Goal: Task Accomplishment & Management: Complete application form

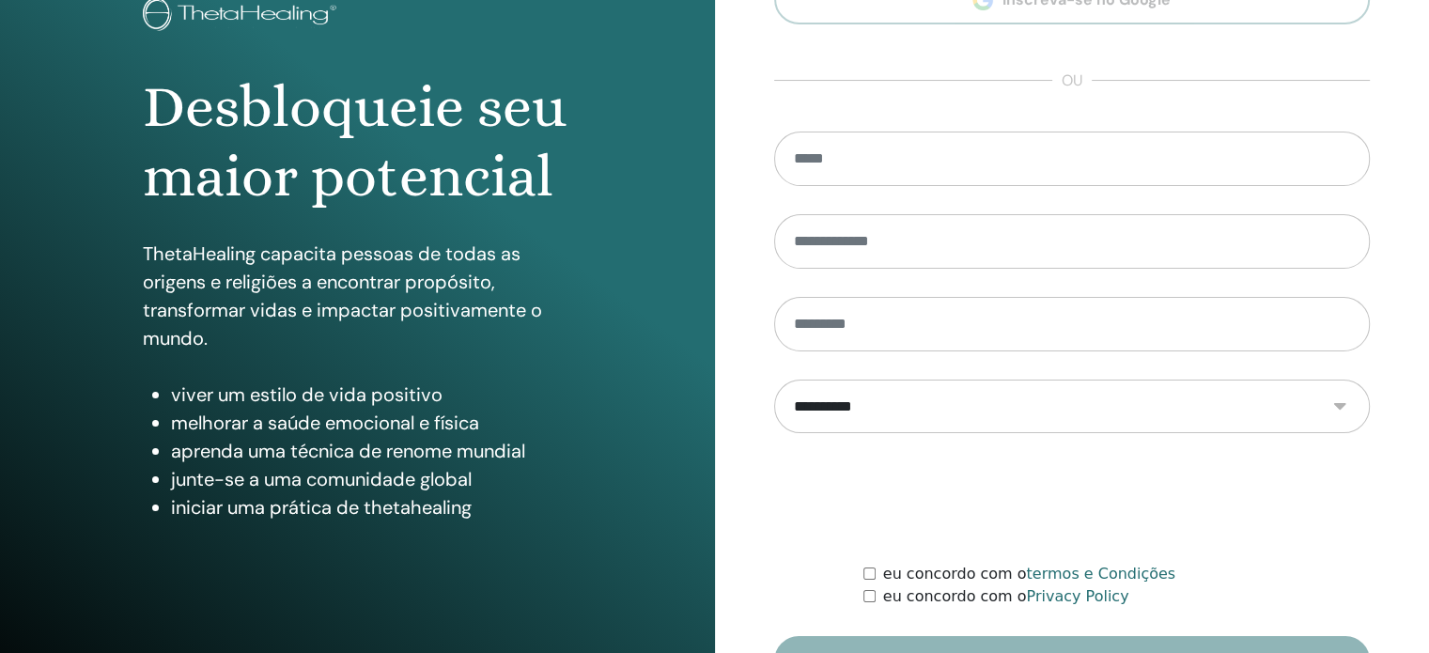
scroll to position [248, 0]
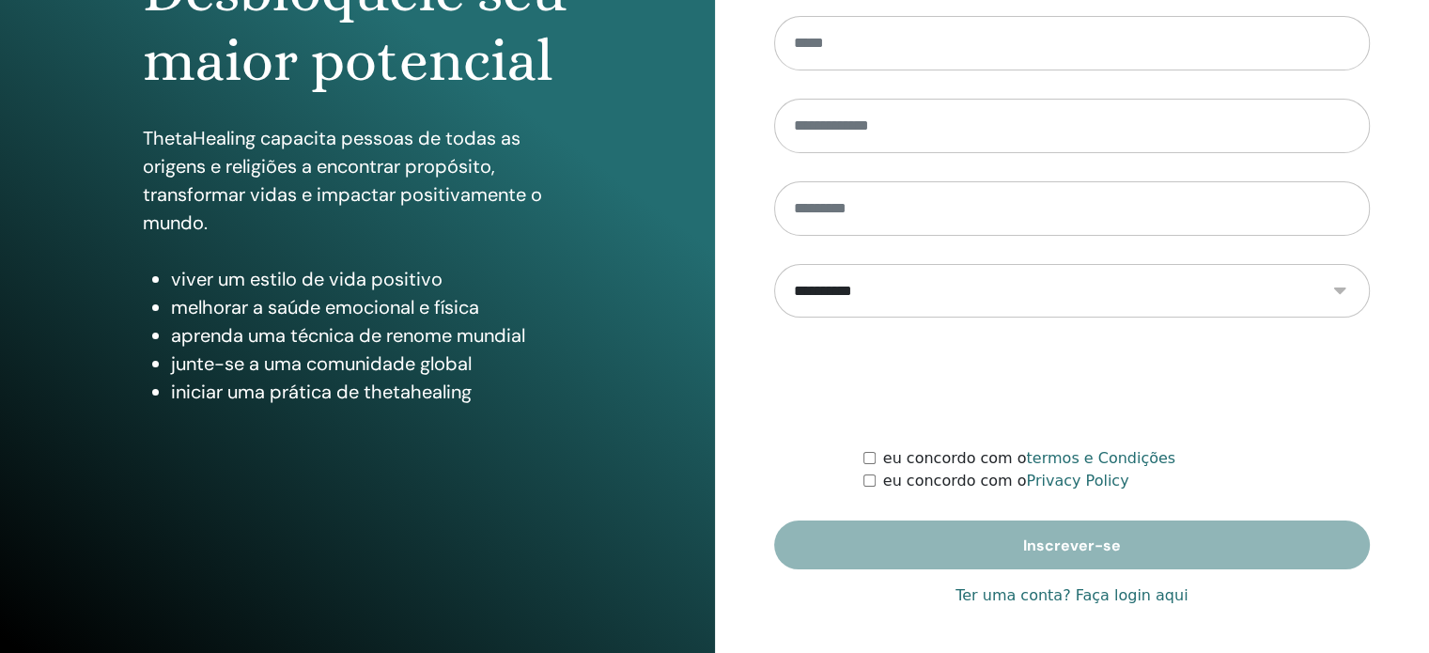
click at [1052, 593] on link "Ter uma conta? Faça login aqui" at bounding box center [1071, 595] width 232 height 23
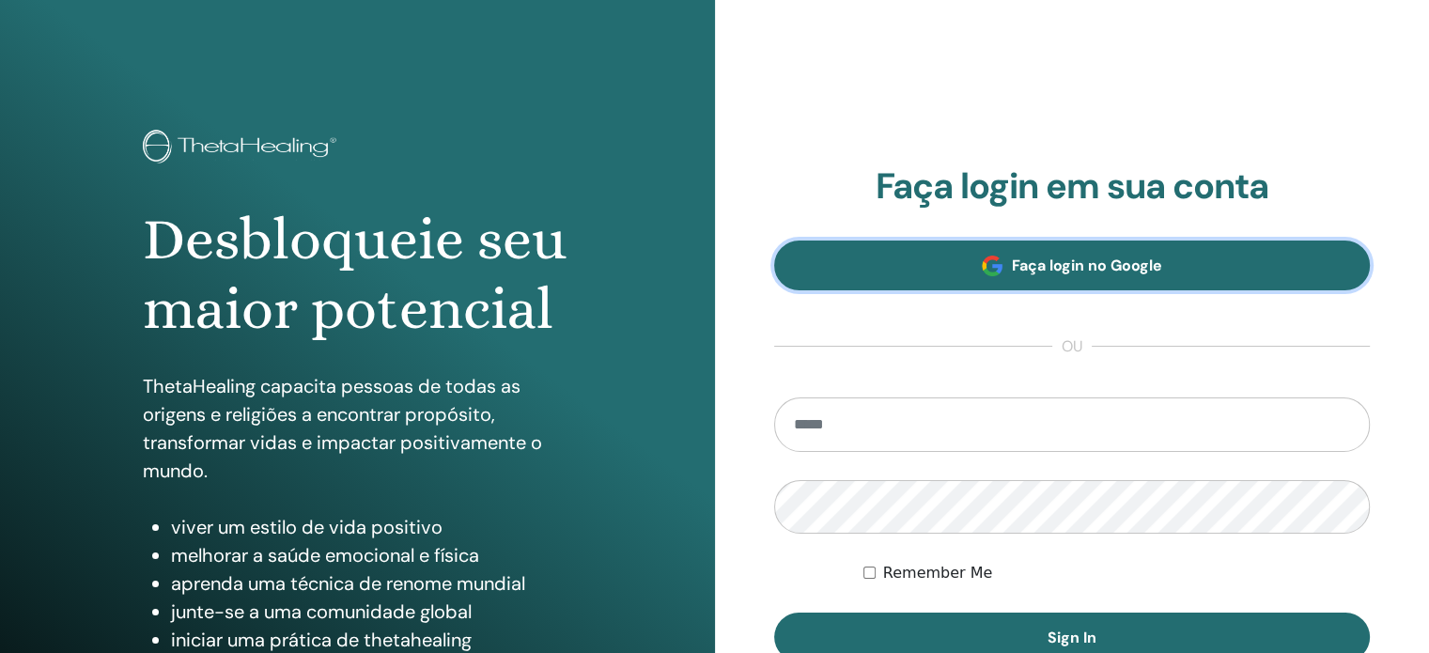
click at [1061, 254] on link "Faça login no Google" at bounding box center [1072, 265] width 596 height 50
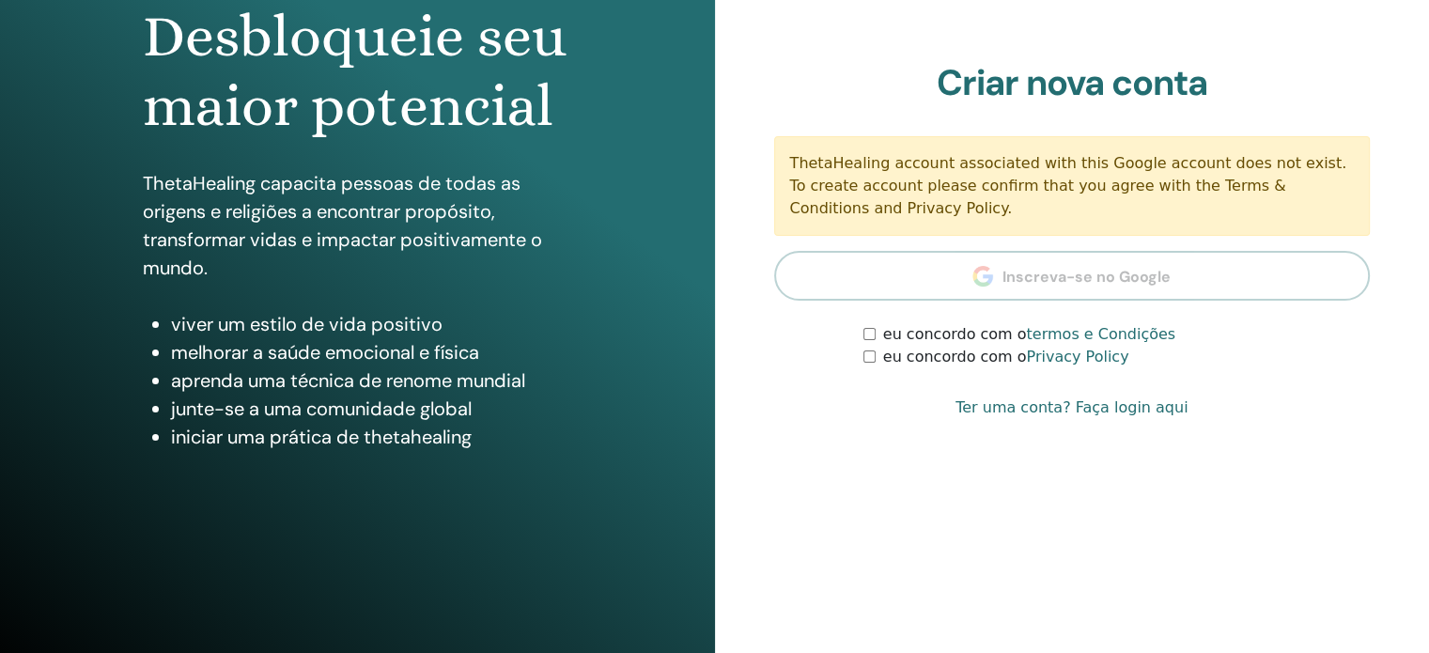
scroll to position [205, 0]
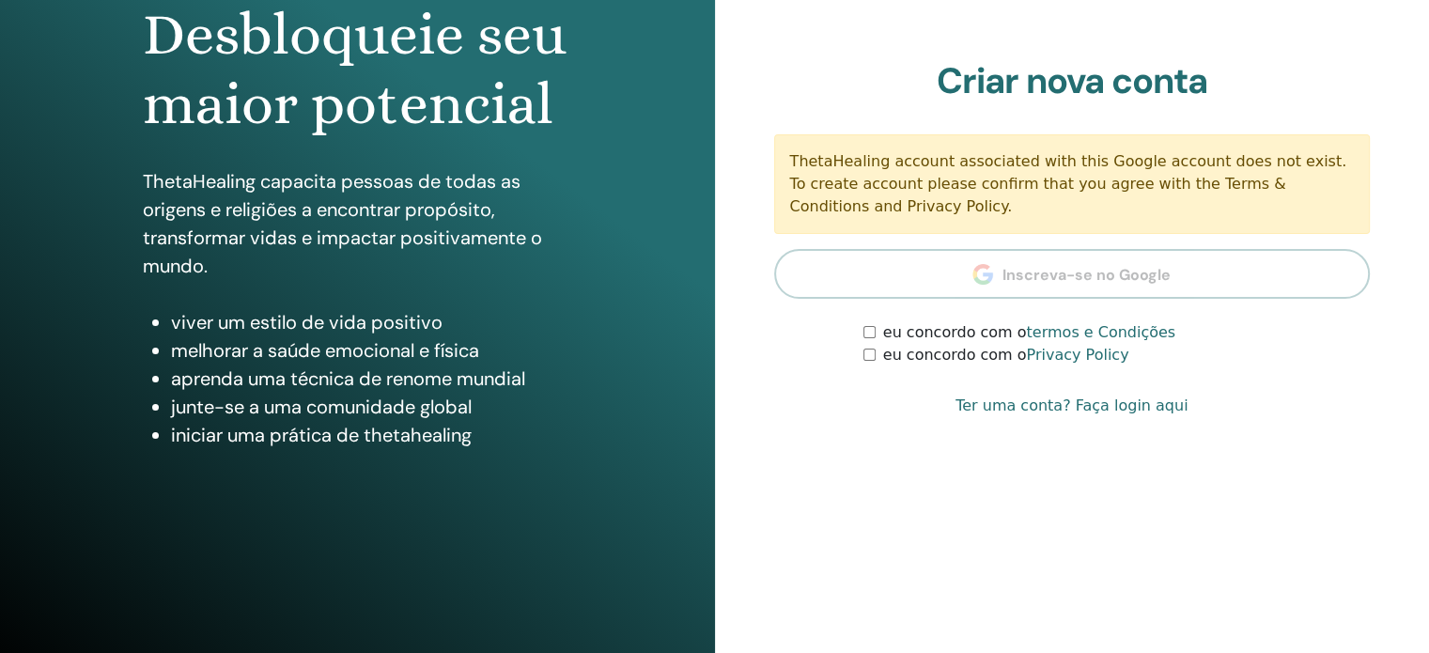
click at [1117, 415] on link "Ter uma conta? Faça login aqui" at bounding box center [1071, 406] width 232 height 23
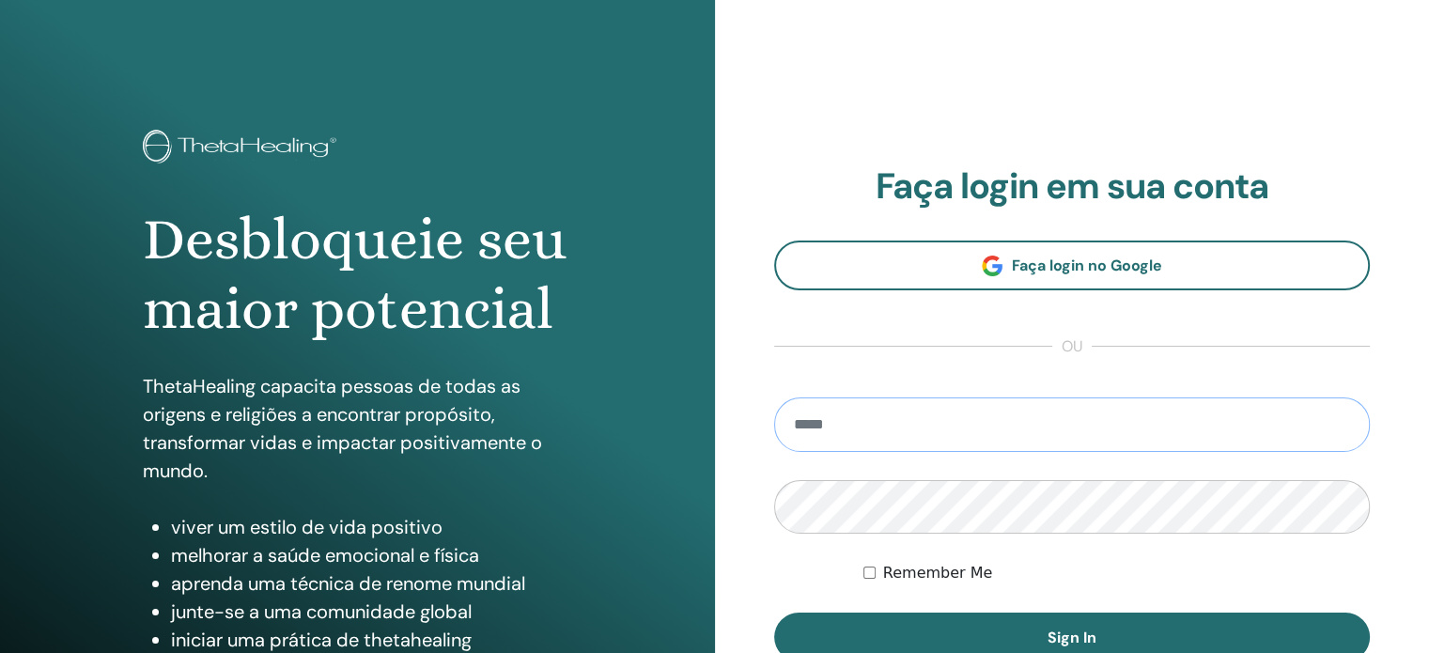
click at [937, 409] on input "email" at bounding box center [1072, 424] width 596 height 54
type input "**********"
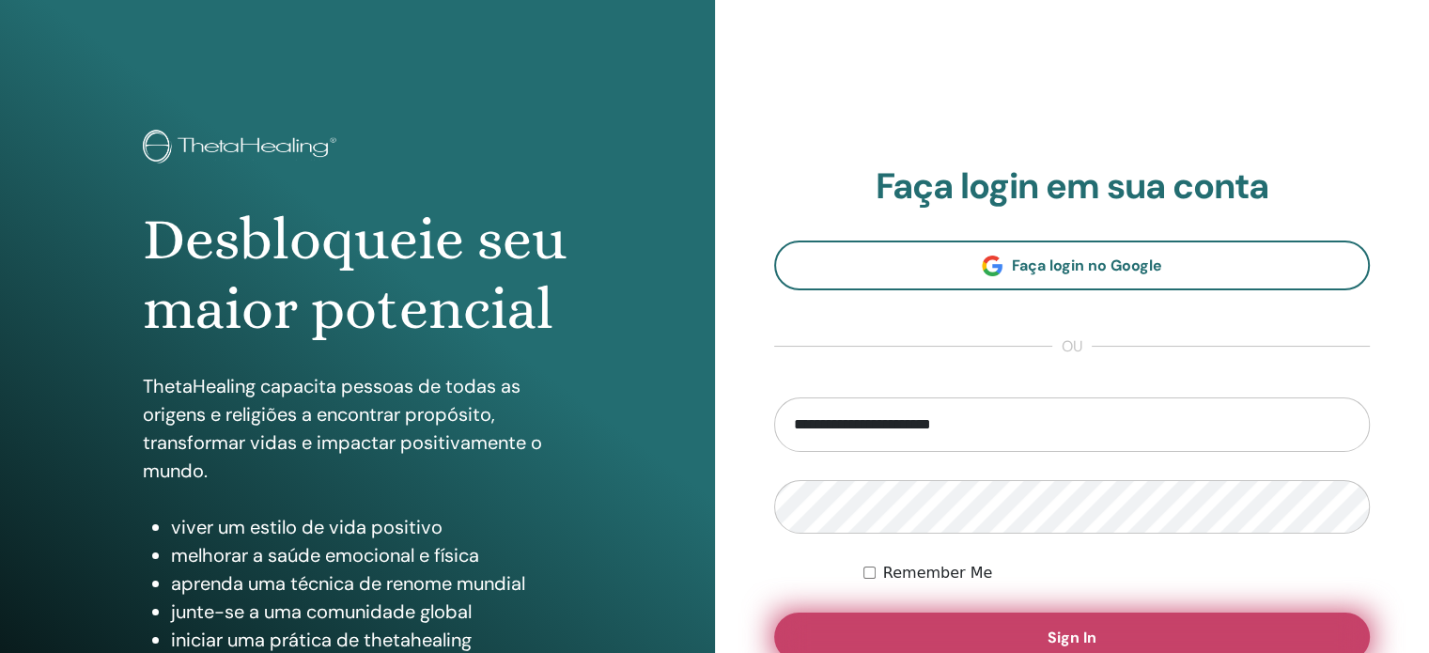
click at [1045, 642] on button "Sign In" at bounding box center [1072, 636] width 596 height 49
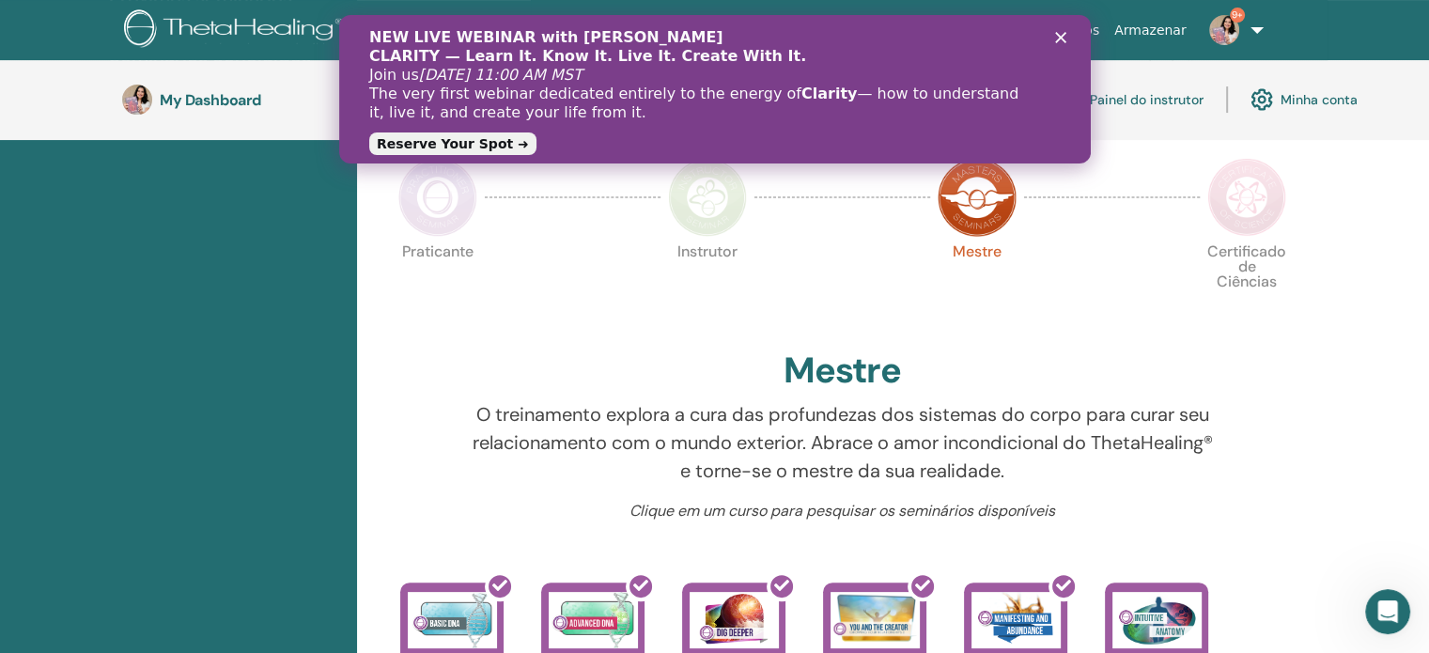
click at [1060, 33] on icon "Fechar" at bounding box center [1059, 37] width 11 height 11
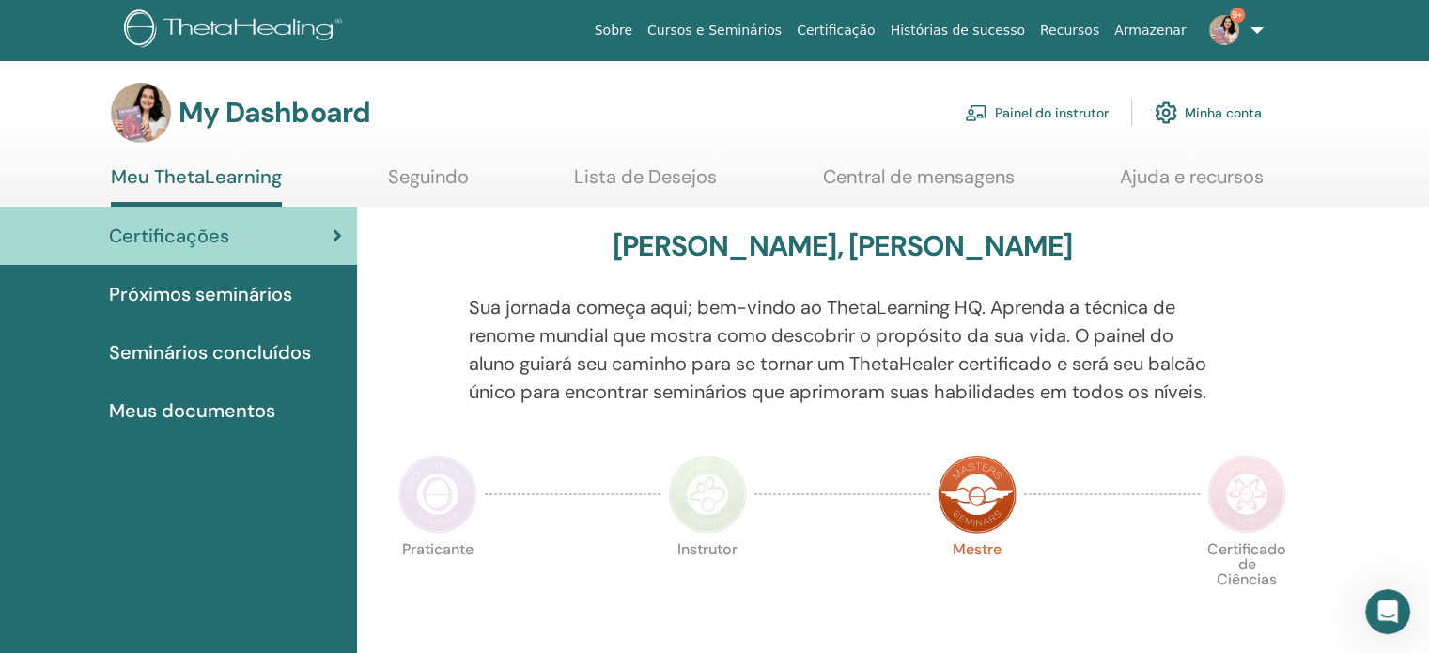
click at [1048, 108] on link "Painel do instrutor" at bounding box center [1037, 112] width 144 height 41
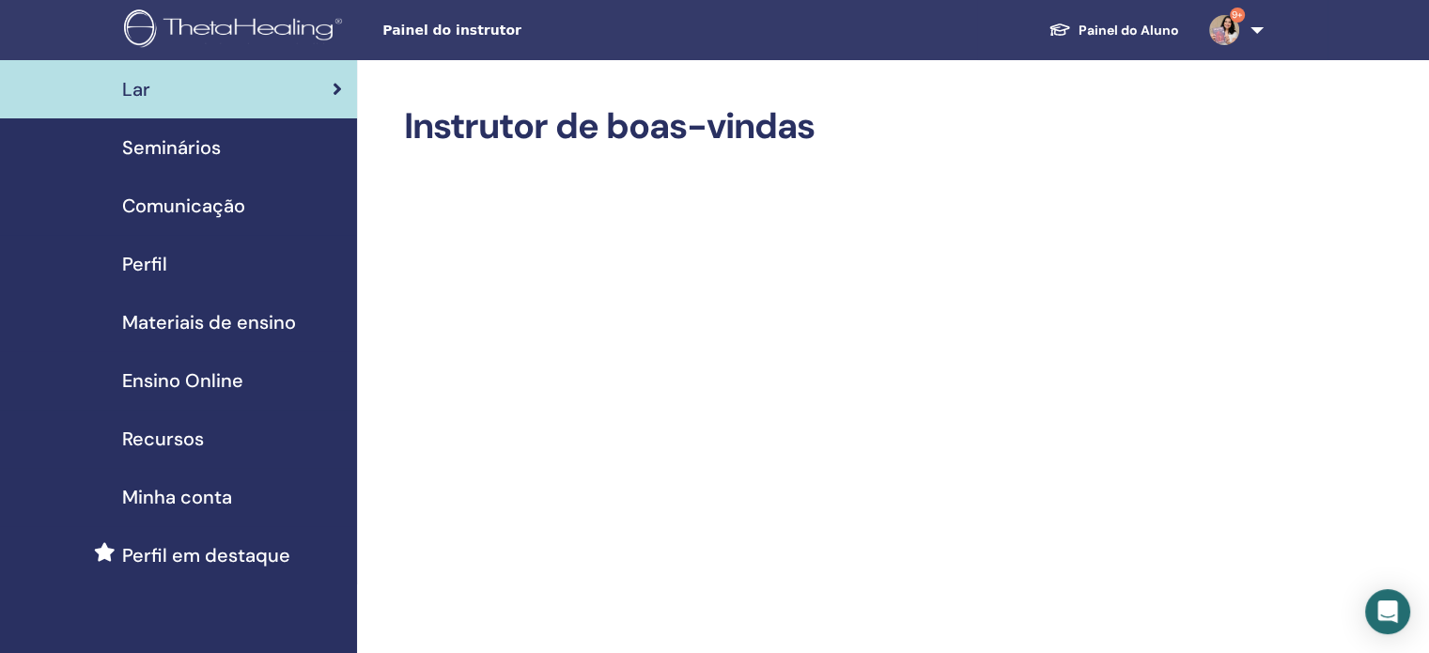
click at [195, 143] on span "Seminários" at bounding box center [171, 147] width 99 height 28
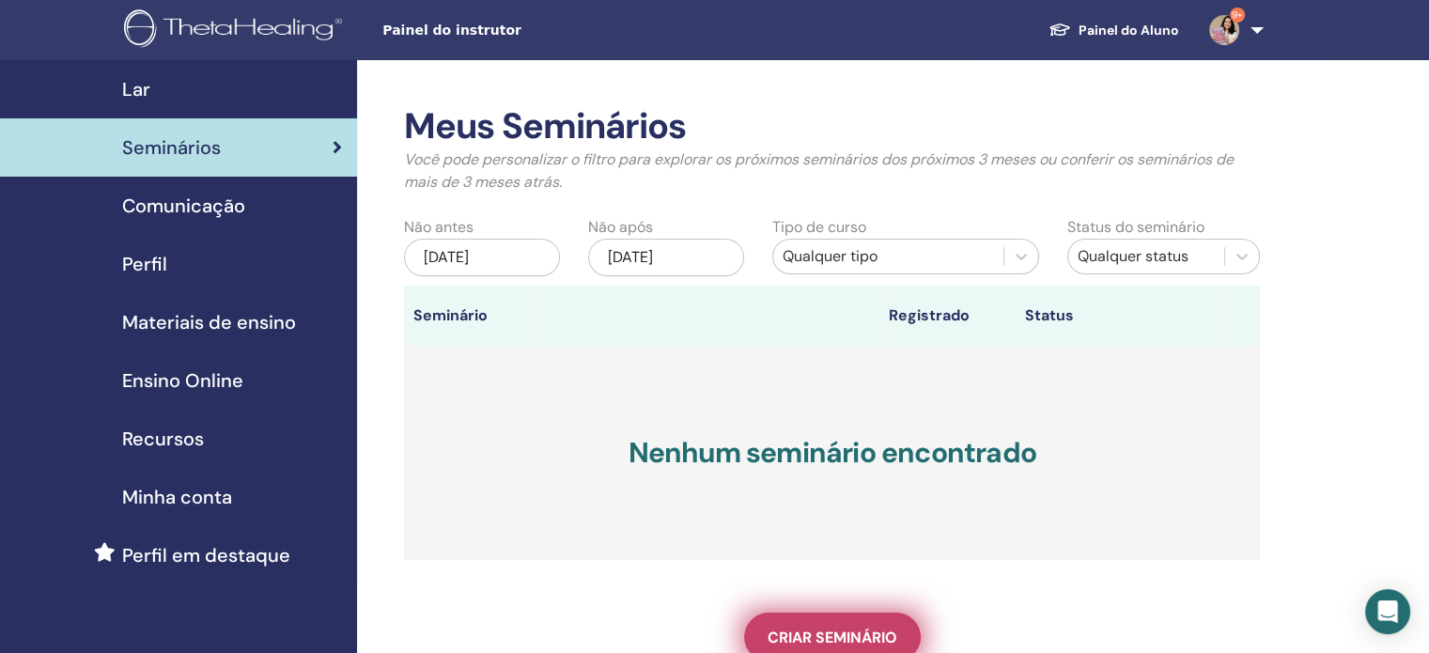
click at [877, 630] on span "Criar seminário" at bounding box center [832, 637] width 130 height 20
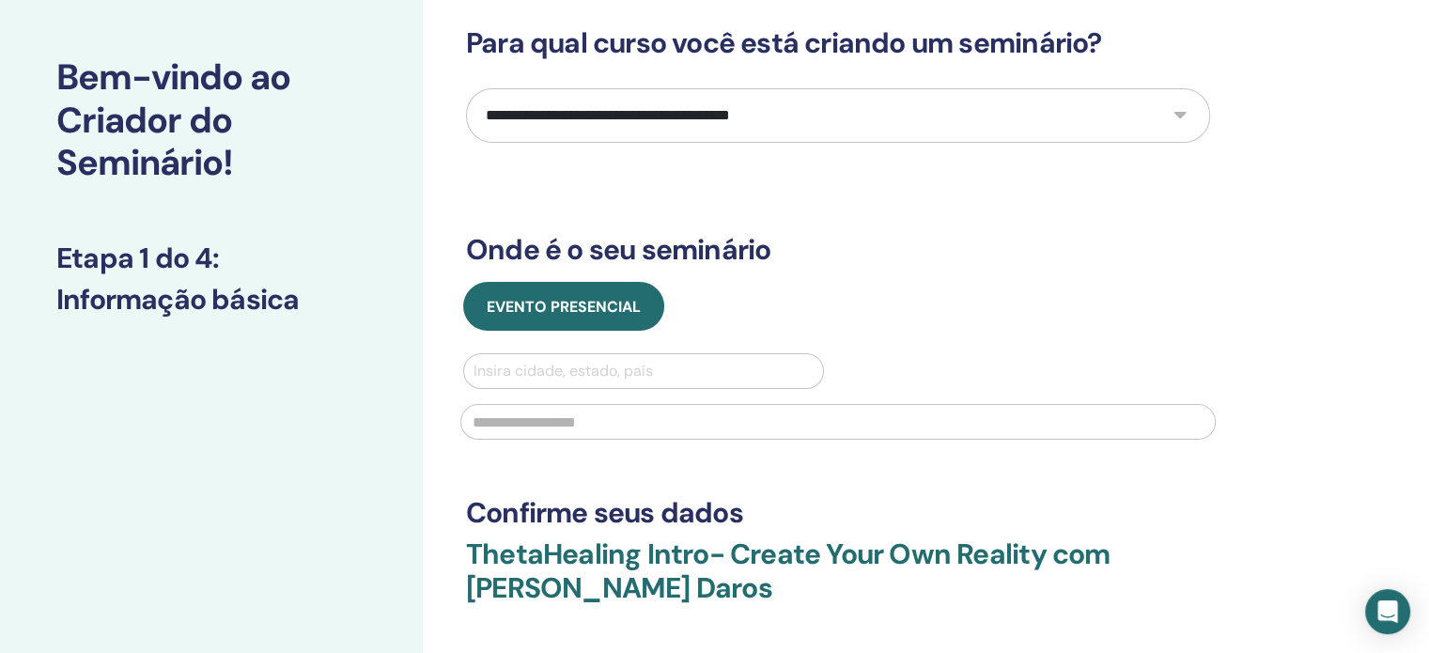
scroll to position [83, 0]
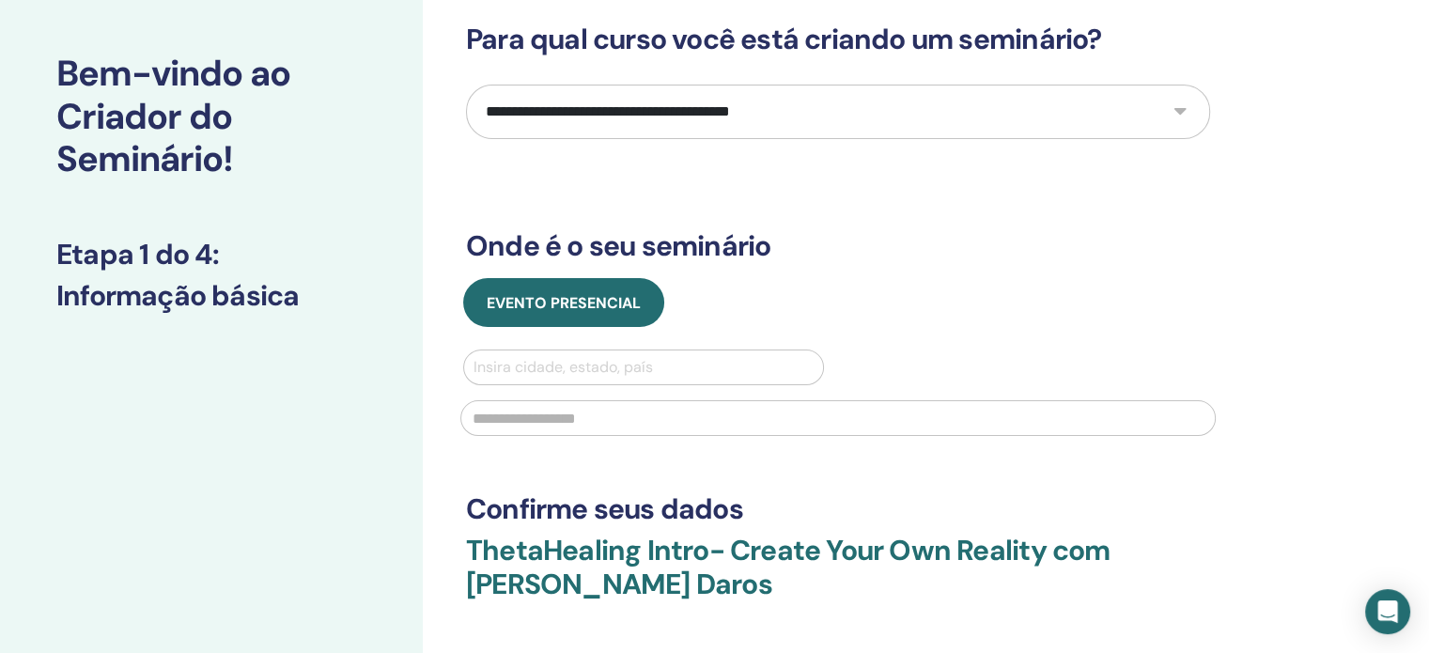
click at [894, 97] on select "**********" at bounding box center [838, 112] width 744 height 54
select select "*"
click at [466, 85] on select "**********" at bounding box center [838, 112] width 744 height 54
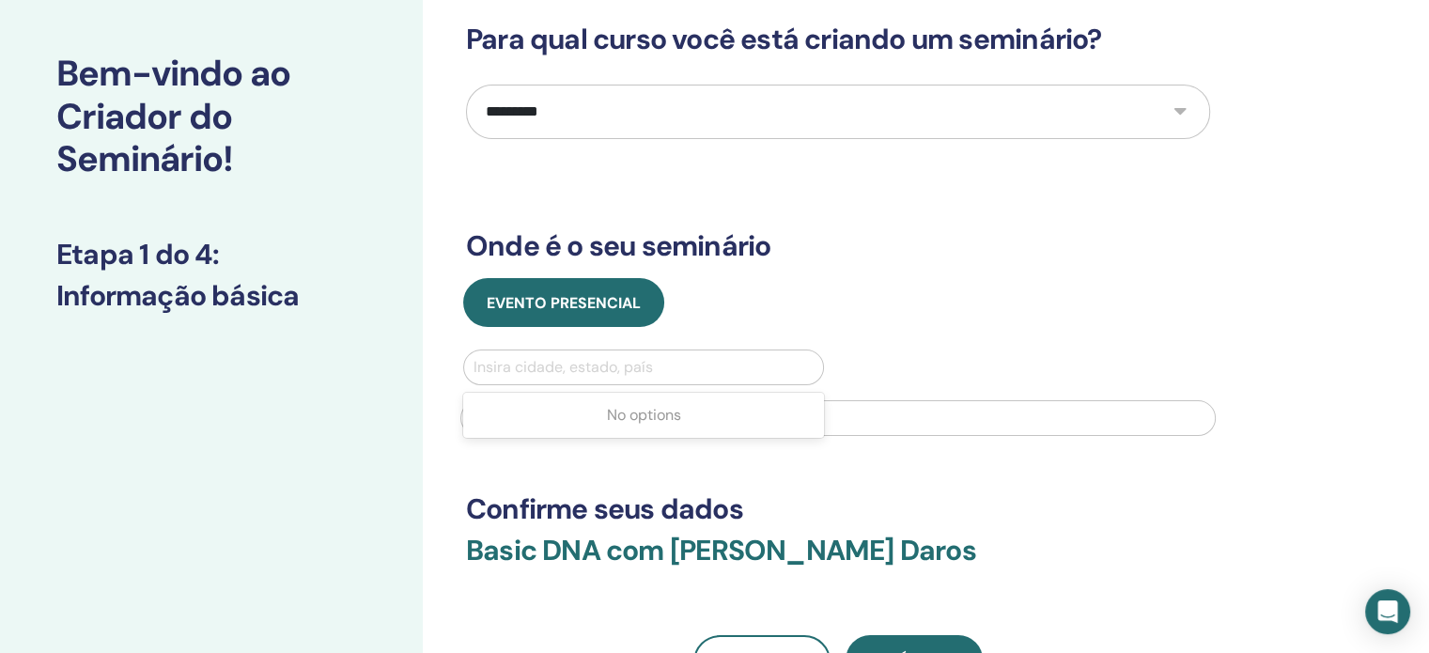
click at [569, 374] on div at bounding box center [643, 367] width 340 height 26
type input "**********"
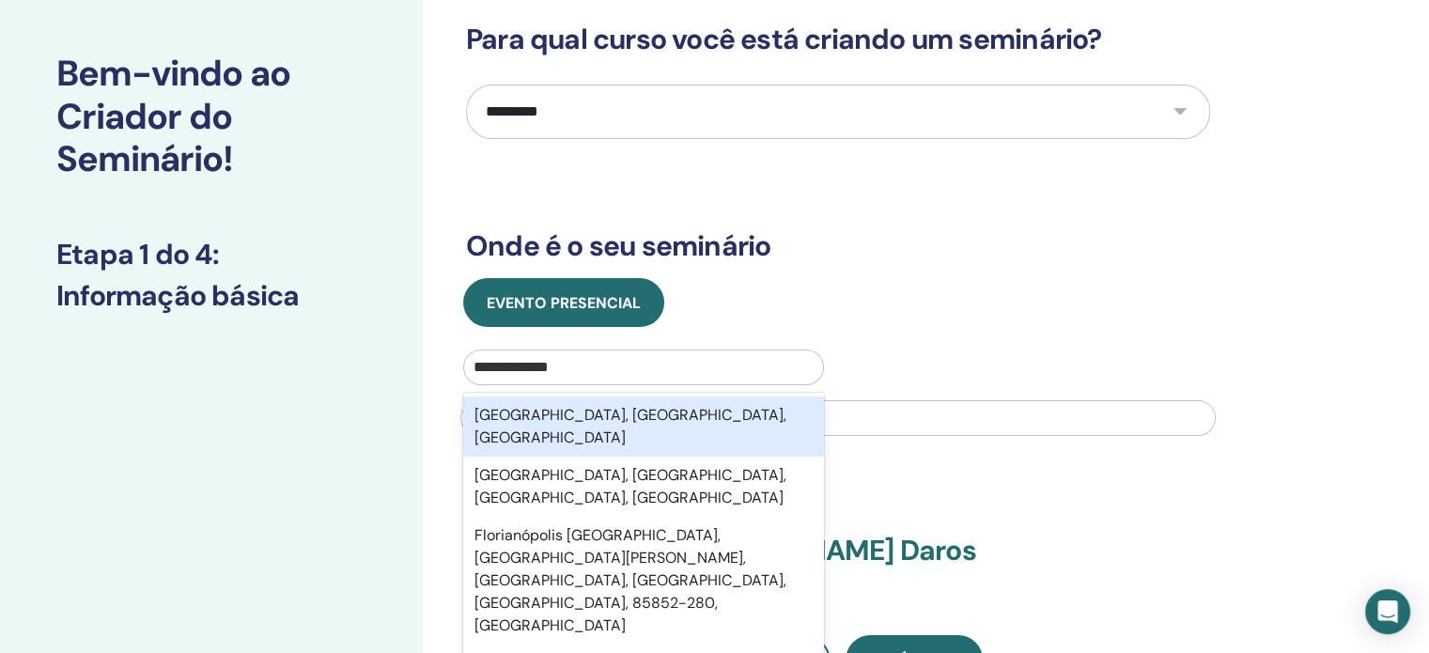
click at [584, 416] on div "Florianópolis, Santa Catarina, BRA" at bounding box center [643, 426] width 361 height 60
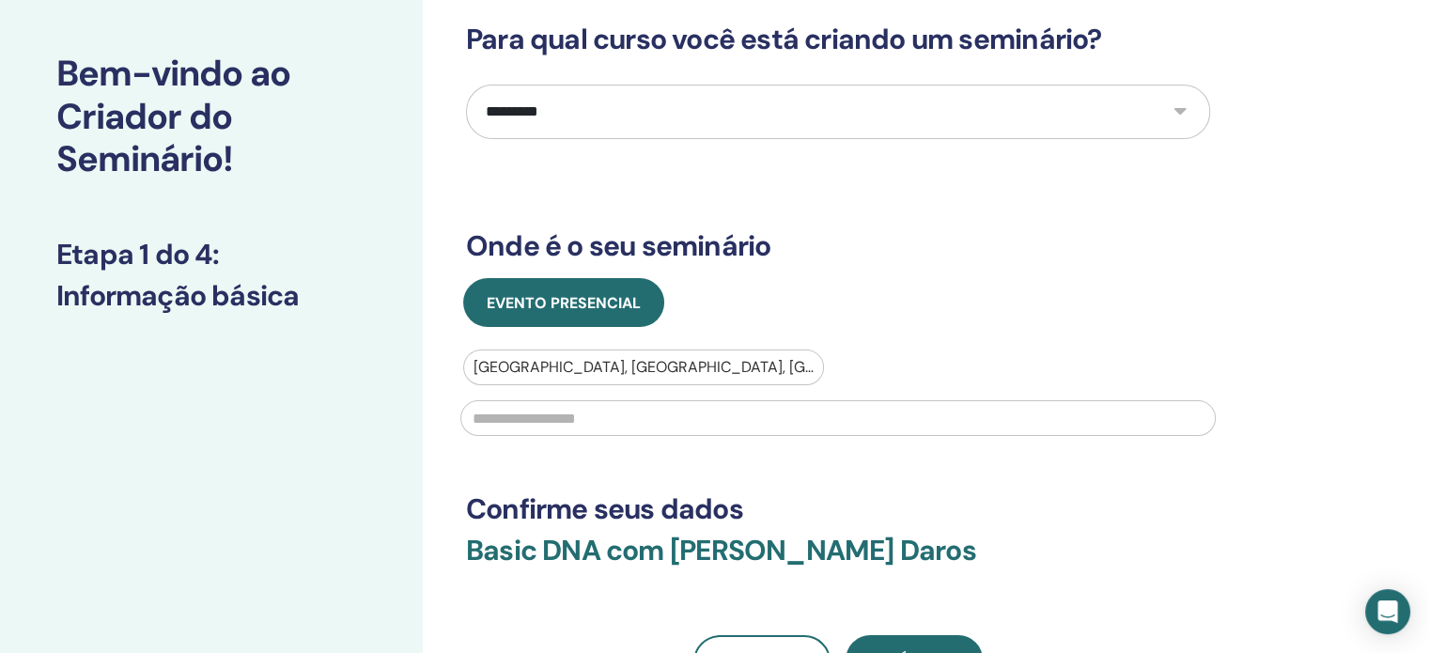
click at [584, 416] on input "text" at bounding box center [837, 418] width 755 height 36
type input "*"
drag, startPoint x: 636, startPoint y: 421, endPoint x: 4, endPoint y: 460, distance: 633.4
click at [4, 460] on div "**********" at bounding box center [714, 463] width 1429 height 973
paste input "**********"
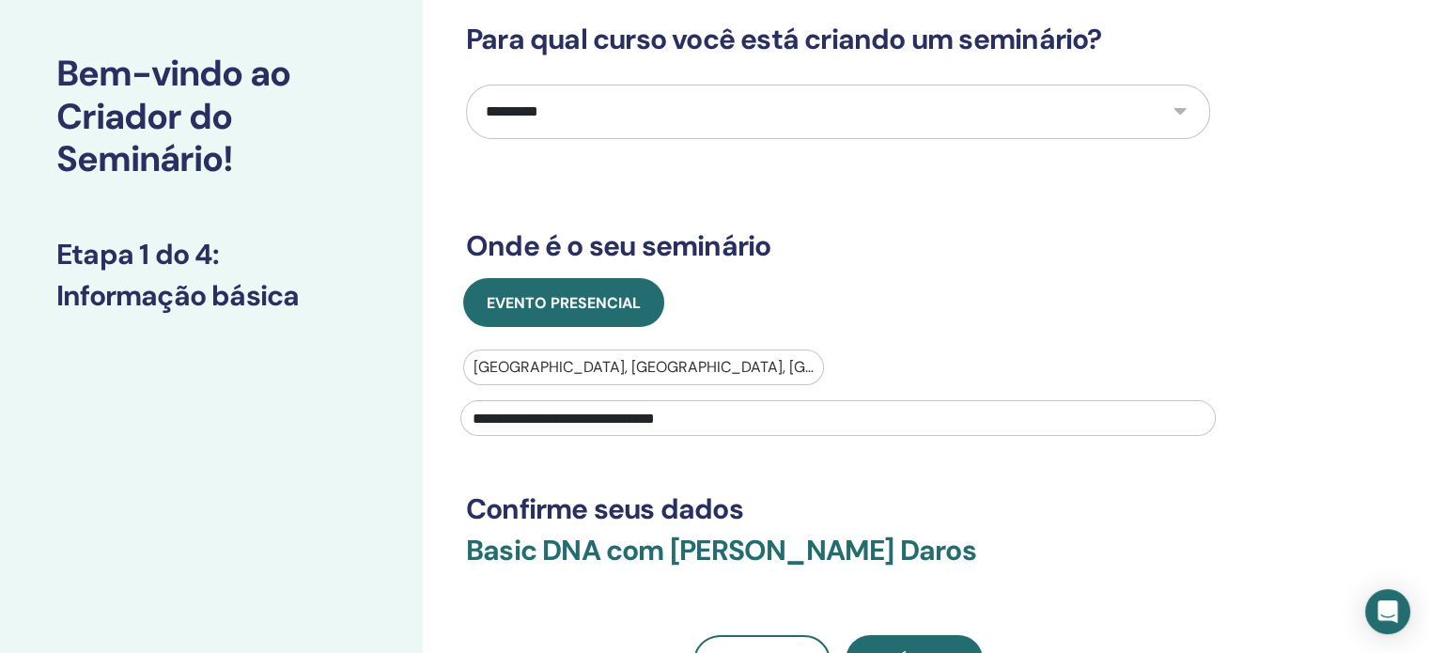
type input "**********"
drag, startPoint x: 1427, startPoint y: 256, endPoint x: 1424, endPoint y: 349, distance: 93.0
click at [1424, 349] on div "**********" at bounding box center [714, 463] width 1429 height 973
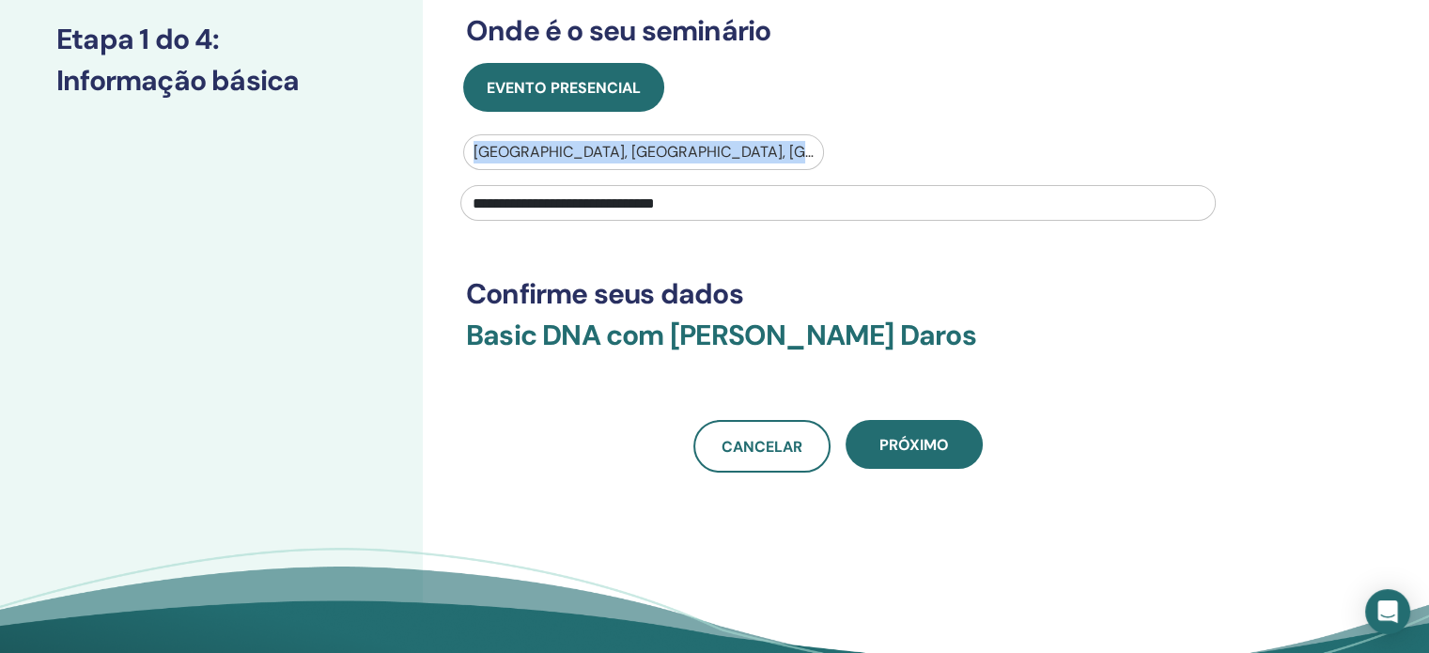
scroll to position [315, 0]
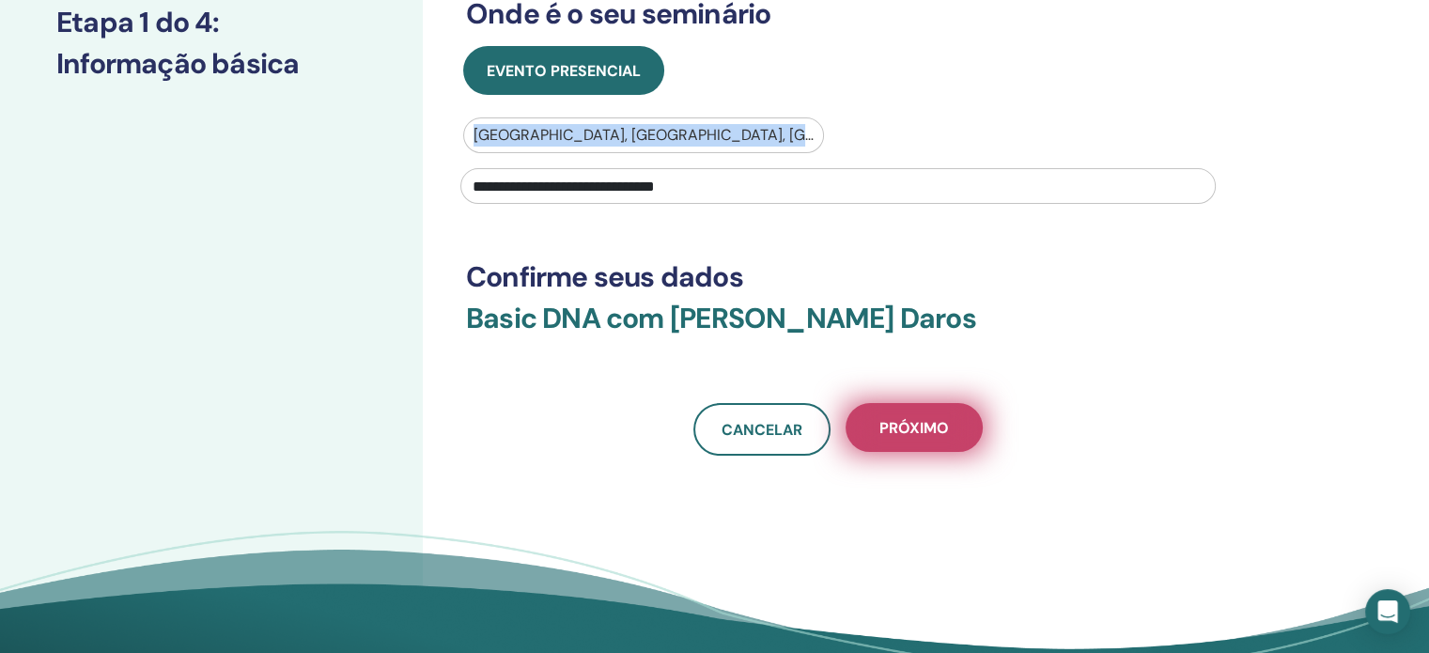
click at [934, 427] on span "Próximo" at bounding box center [914, 428] width 70 height 20
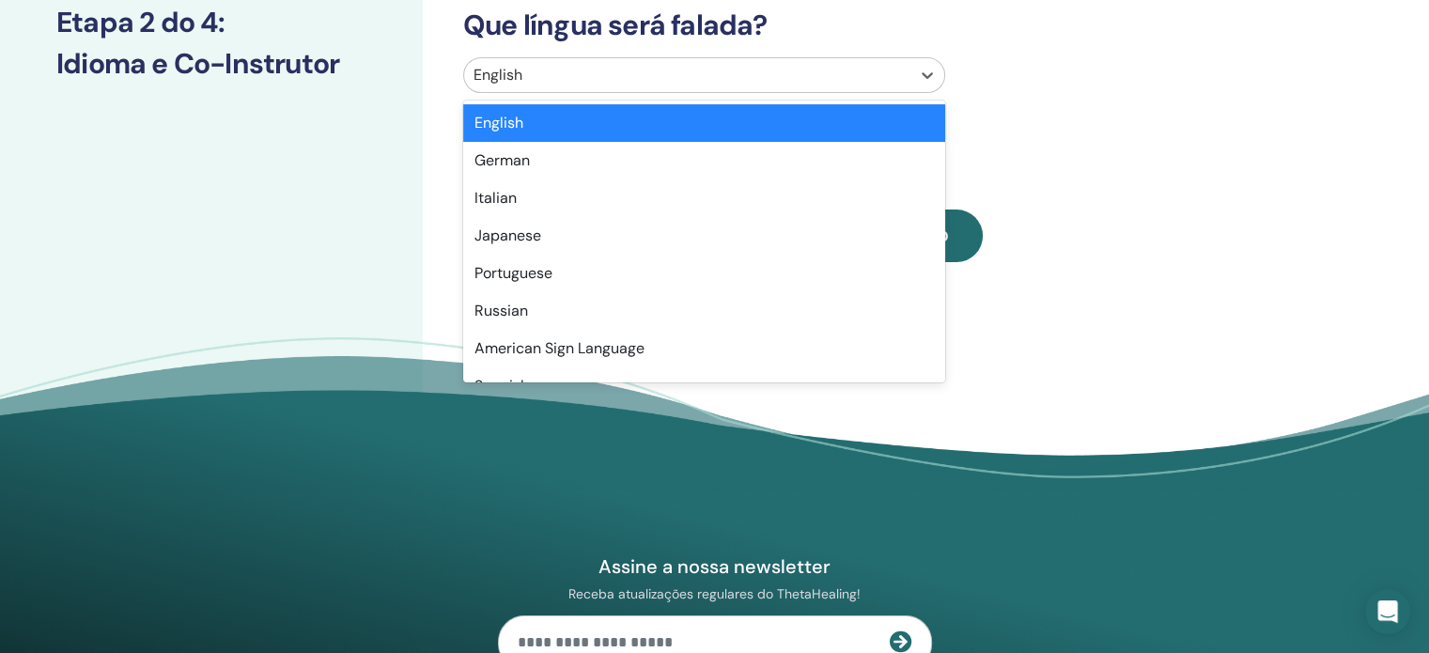
click at [537, 75] on div at bounding box center [686, 75] width 427 height 26
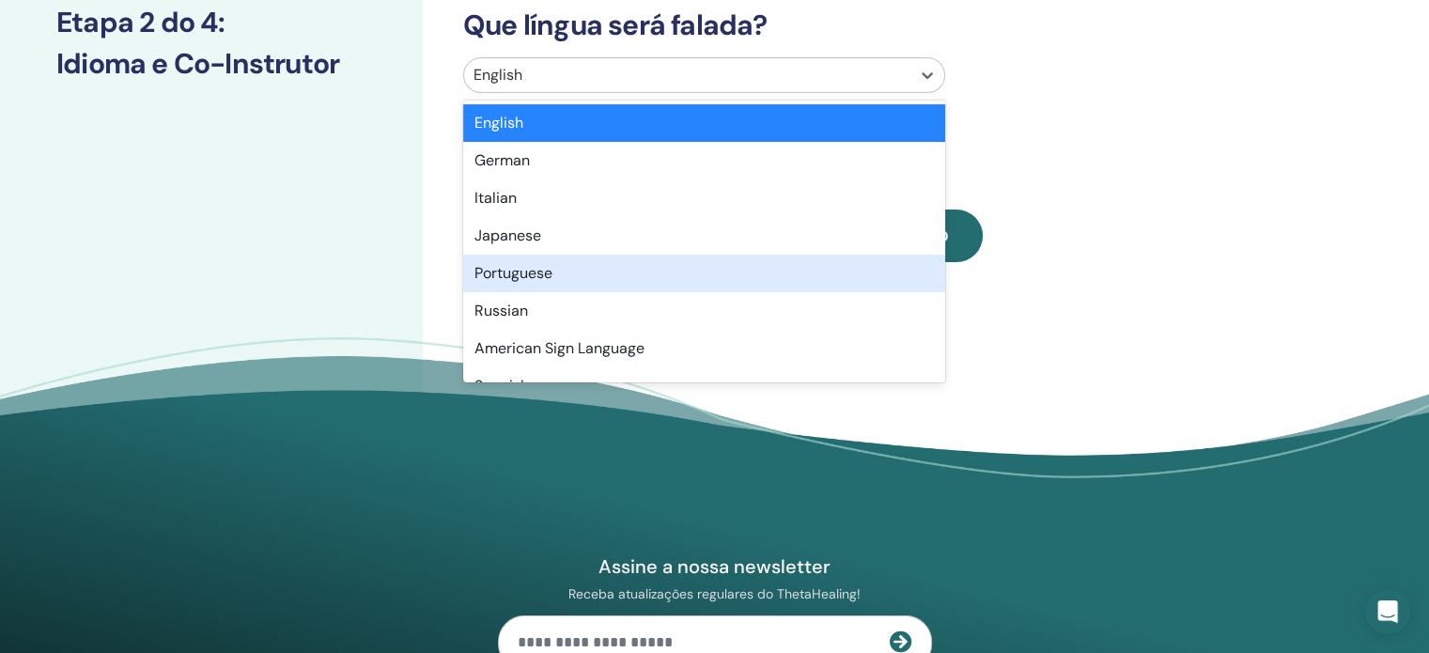
click at [554, 285] on div "Portuguese" at bounding box center [704, 274] width 482 height 38
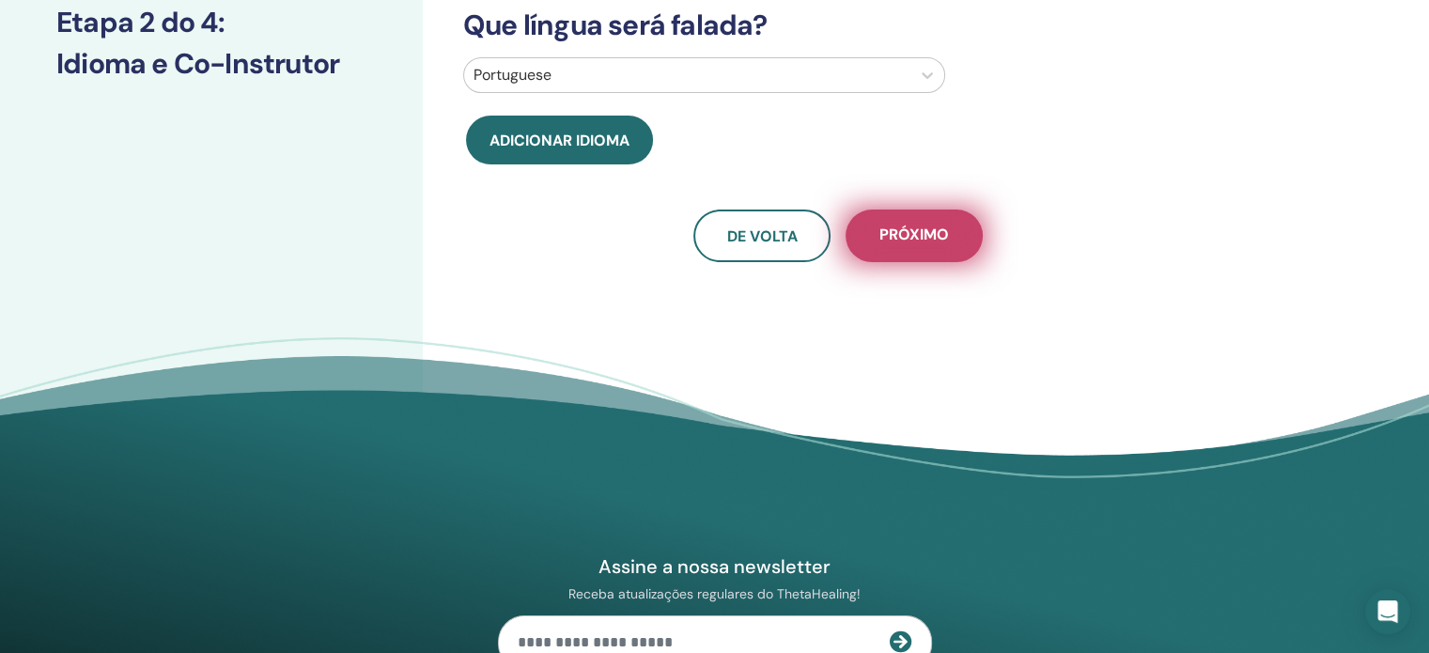
click at [898, 236] on span "Próximo" at bounding box center [914, 235] width 70 height 23
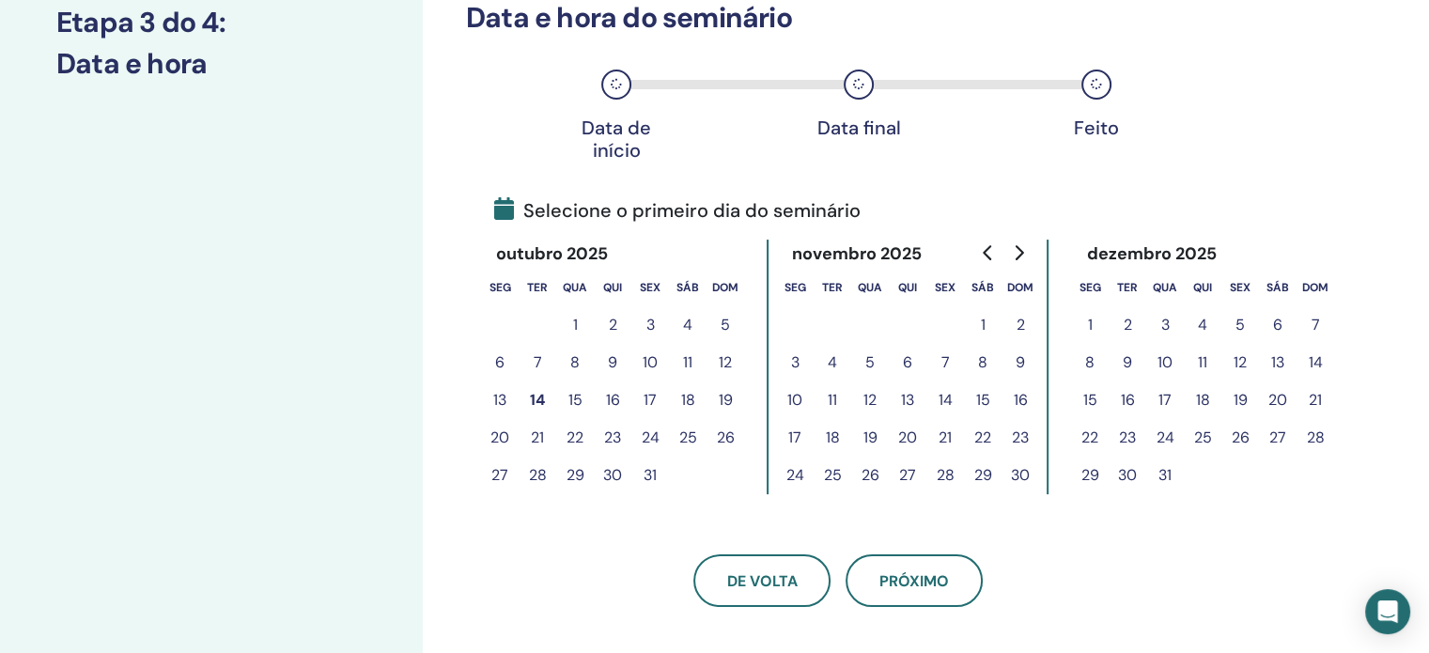
click at [651, 389] on button "17" at bounding box center [650, 400] width 38 height 38
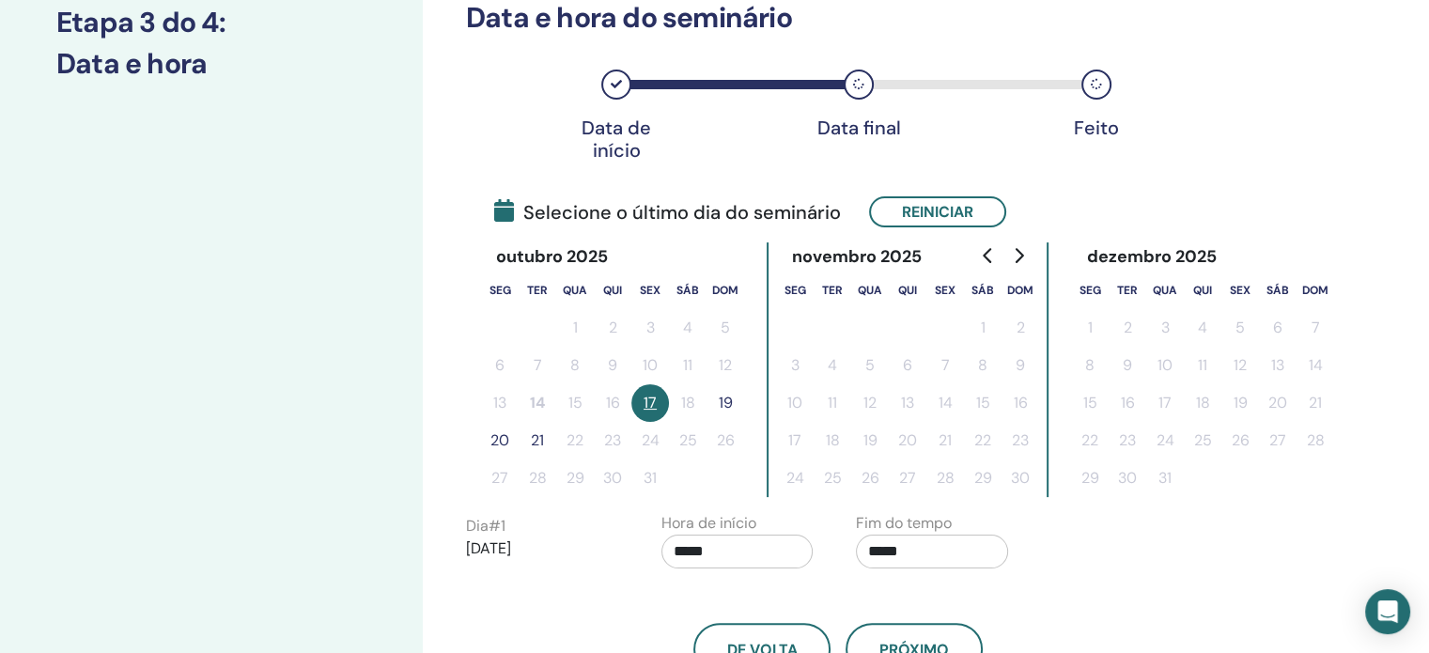
click at [732, 399] on button "19" at bounding box center [725, 403] width 38 height 38
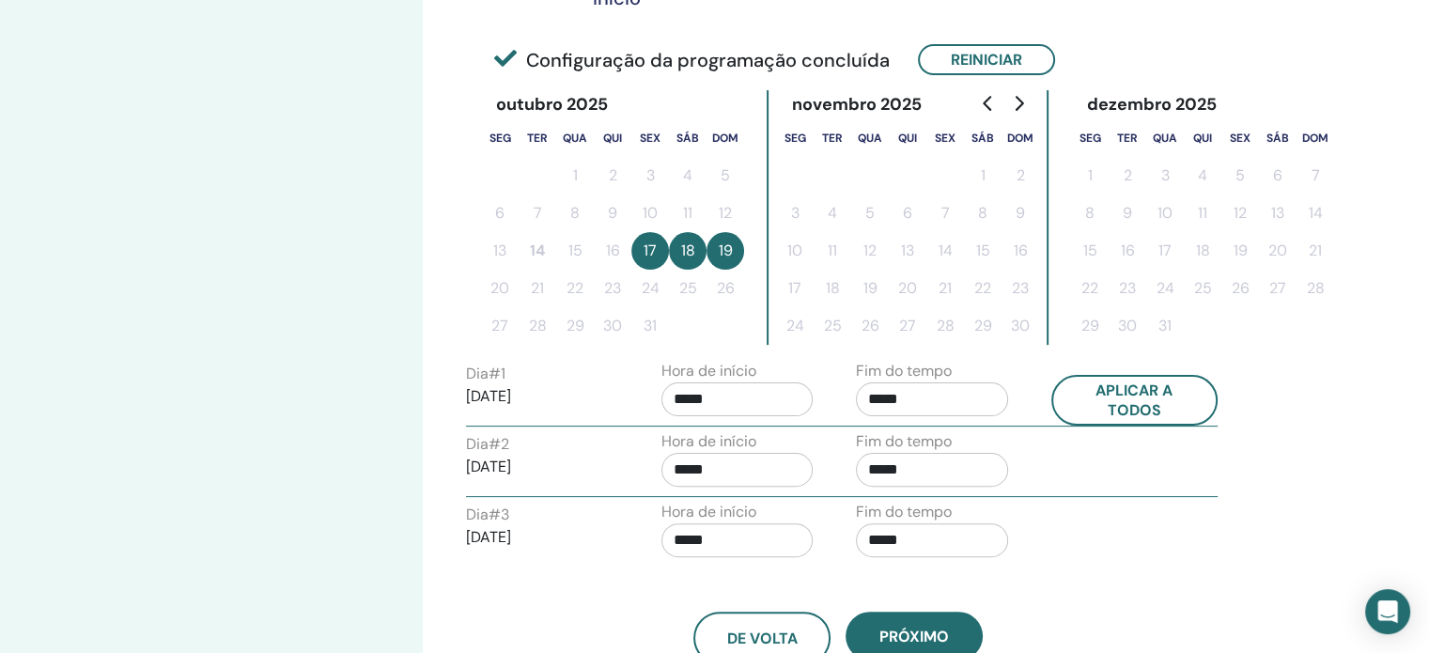
scroll to position [492, 0]
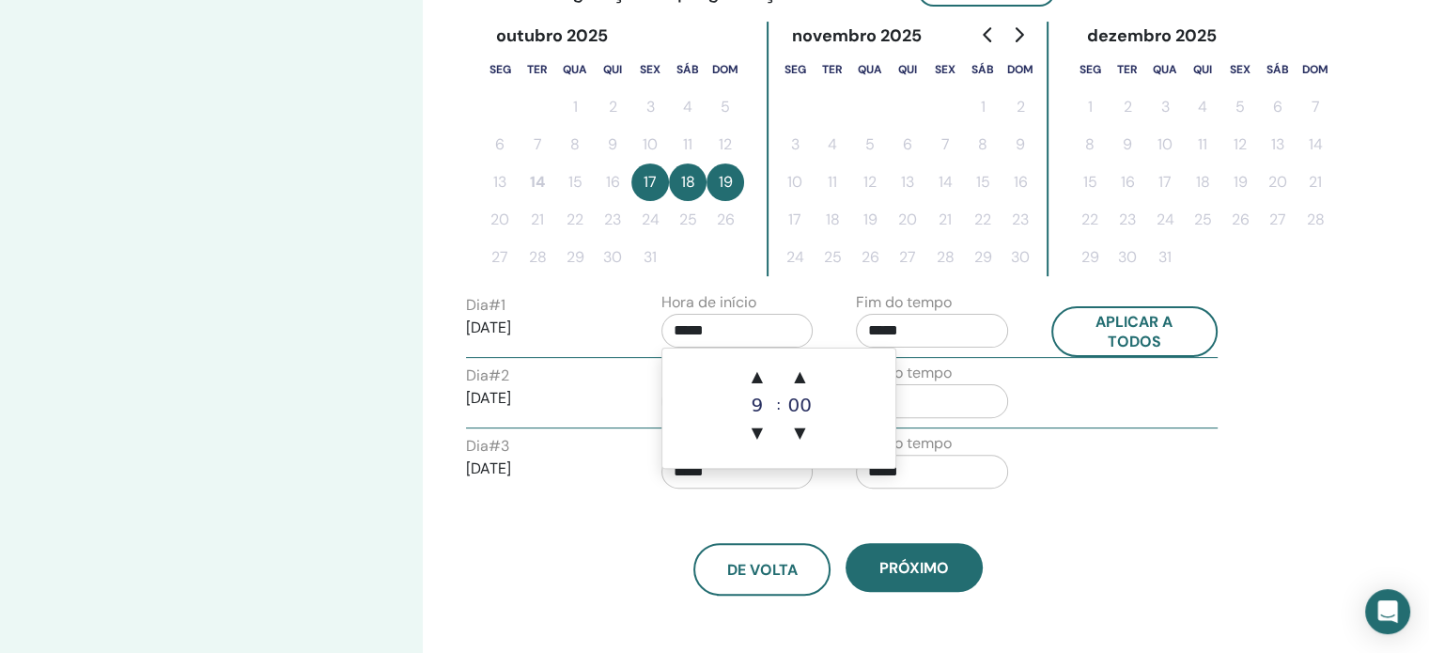
drag, startPoint x: 738, startPoint y: 318, endPoint x: 472, endPoint y: 367, distance: 270.3
click at [472, 367] on div "Dia # 1 2025/10/17 Hora de início ***** Fim do tempo ***** Aplicar a todos Dia …" at bounding box center [838, 394] width 744 height 207
click at [763, 375] on span "▲" at bounding box center [757, 377] width 38 height 38
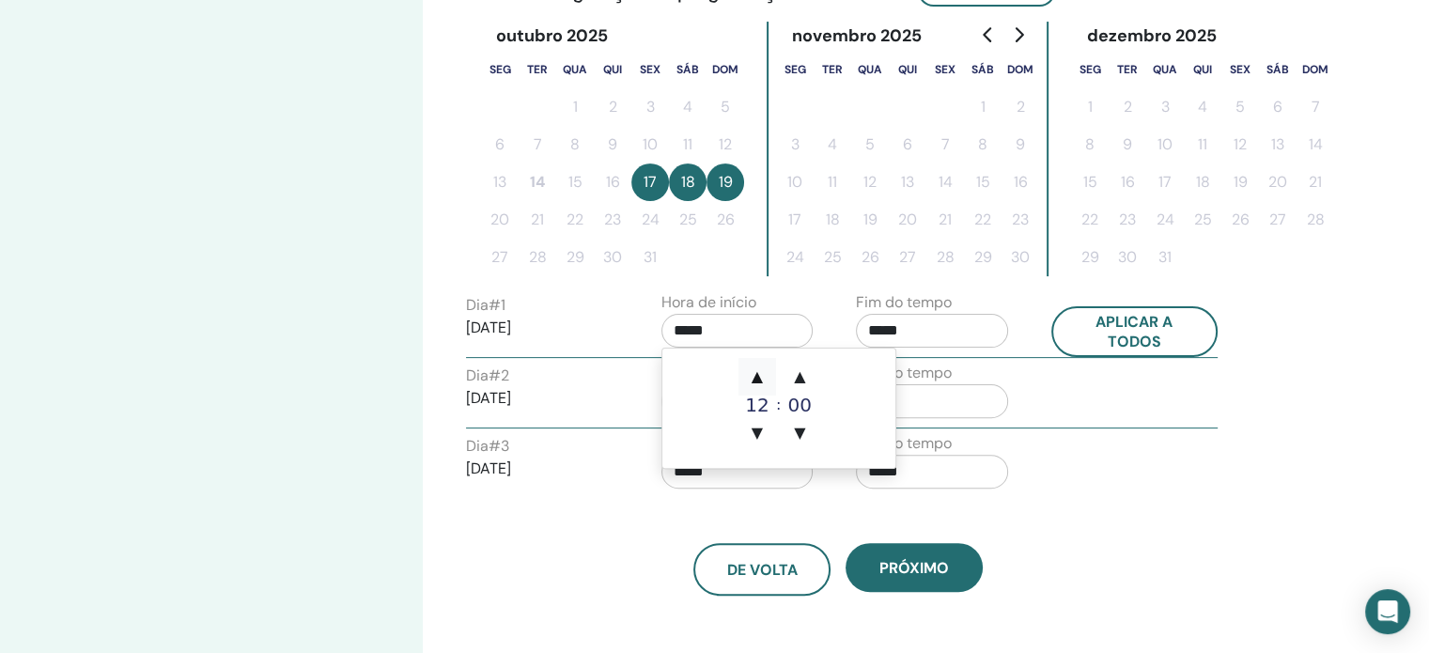
click at [763, 375] on span "▲" at bounding box center [757, 377] width 38 height 38
type input "*****"
click at [909, 331] on input "*****" at bounding box center [932, 331] width 152 height 34
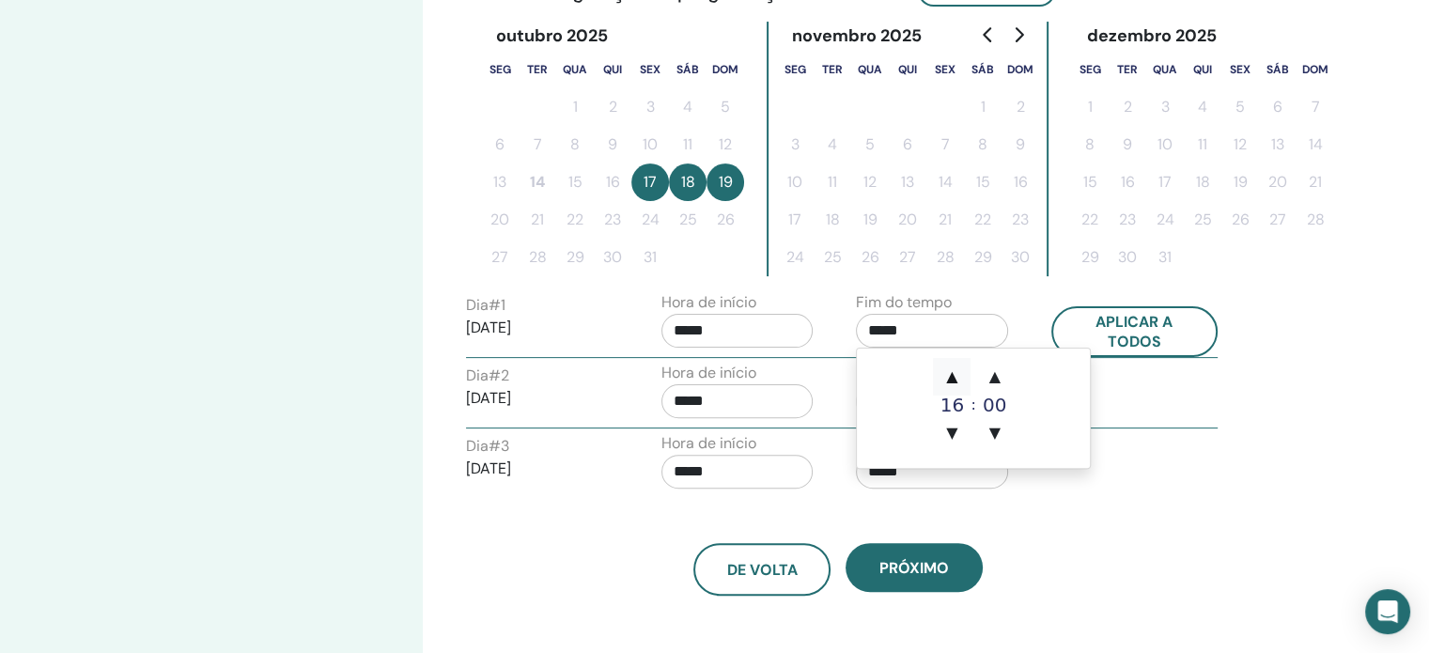
click at [952, 369] on span "▲" at bounding box center [952, 377] width 38 height 38
type input "*****"
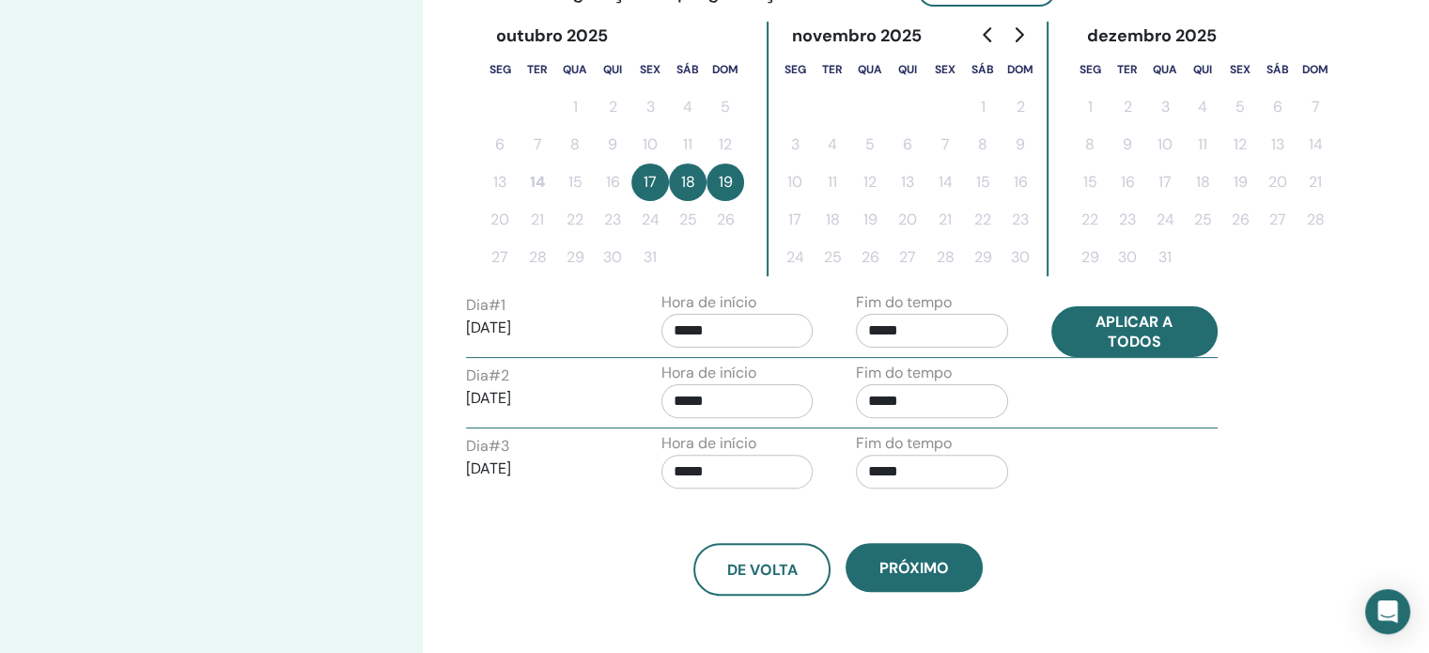
click at [1139, 341] on button "Aplicar a todos" at bounding box center [1134, 331] width 167 height 51
type input "*****"
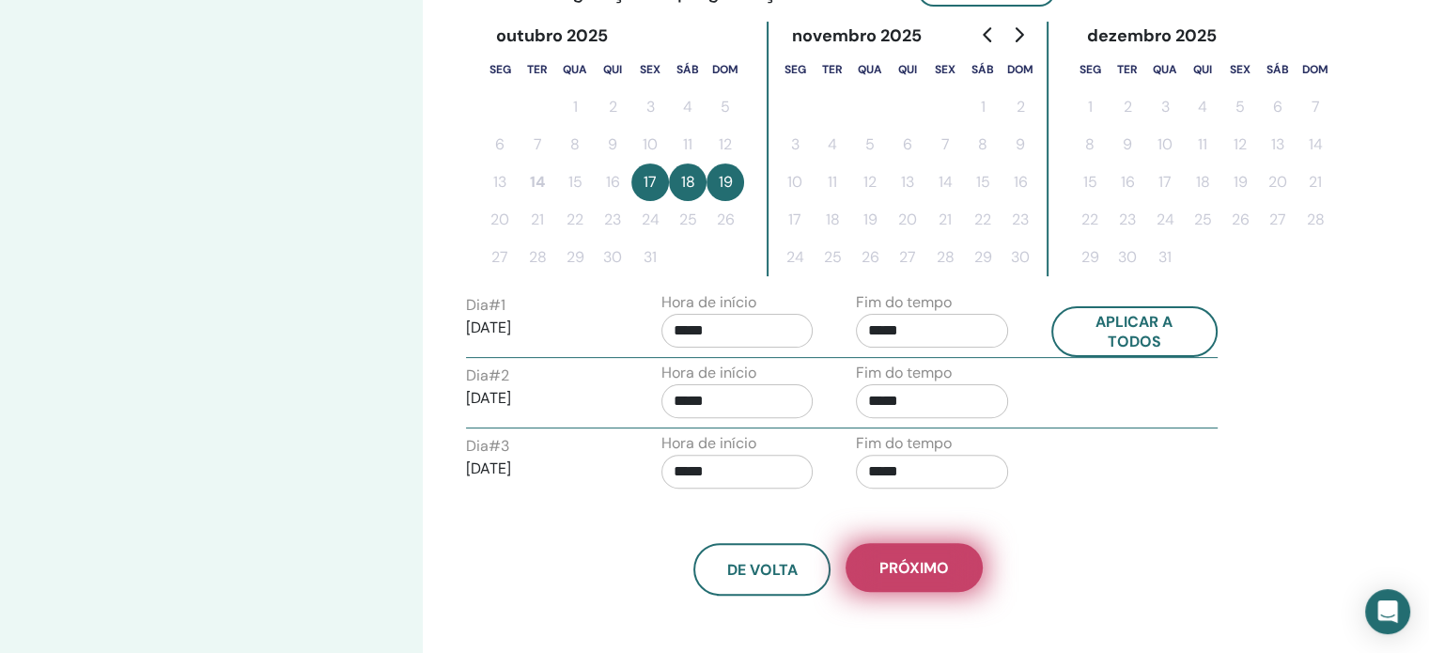
click at [888, 558] on span "Próximo" at bounding box center [914, 568] width 70 height 20
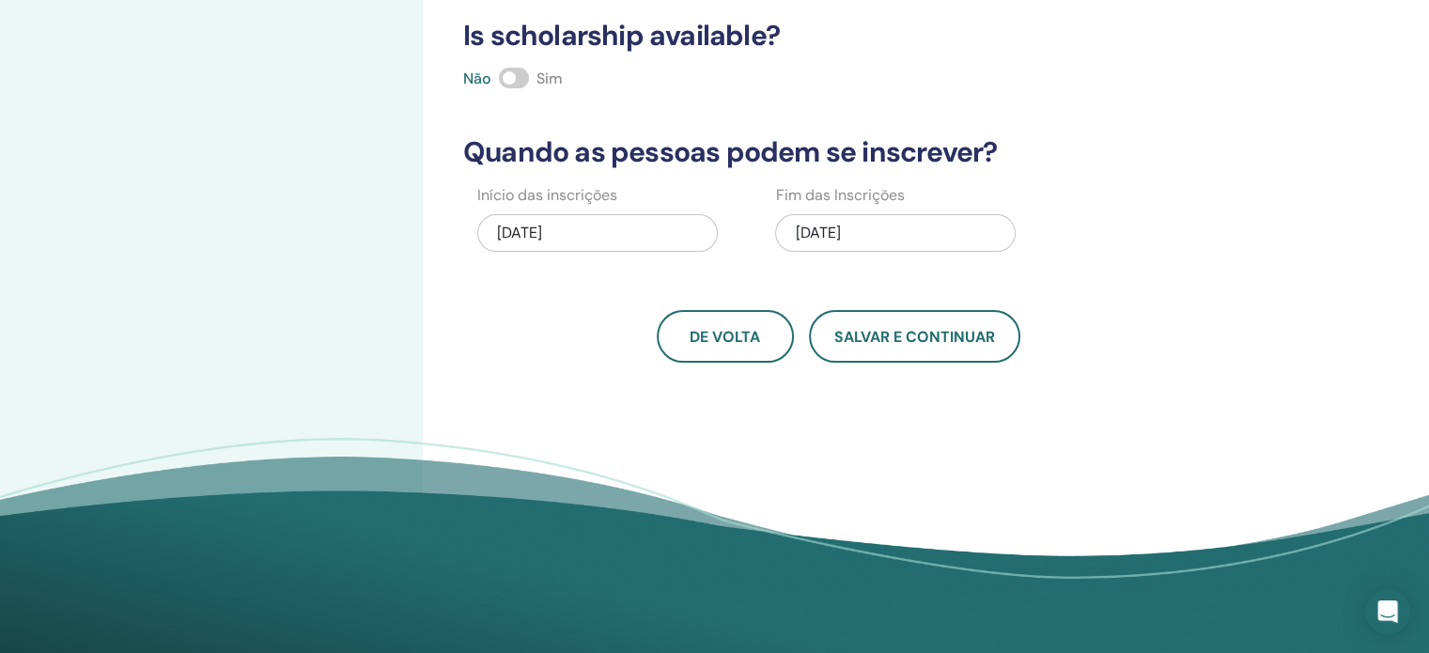
drag, startPoint x: 1426, startPoint y: 215, endPoint x: 1437, endPoint y: 169, distance: 47.4
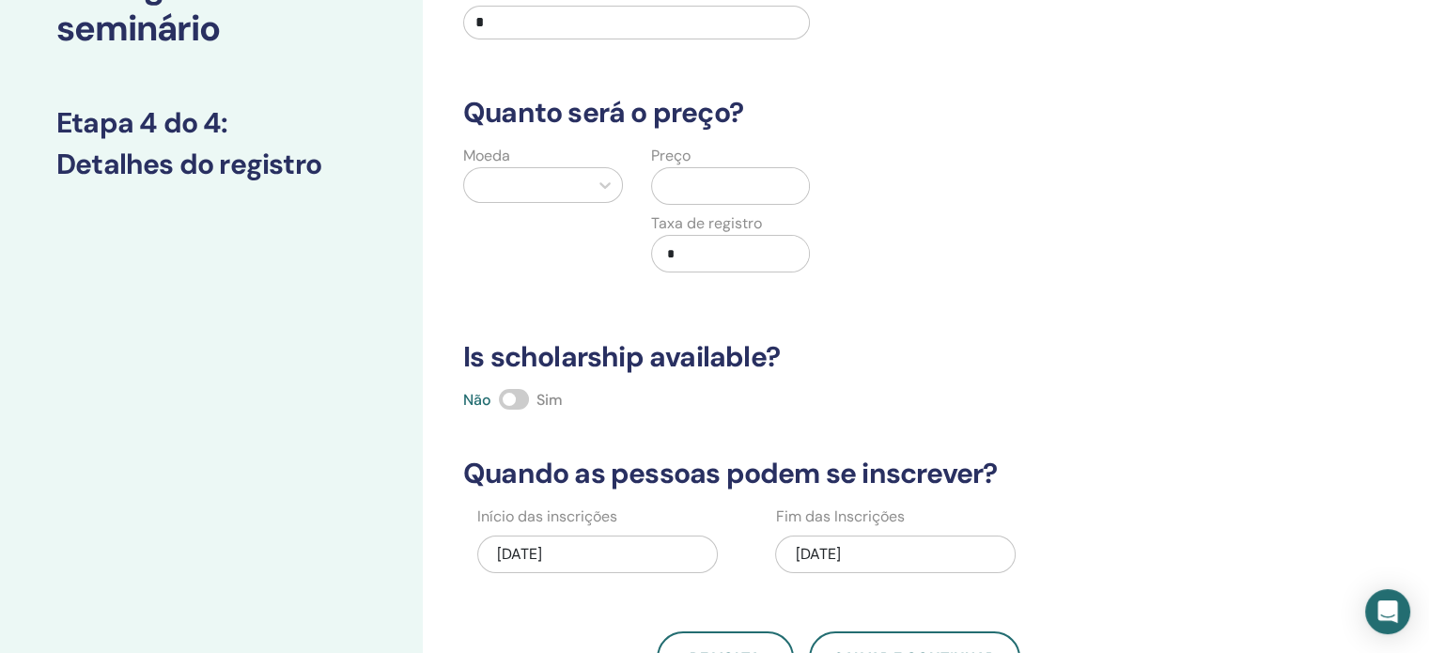
scroll to position [162, 0]
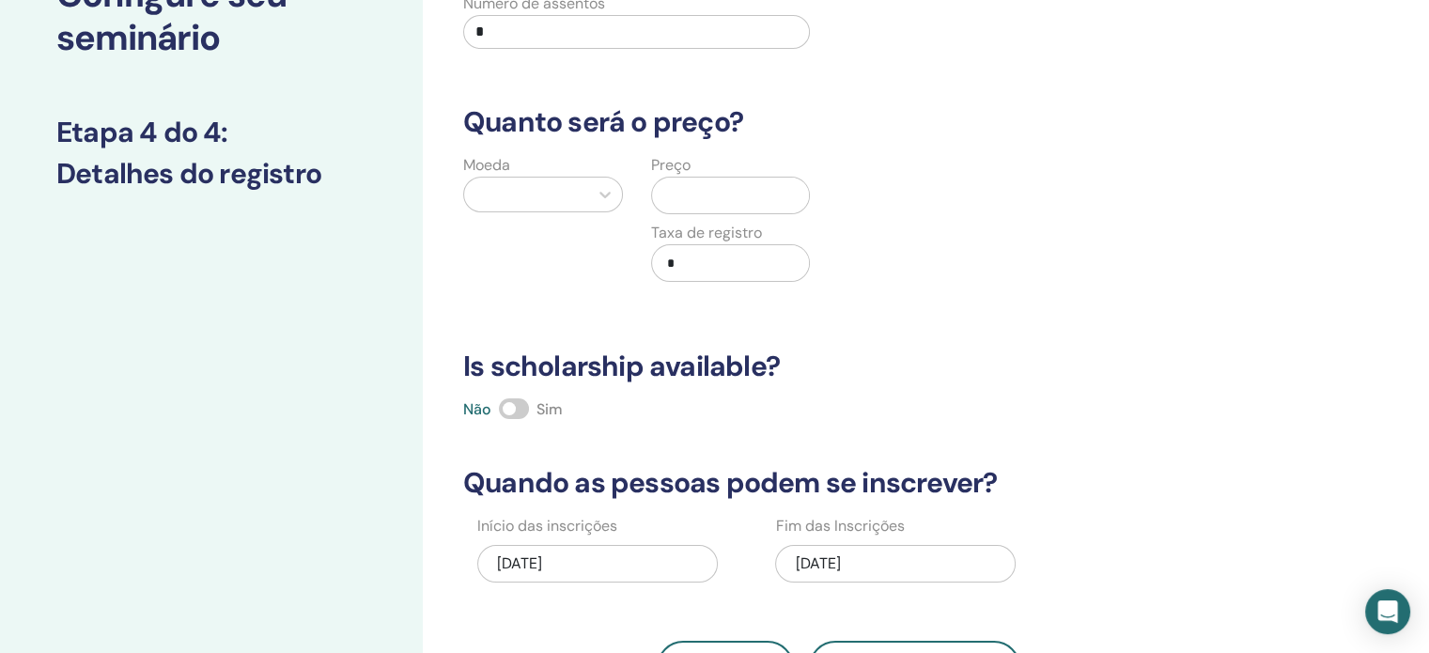
click at [597, 40] on input "*" at bounding box center [636, 32] width 347 height 34
type input "**"
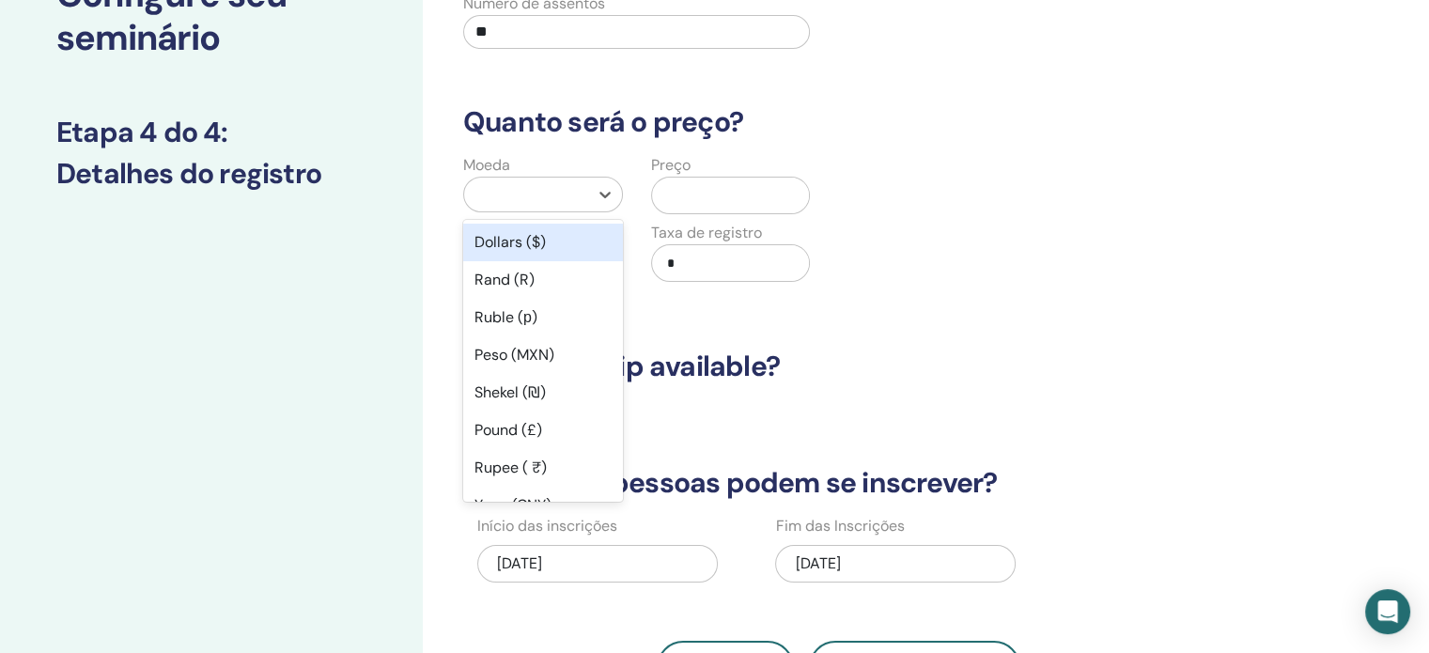
click at [563, 207] on div at bounding box center [526, 195] width 124 height 34
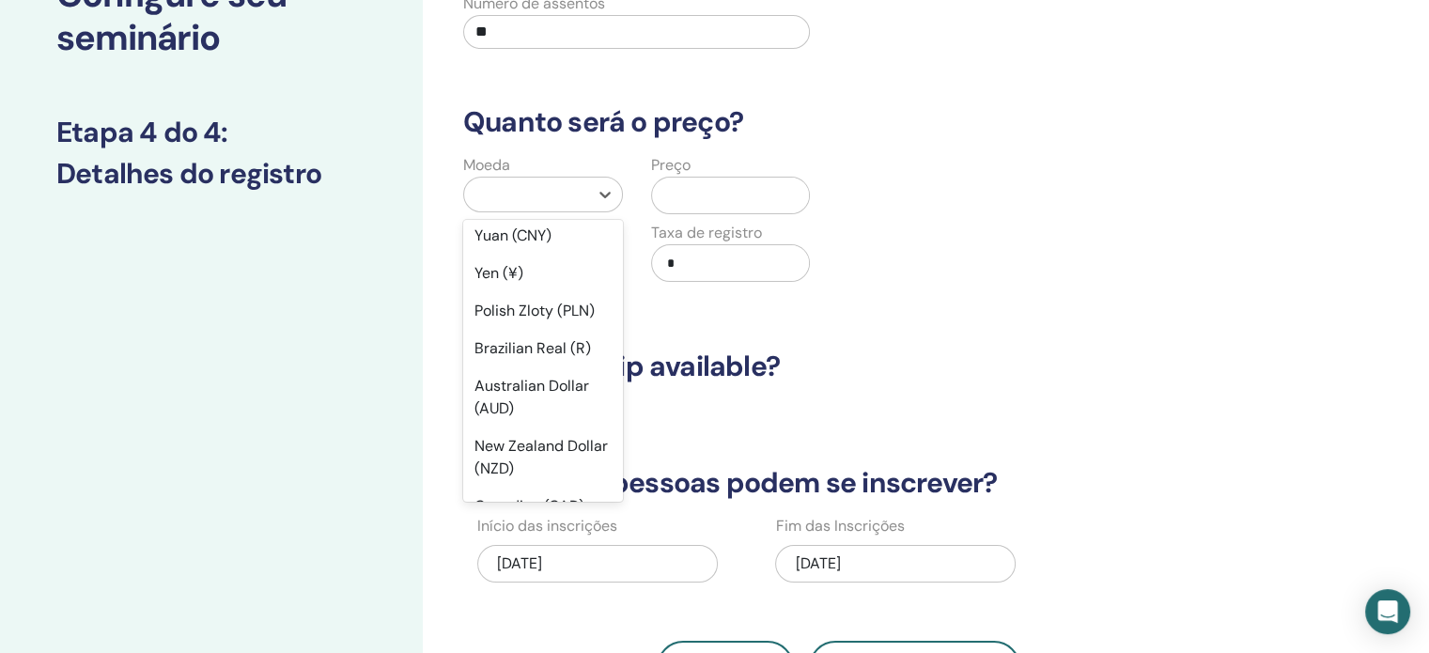
scroll to position [277, 0]
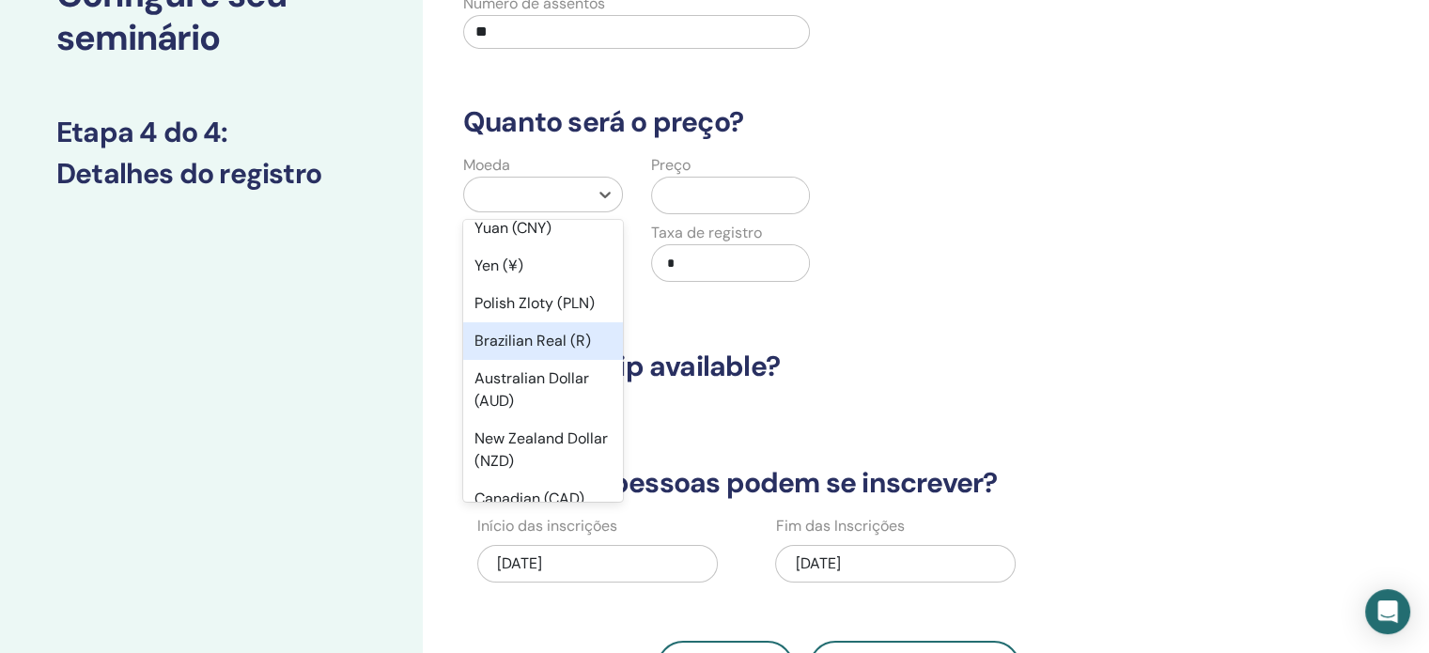
click at [549, 339] on div "Brazilian Real (R)" at bounding box center [543, 341] width 160 height 38
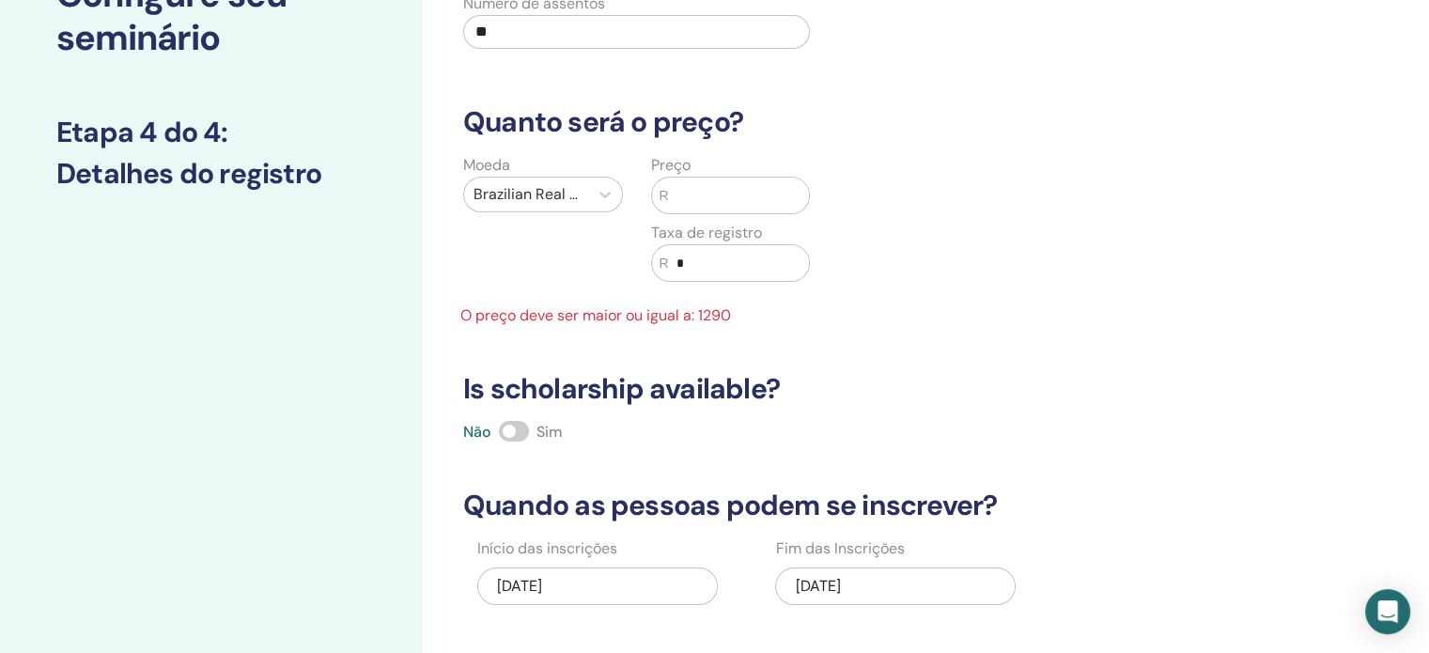
click at [706, 199] on input "text" at bounding box center [739, 196] width 140 height 36
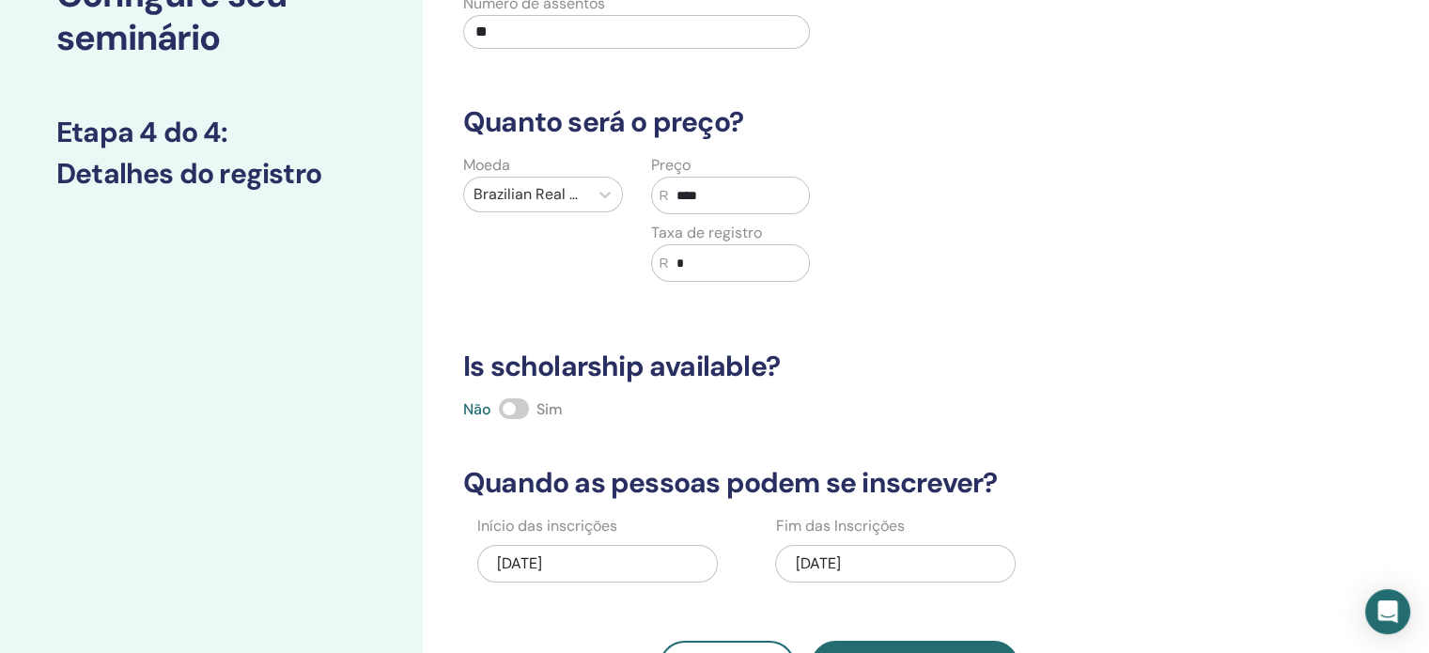
type input "****"
drag, startPoint x: 712, startPoint y: 253, endPoint x: 519, endPoint y: 260, distance: 192.7
click at [519, 260] on div "Moeda Brazilian Real (R) Preço R **** Taxa de registro R *" at bounding box center [636, 229] width 375 height 150
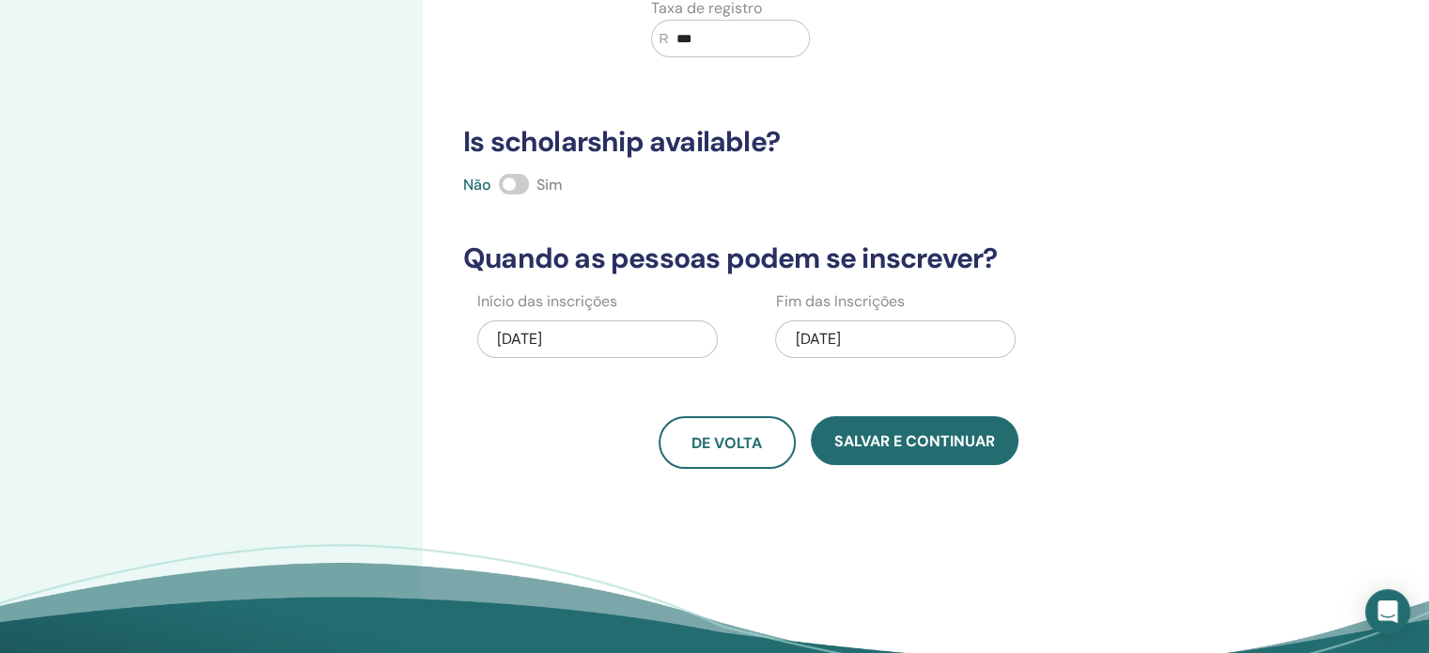
scroll to position [388, 0]
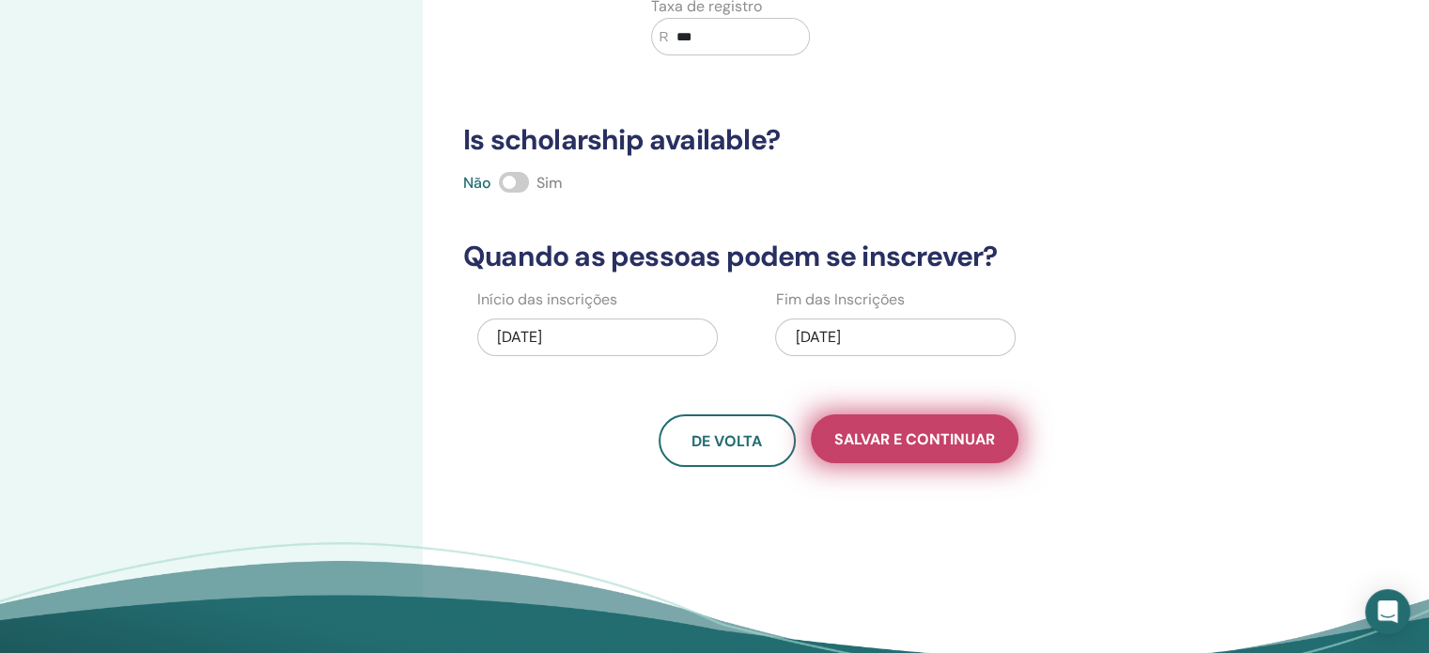
type input "***"
click at [881, 429] on span "Salvar e continuar" at bounding box center [914, 439] width 161 height 20
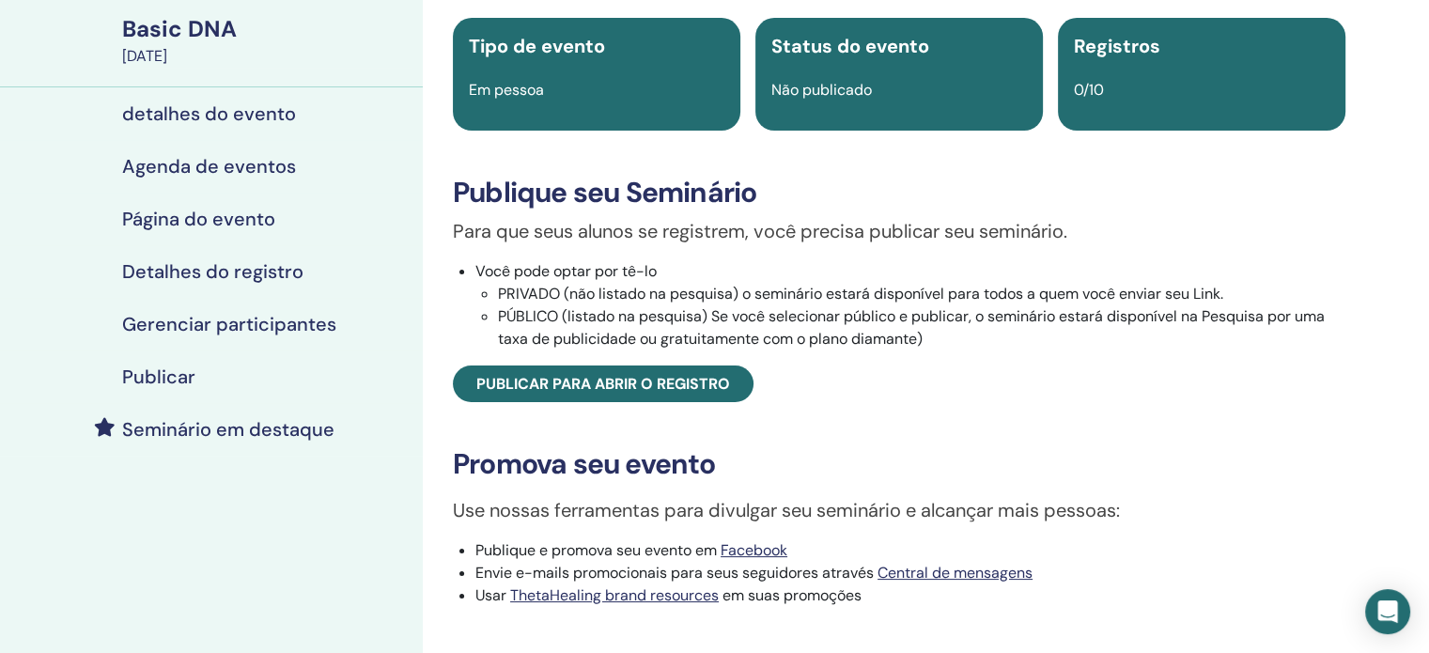
scroll to position [143, 0]
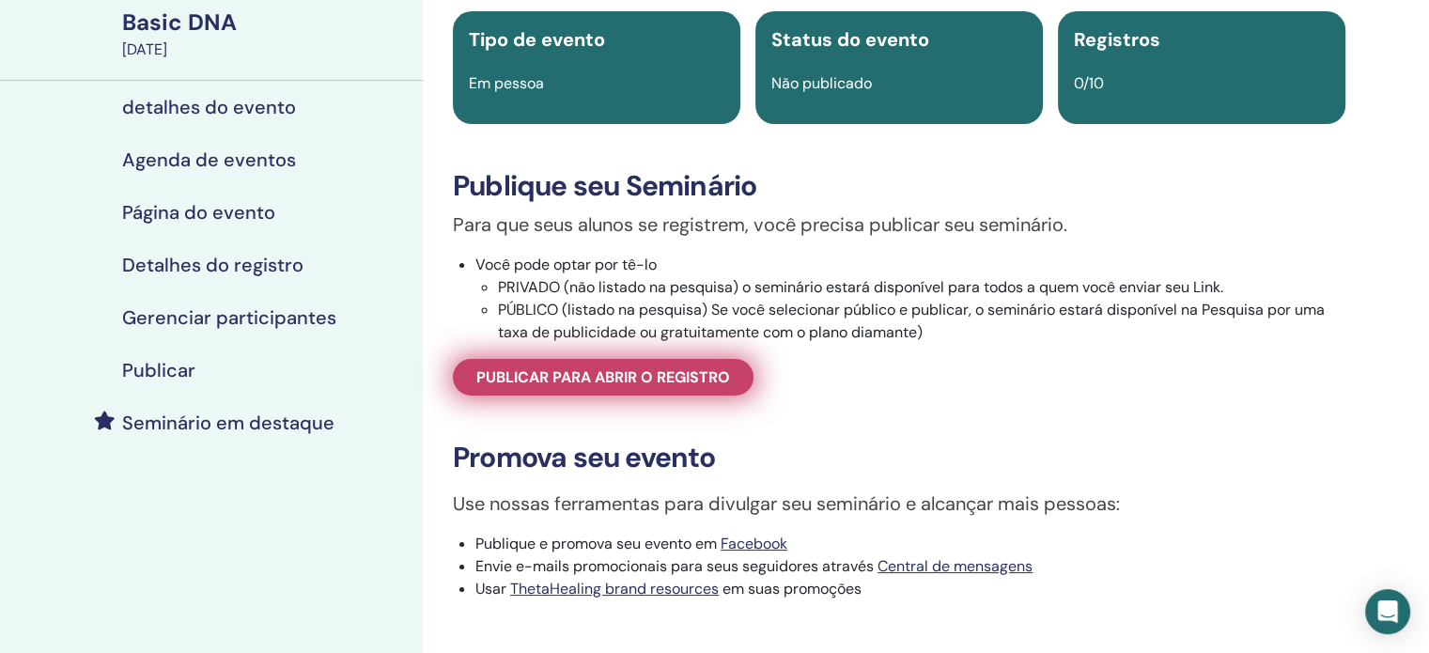
click at [654, 380] on span "Publicar para abrir o registro" at bounding box center [603, 377] width 254 height 20
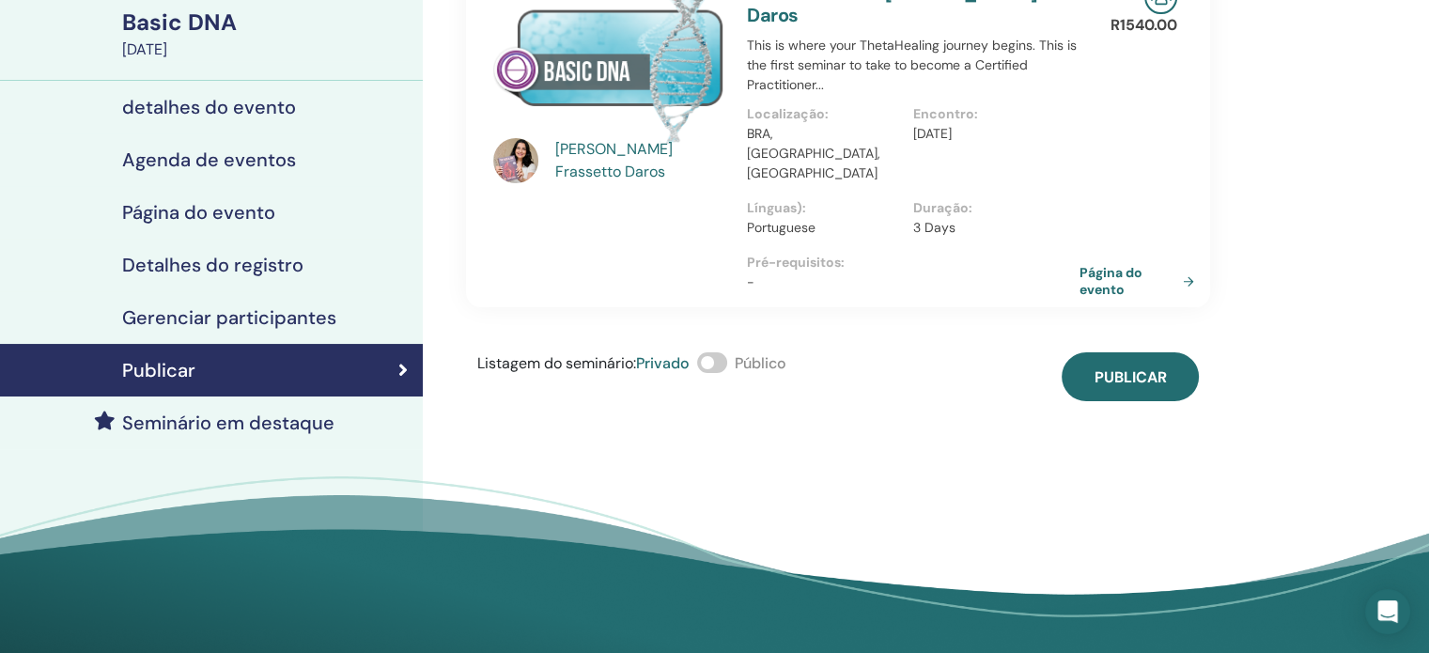
click at [723, 352] on span at bounding box center [712, 362] width 30 height 21
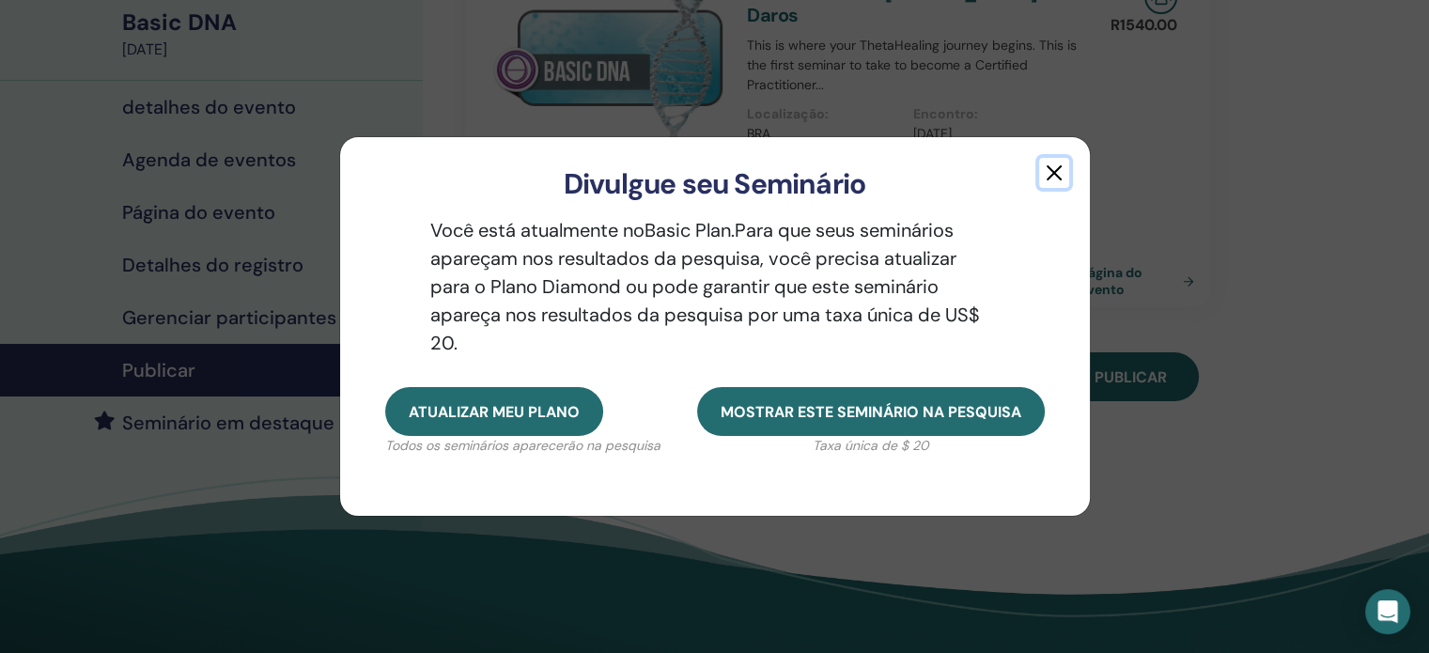
click at [1052, 172] on button "button" at bounding box center [1054, 173] width 30 height 30
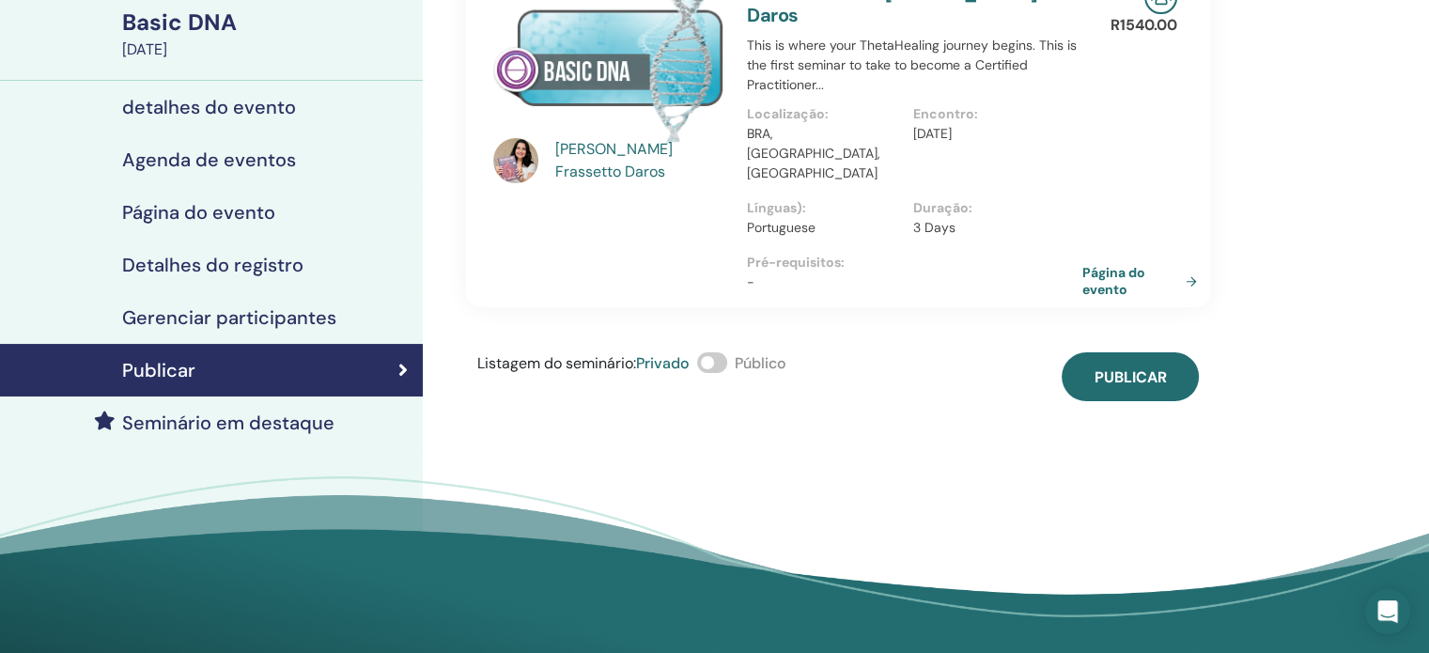
click at [1106, 264] on link "Página do evento" at bounding box center [1143, 281] width 122 height 34
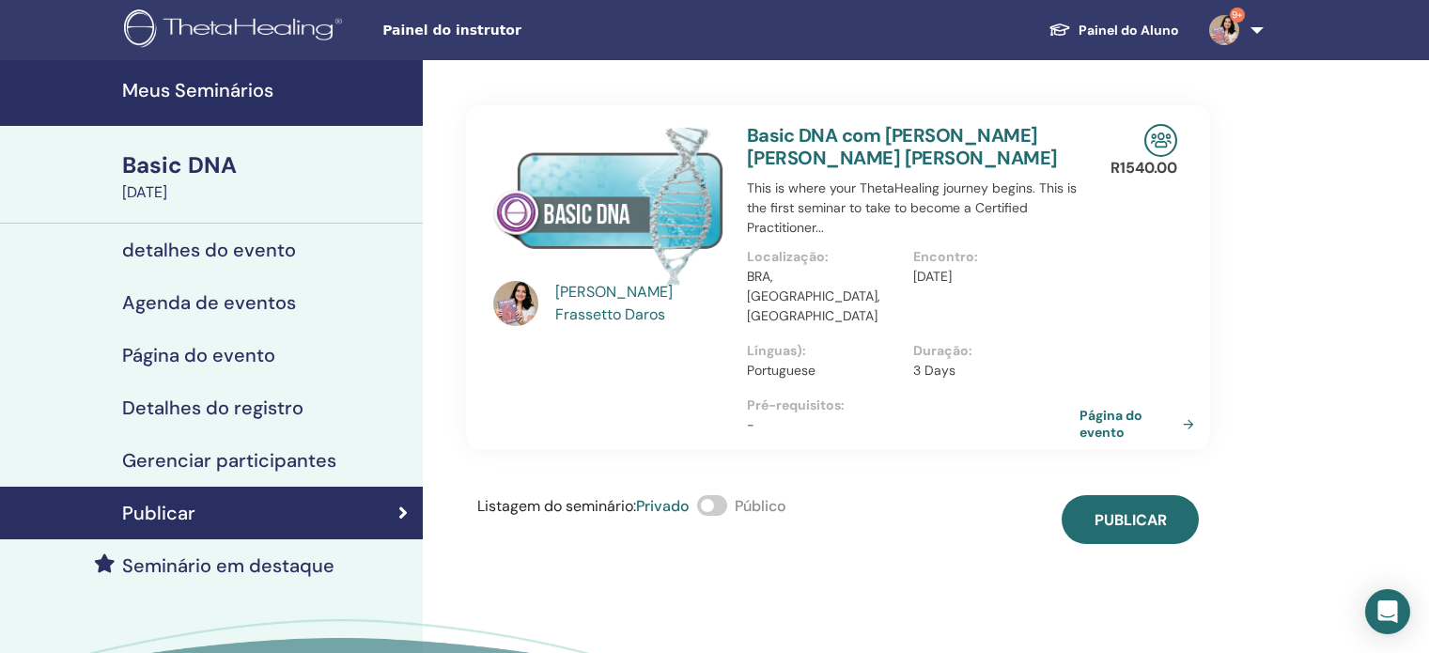
scroll to position [143, 0]
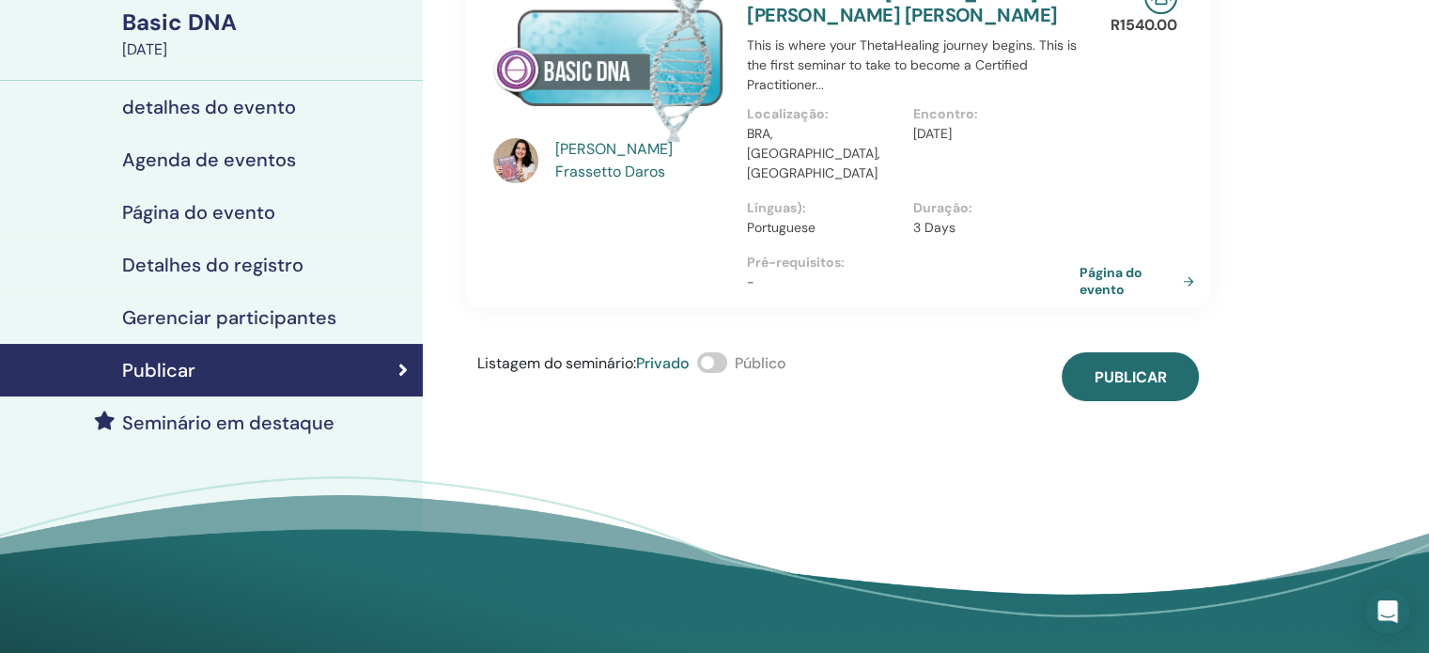
click at [725, 352] on span at bounding box center [712, 362] width 30 height 21
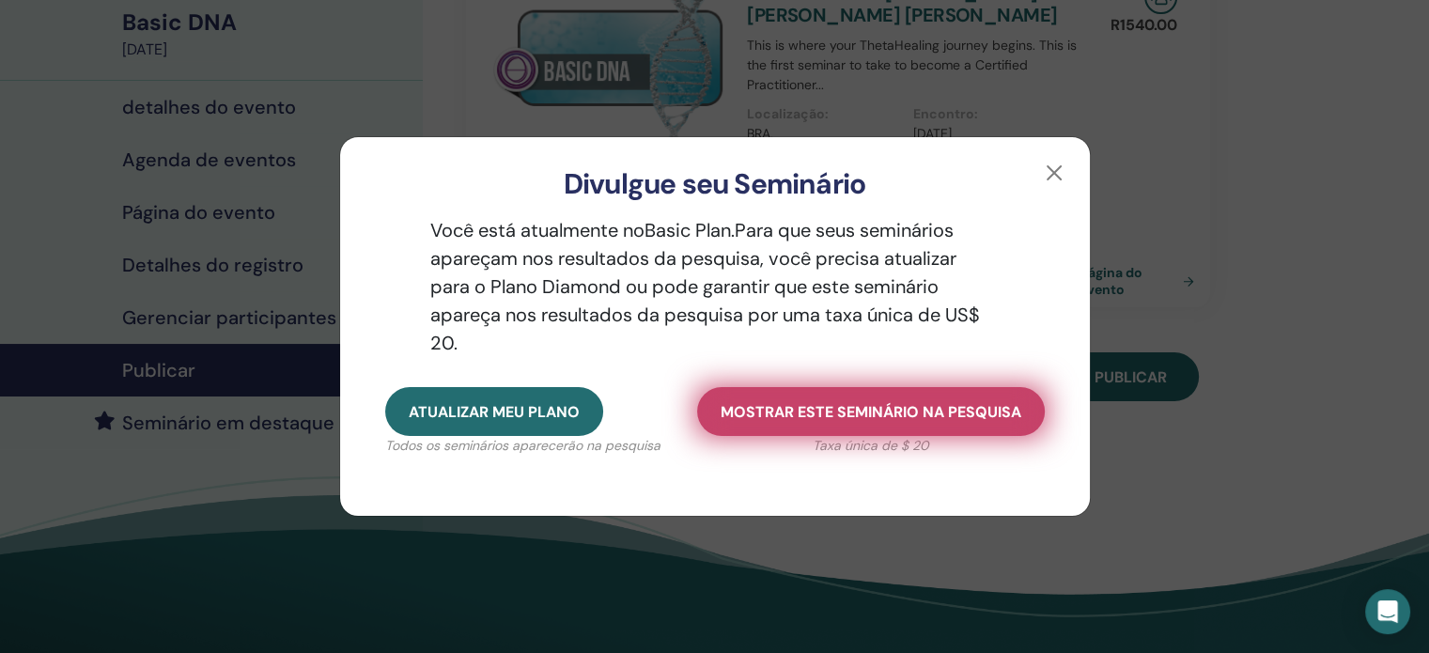
click at [785, 396] on button "Mostrar este seminário na pesquisa" at bounding box center [871, 411] width 348 height 49
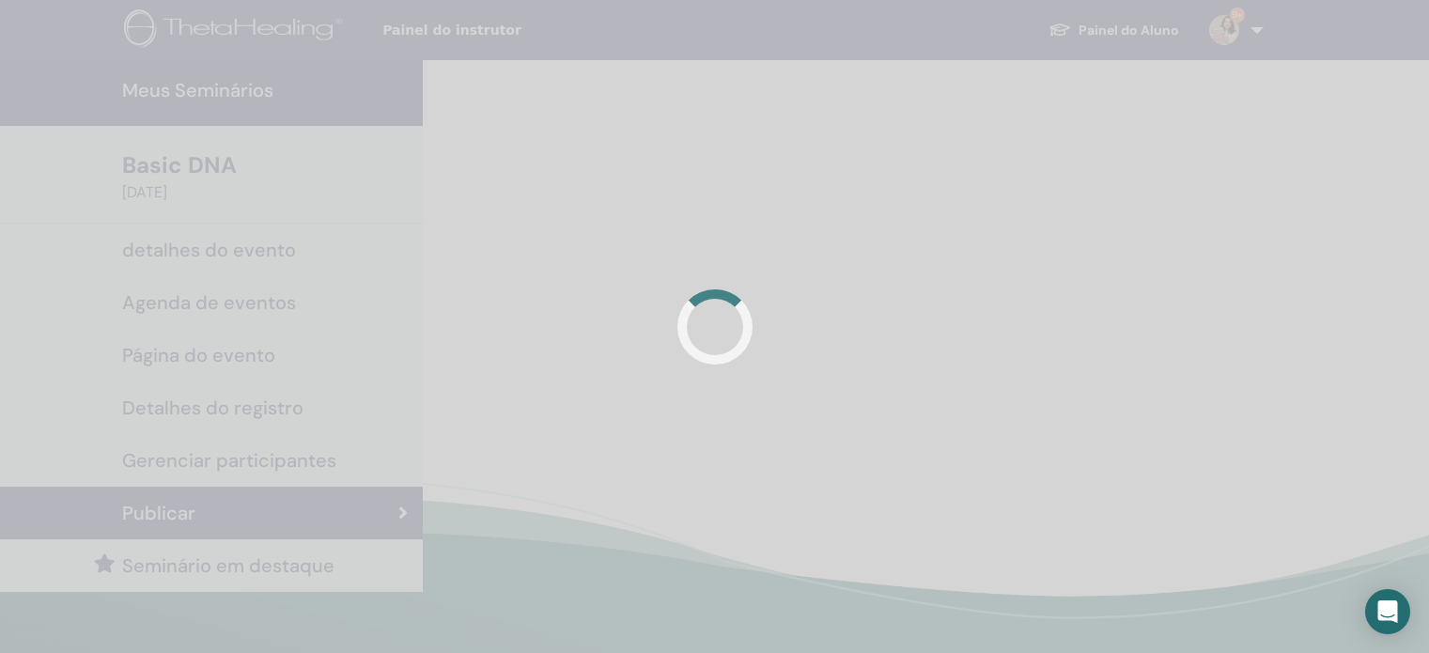
scroll to position [143, 0]
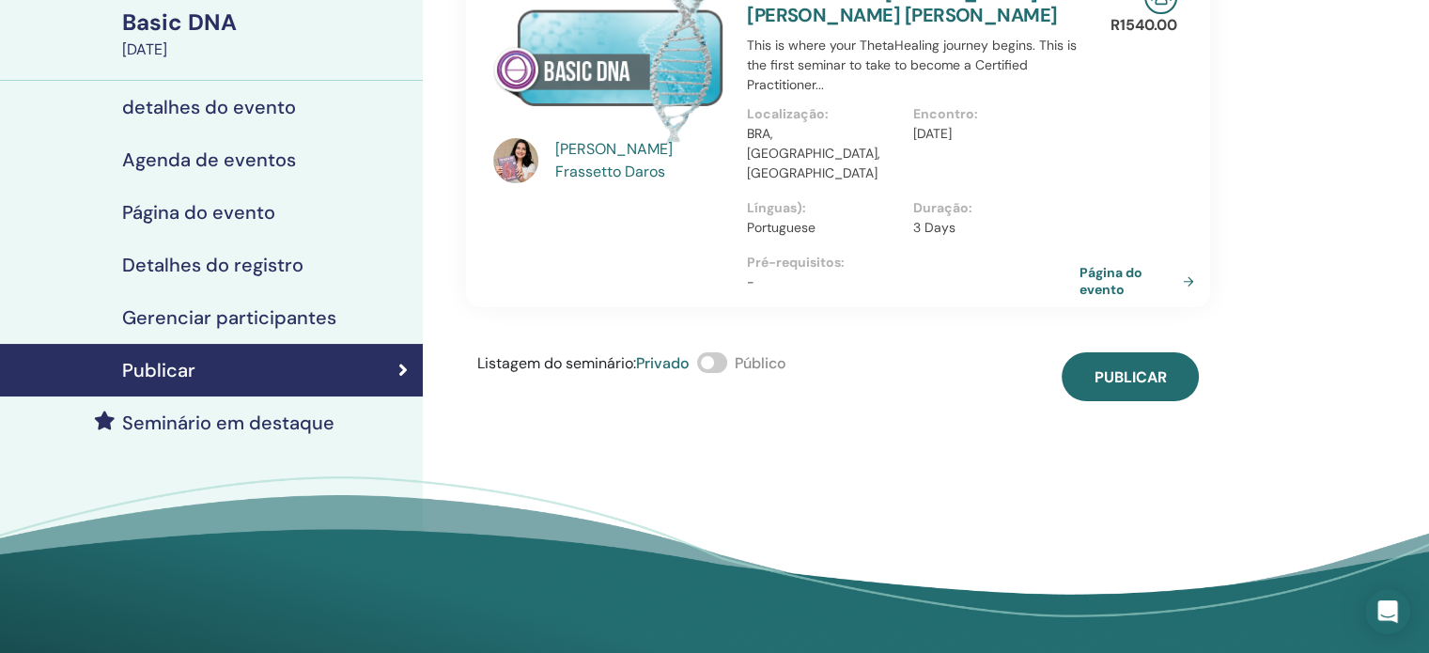
click at [723, 352] on span at bounding box center [712, 362] width 30 height 21
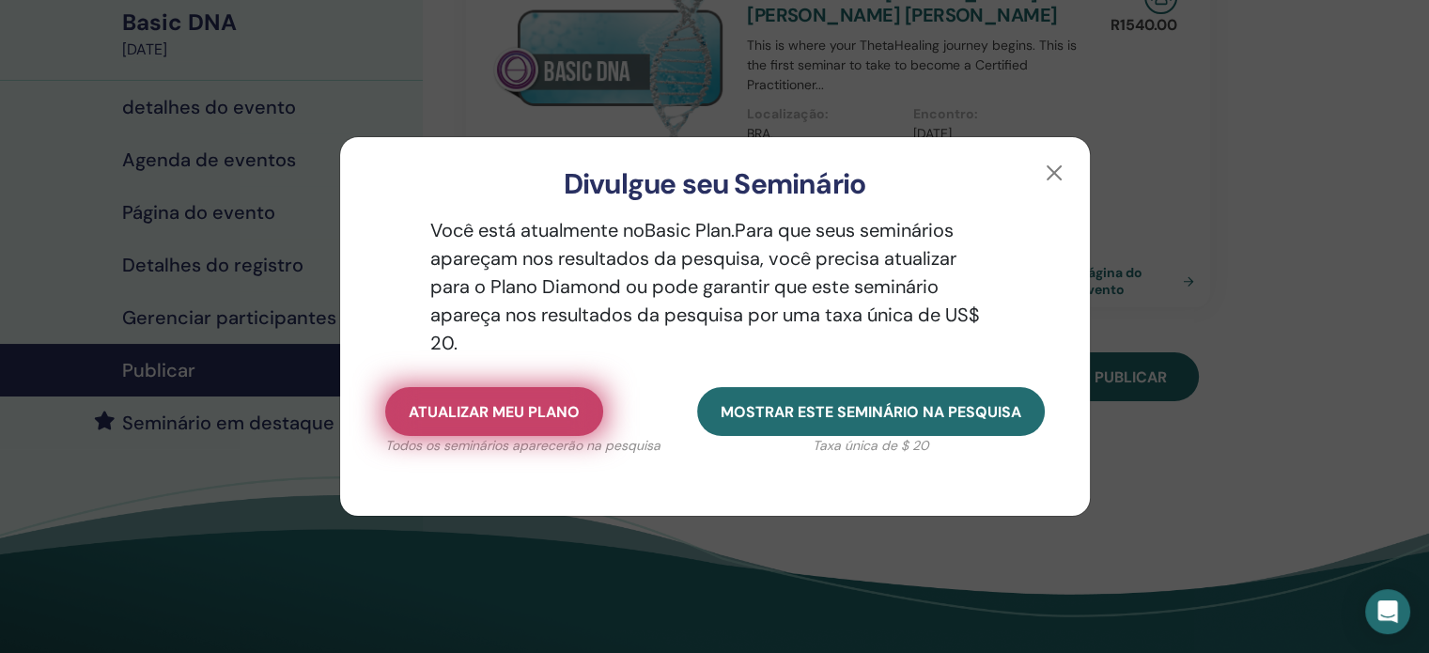
click at [504, 403] on span "Atualizar meu plano" at bounding box center [494, 412] width 171 height 20
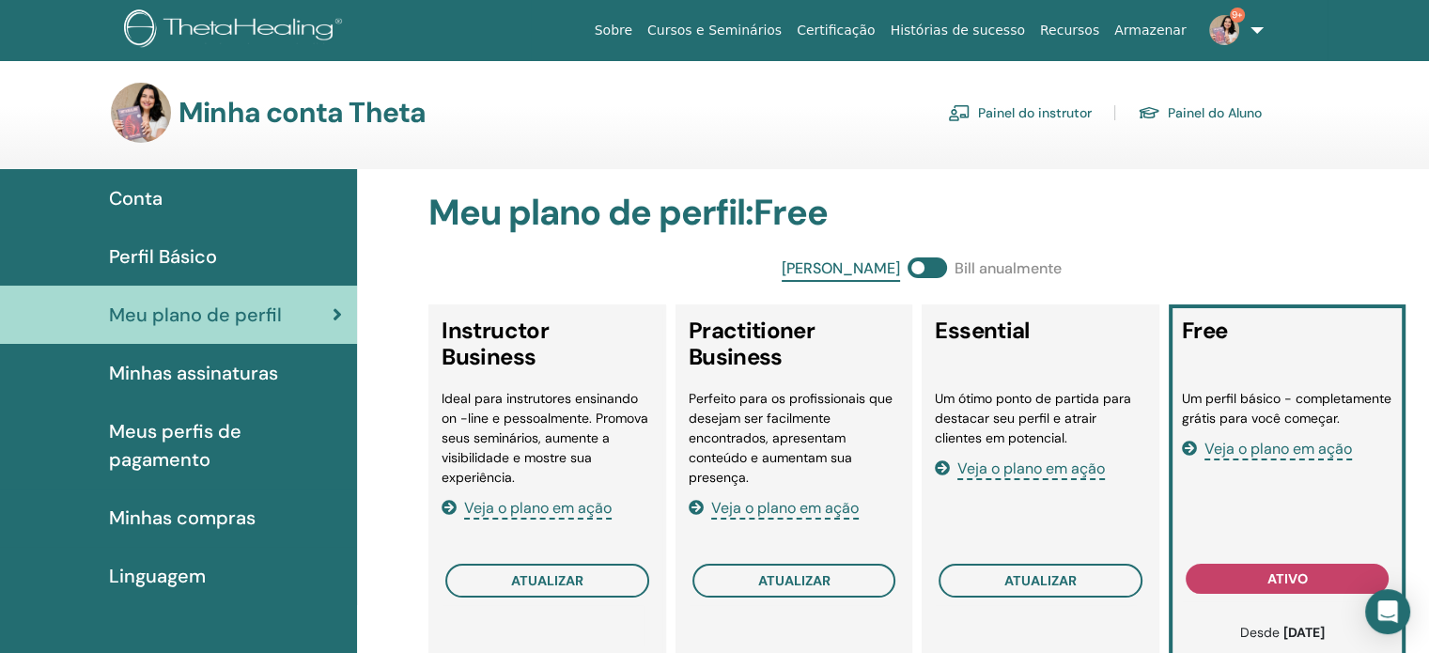
drag, startPoint x: 1426, startPoint y: 138, endPoint x: 1438, endPoint y: 153, distance: 19.4
click at [1428, 153] on html "Sobre Cursos e Seminários Certificação Histórias de sucesso Recursos Armazenar …" at bounding box center [714, 326] width 1429 height 653
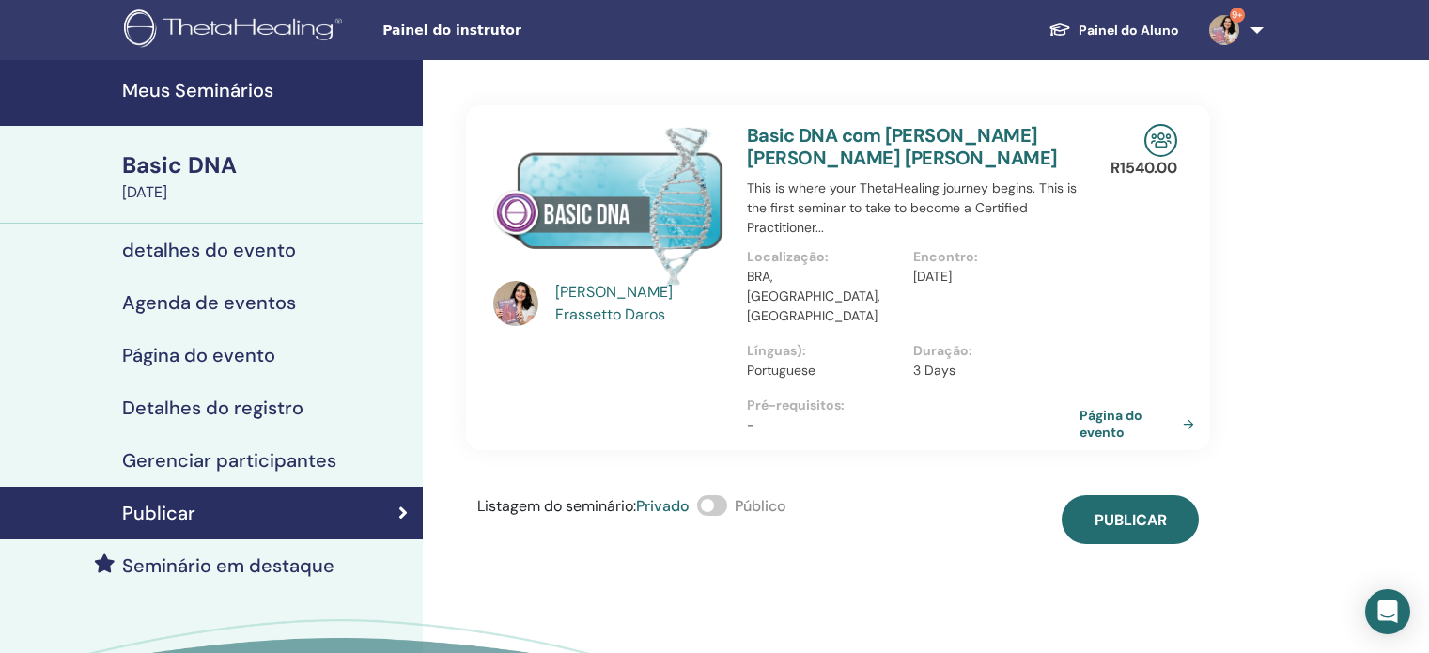
scroll to position [143, 0]
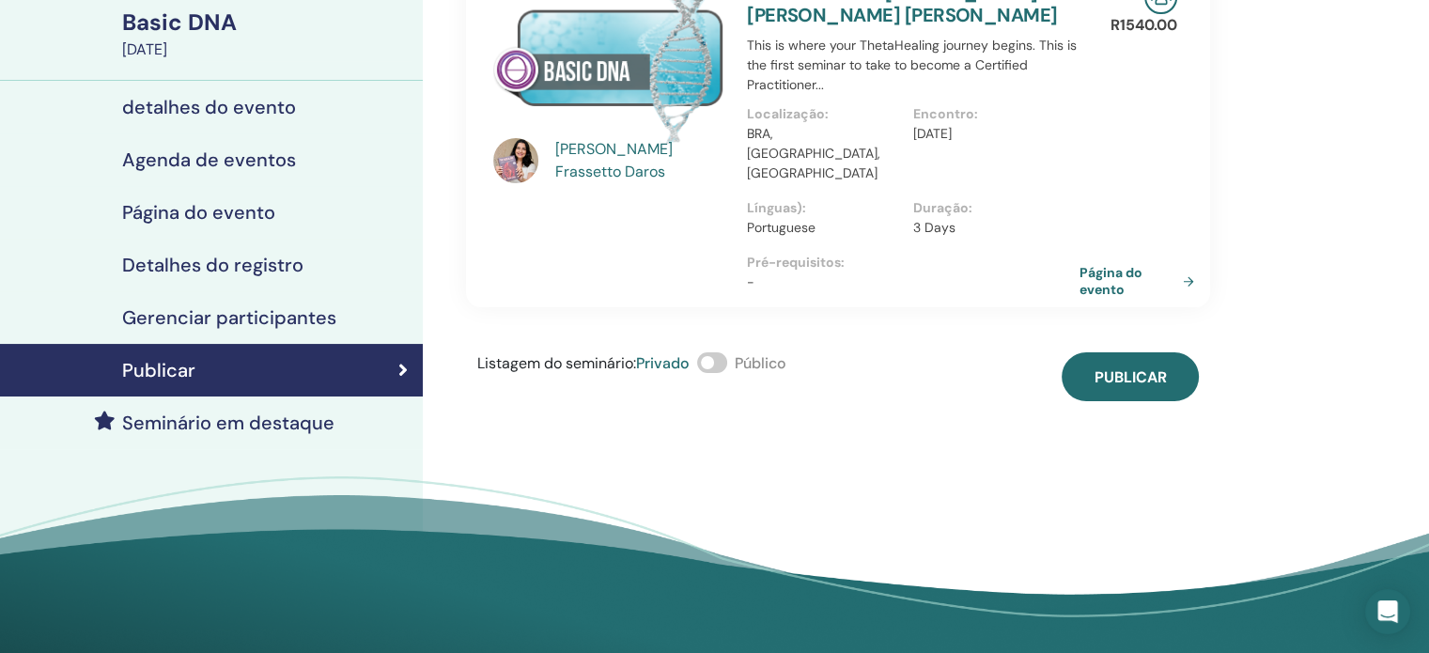
click at [718, 352] on span at bounding box center [712, 362] width 30 height 21
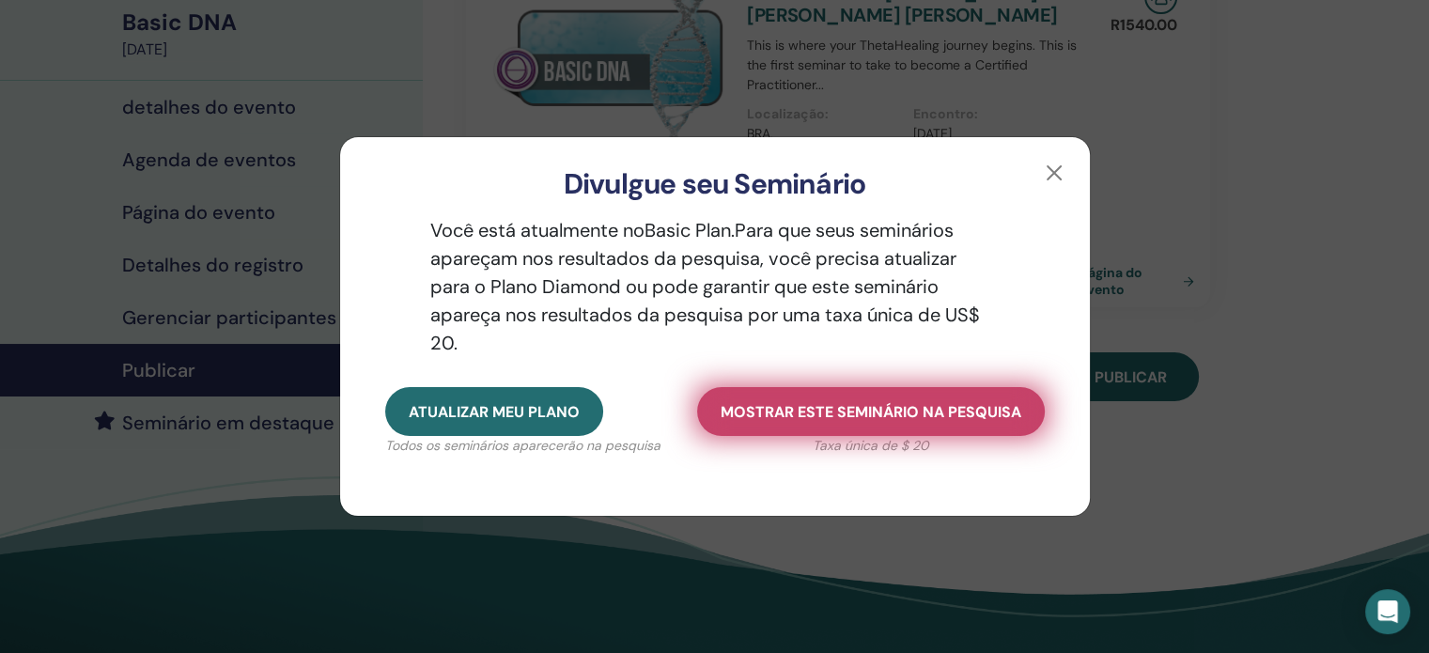
click at [879, 413] on span "Mostrar este seminário na pesquisa" at bounding box center [870, 412] width 301 height 20
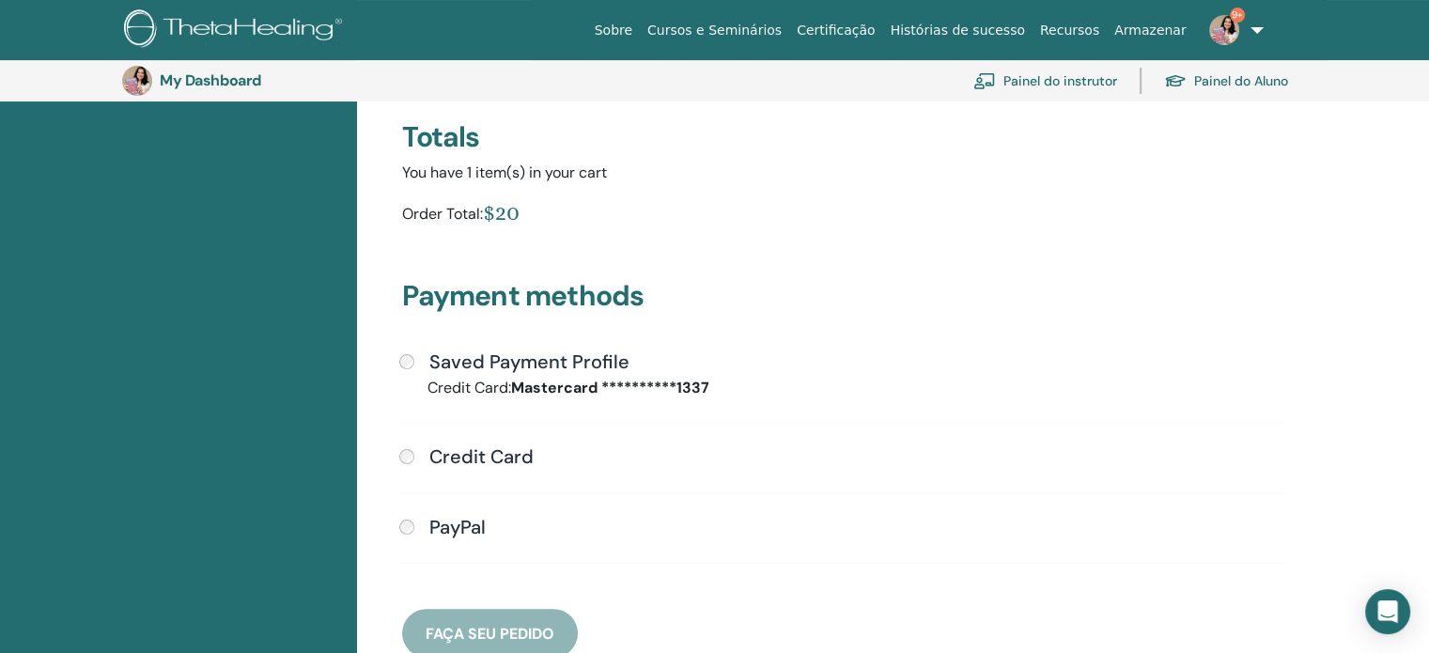
scroll to position [329, 0]
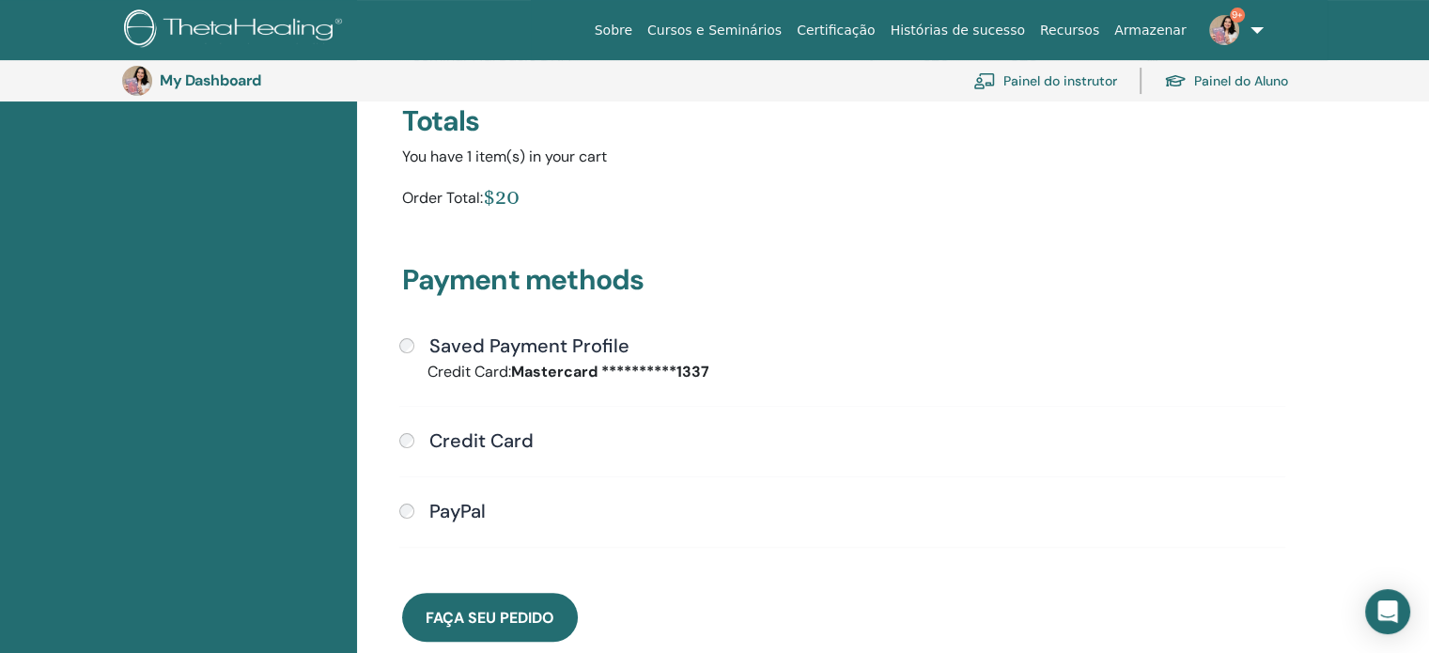
click at [448, 442] on h4 "Credit Card" at bounding box center [481, 440] width 104 height 23
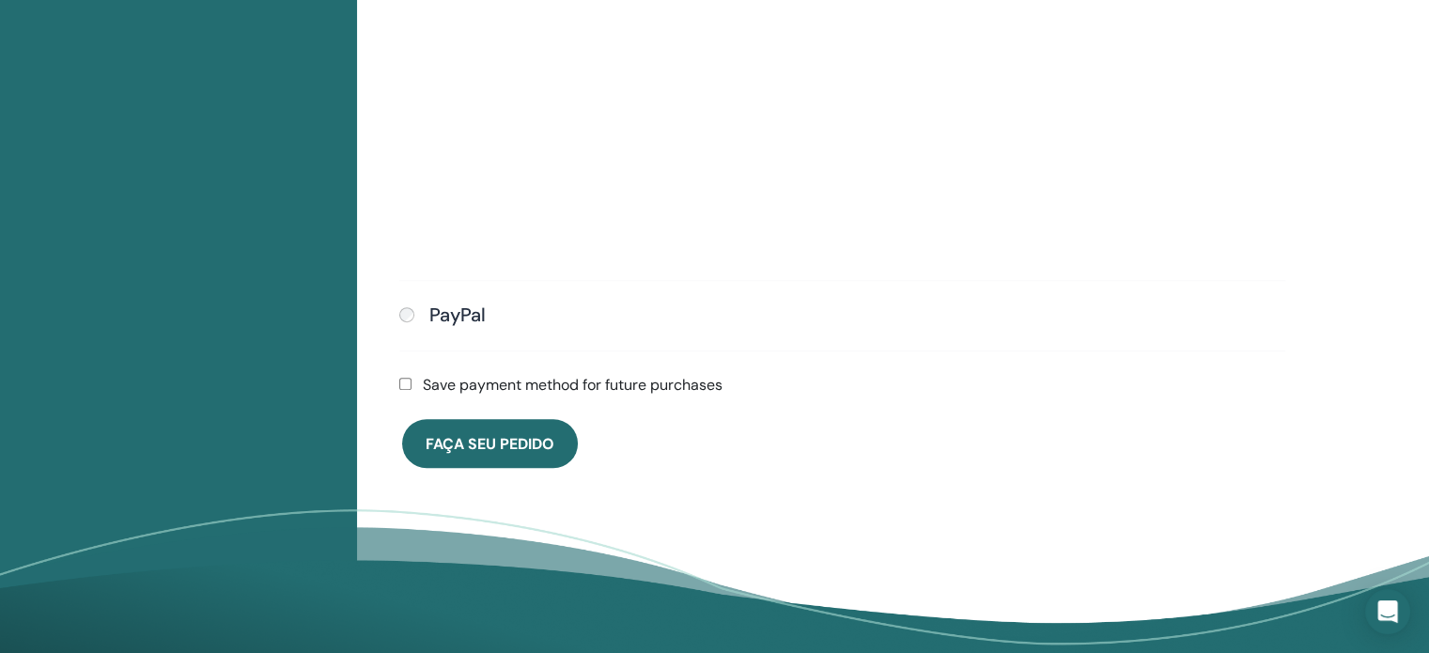
scroll to position [834, 0]
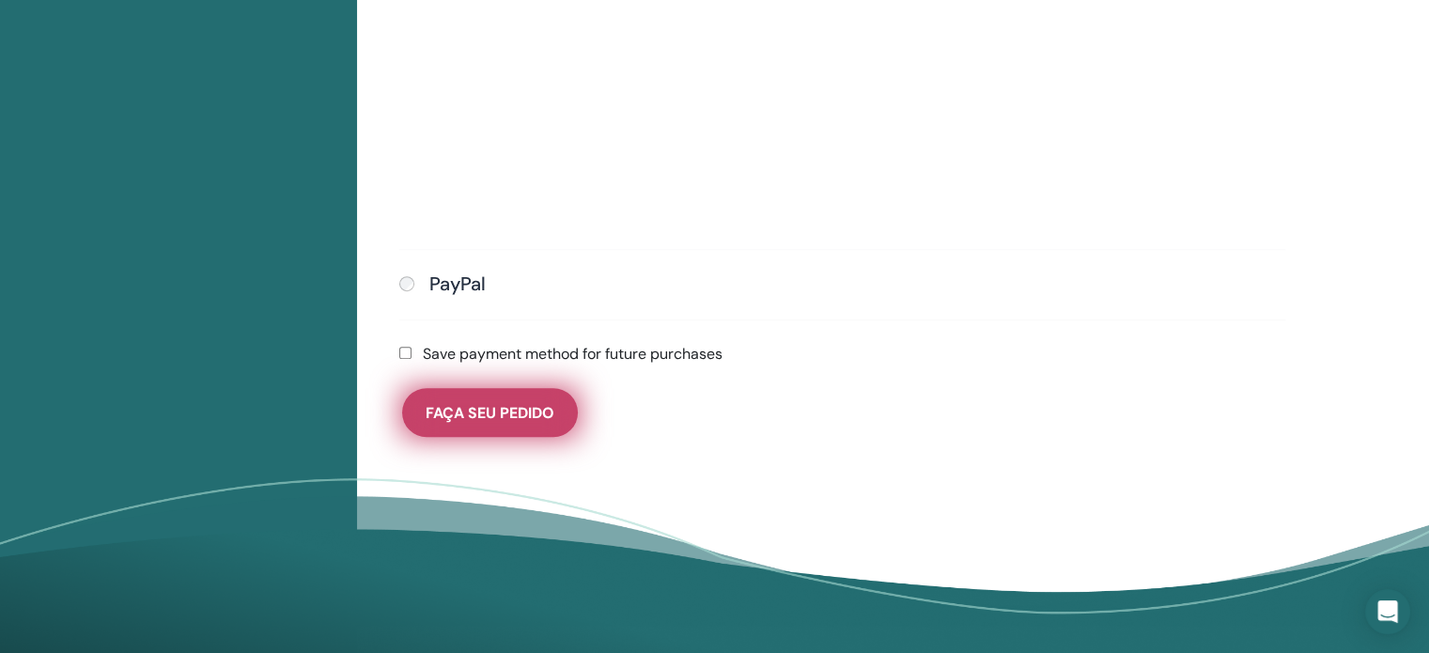
click at [507, 403] on span "Faça seu pedido" at bounding box center [490, 413] width 129 height 20
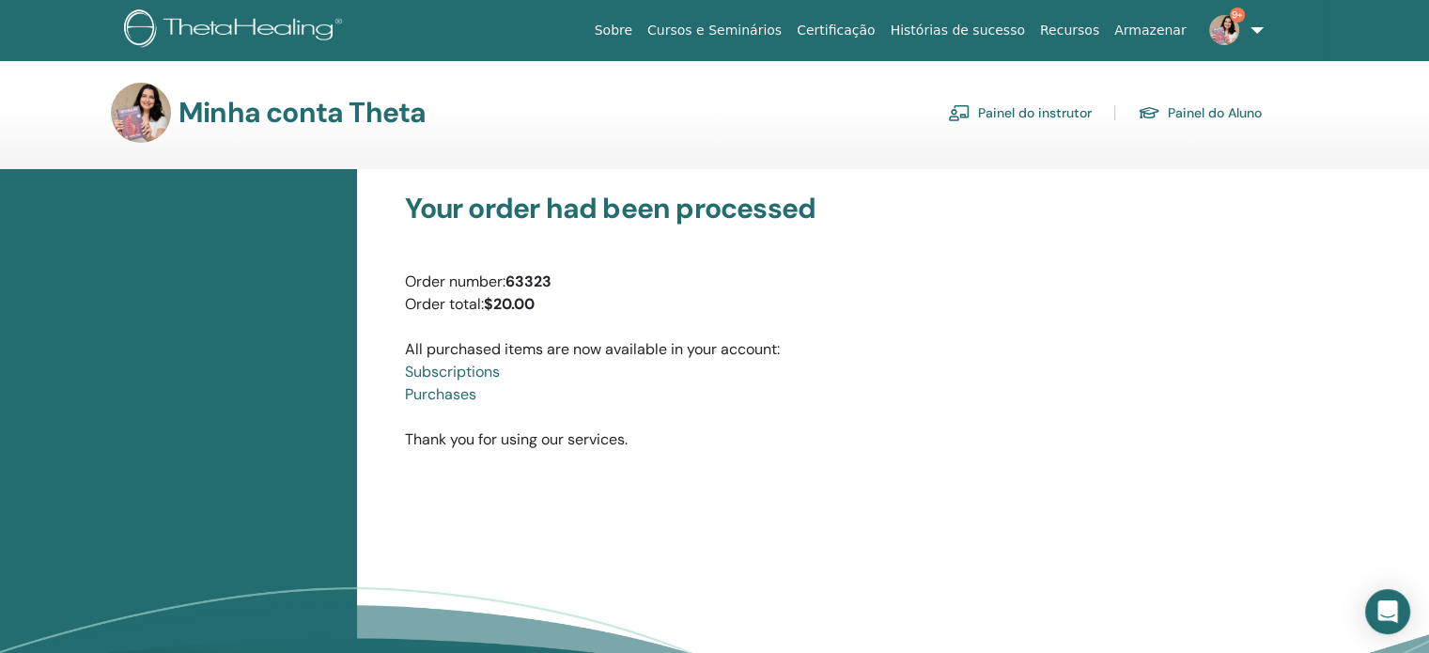
click at [1052, 112] on link "Painel do instrutor" at bounding box center [1020, 113] width 144 height 30
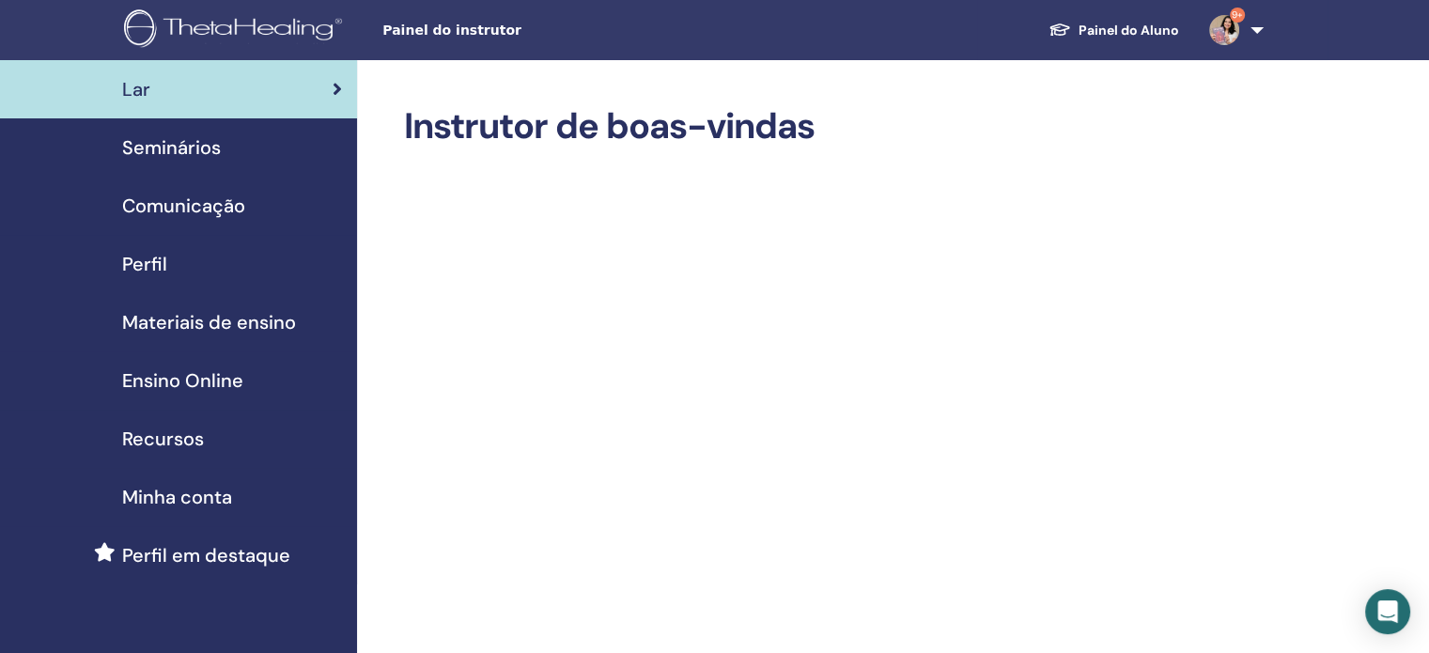
click at [197, 144] on span "Seminários" at bounding box center [171, 147] width 99 height 28
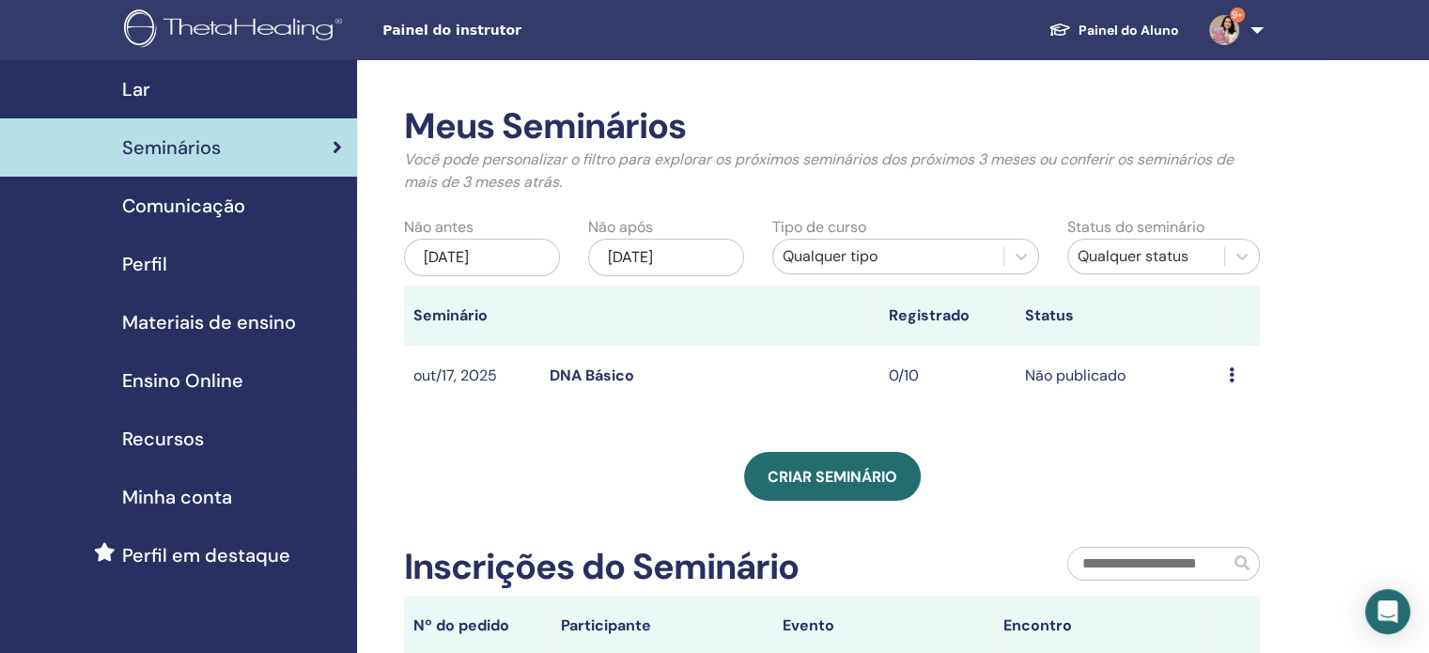
click at [1227, 379] on td "Visualizar Editar Participantes Cancelar" at bounding box center [1239, 376] width 40 height 61
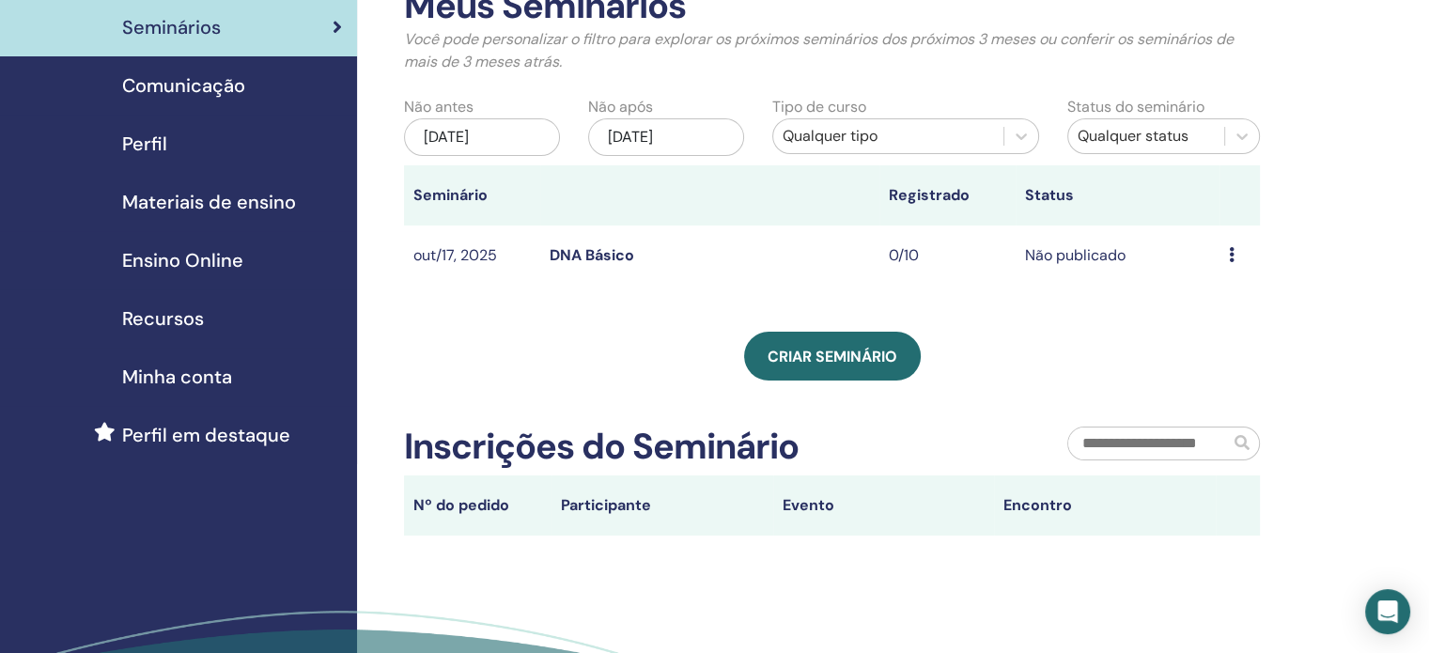
scroll to position [118, 0]
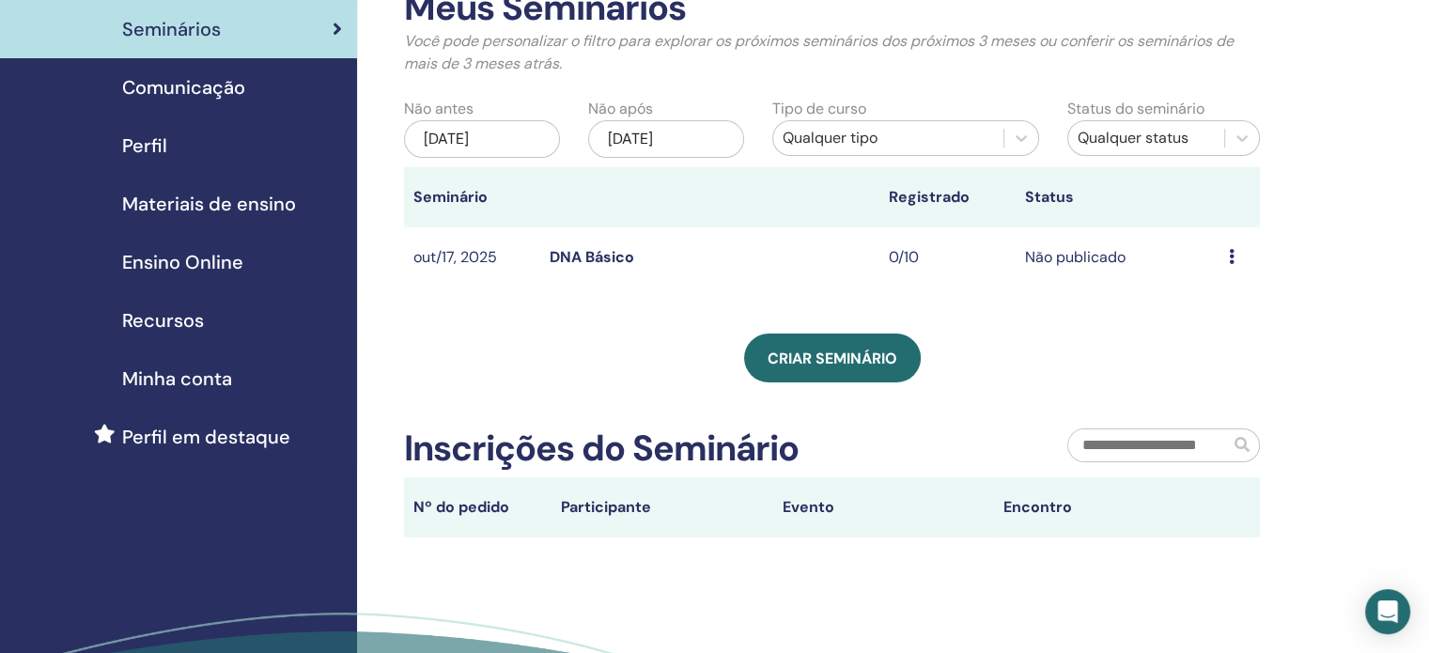
click at [590, 257] on link "DNA Básico" at bounding box center [591, 257] width 85 height 20
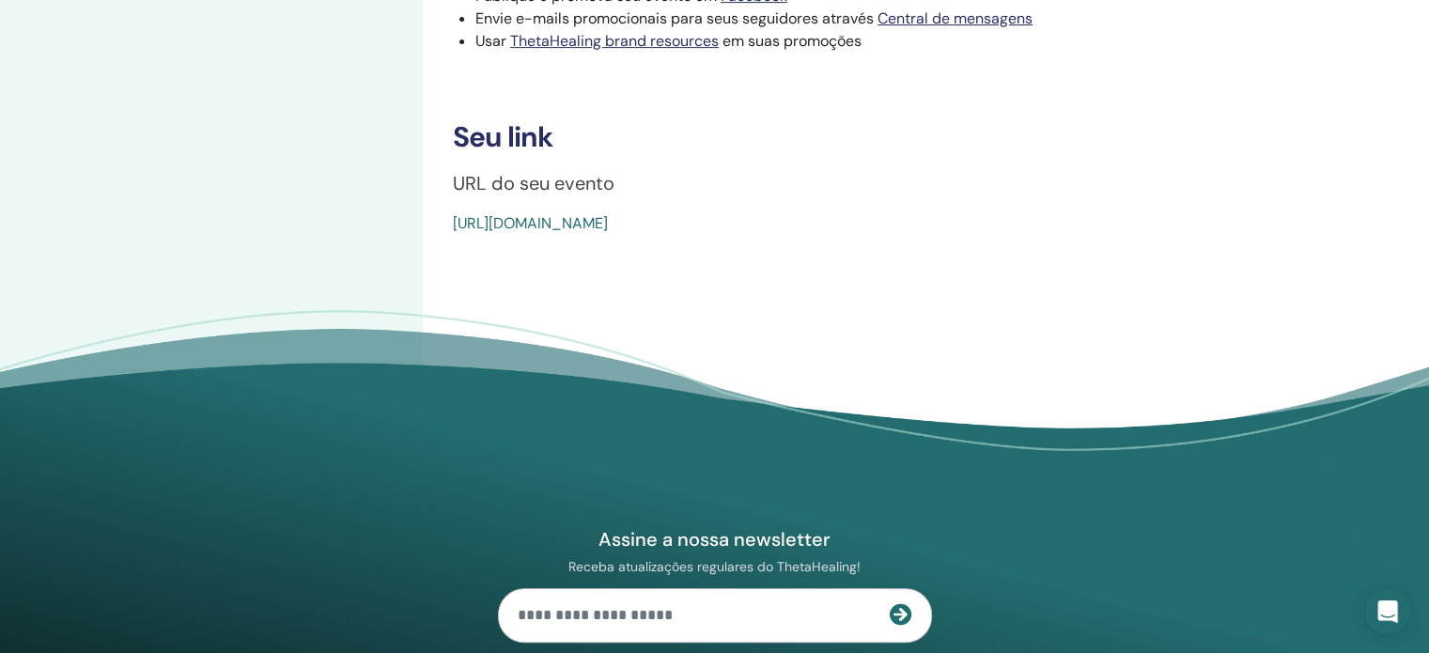
scroll to position [703, 0]
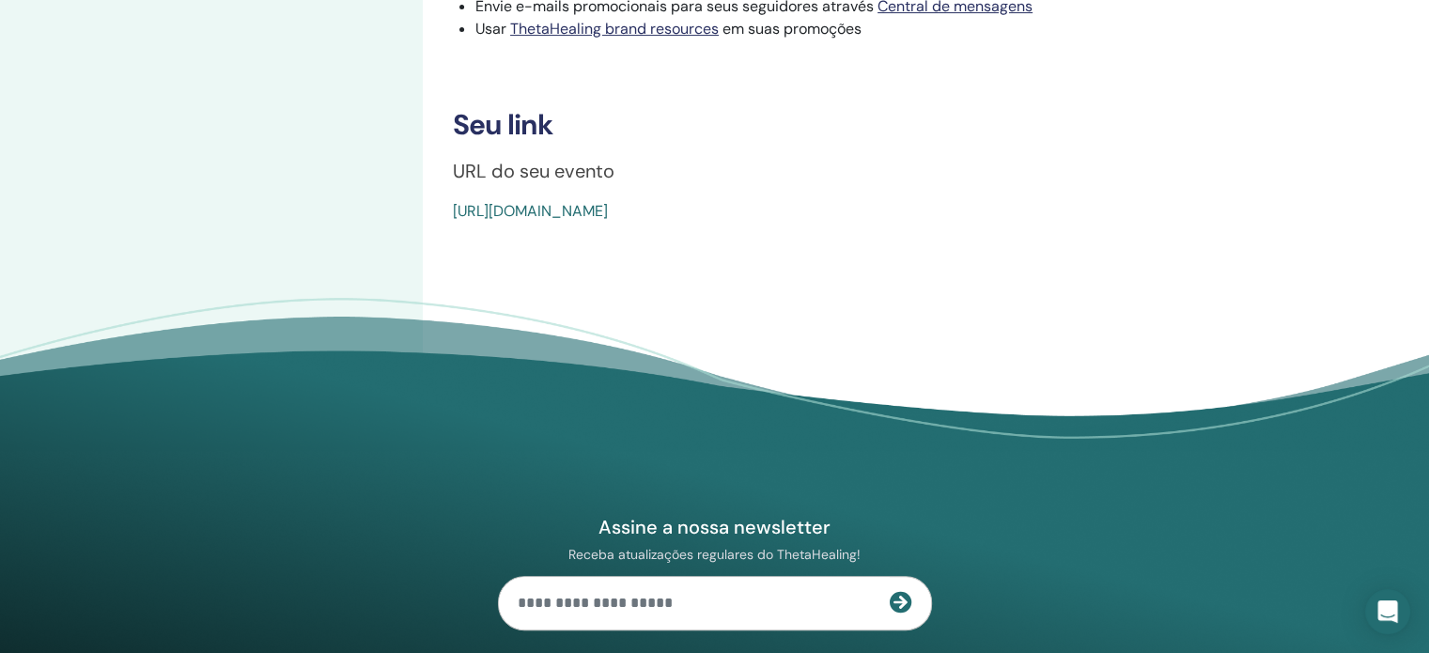
click at [608, 221] on link "https://www.thetahealing.com/seminar-380065-details.html" at bounding box center [530, 211] width 155 height 20
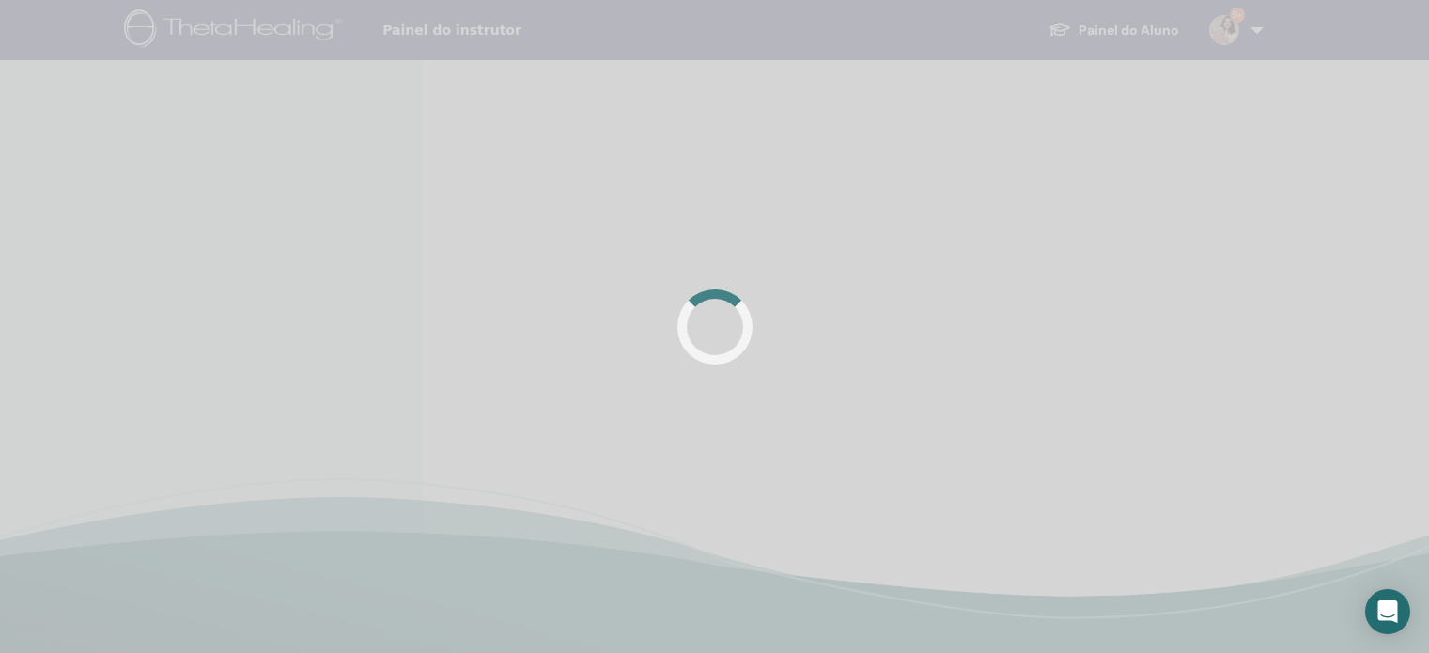
scroll to position [447, 0]
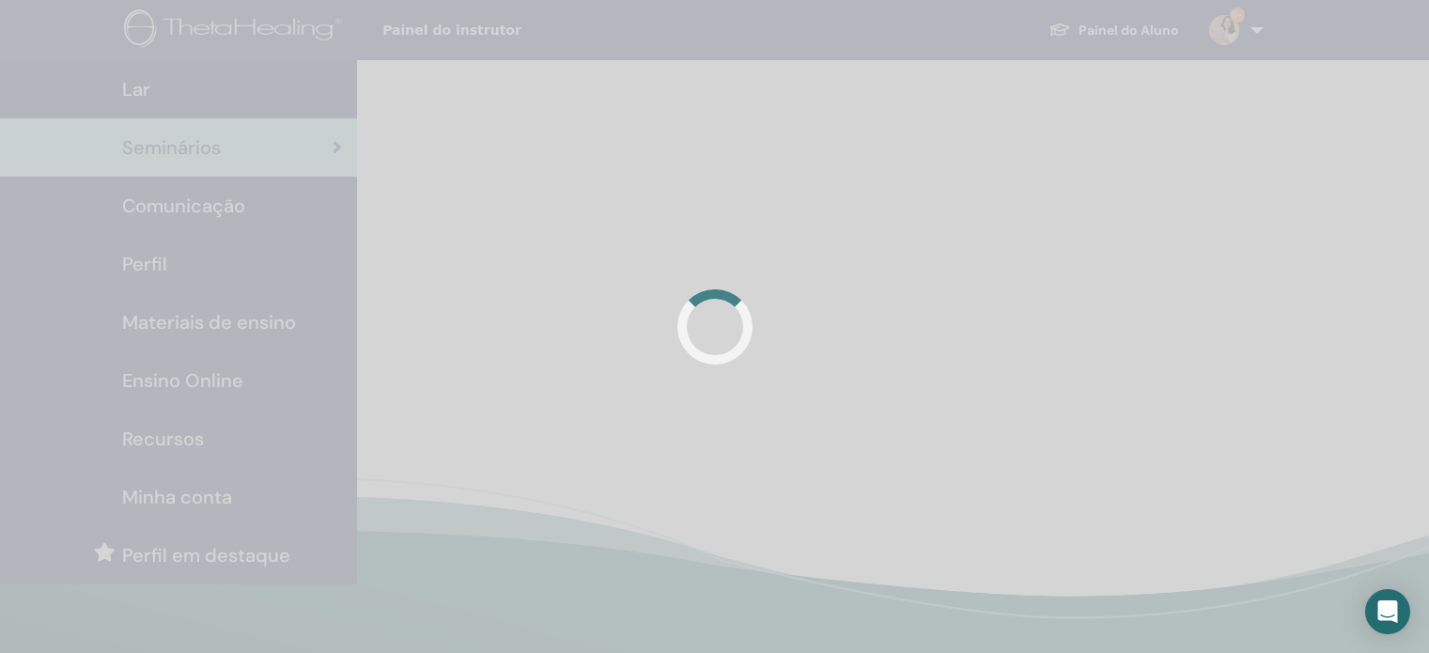
scroll to position [118, 0]
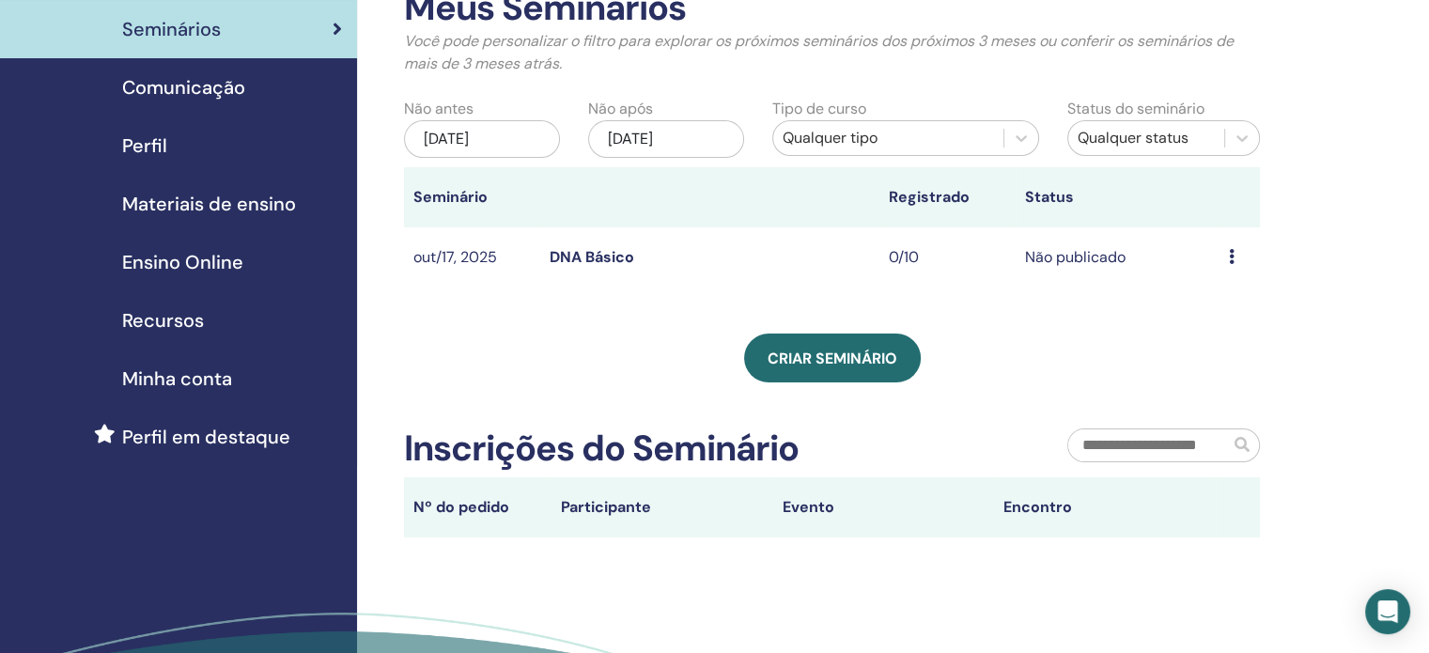
click at [597, 258] on link "DNA Básico" at bounding box center [591, 257] width 85 height 20
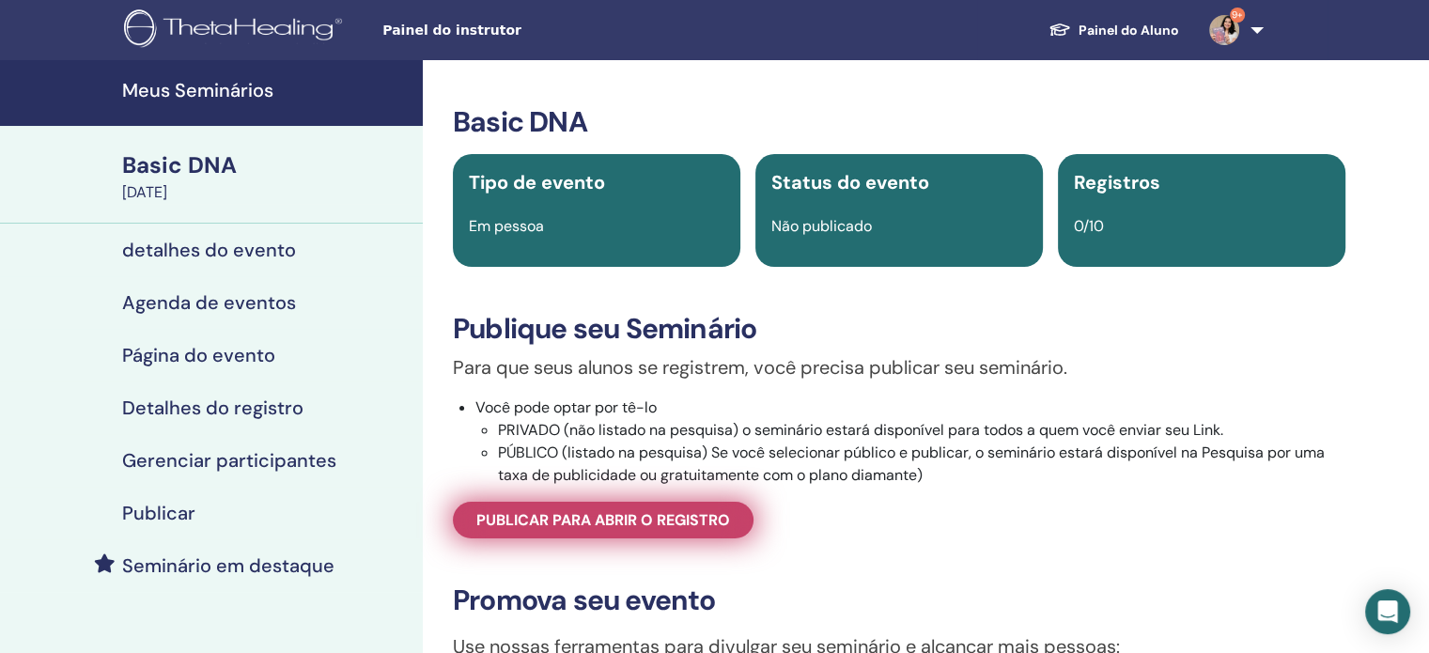
click at [663, 530] on span "Publicar para abrir o registro" at bounding box center [603, 520] width 254 height 20
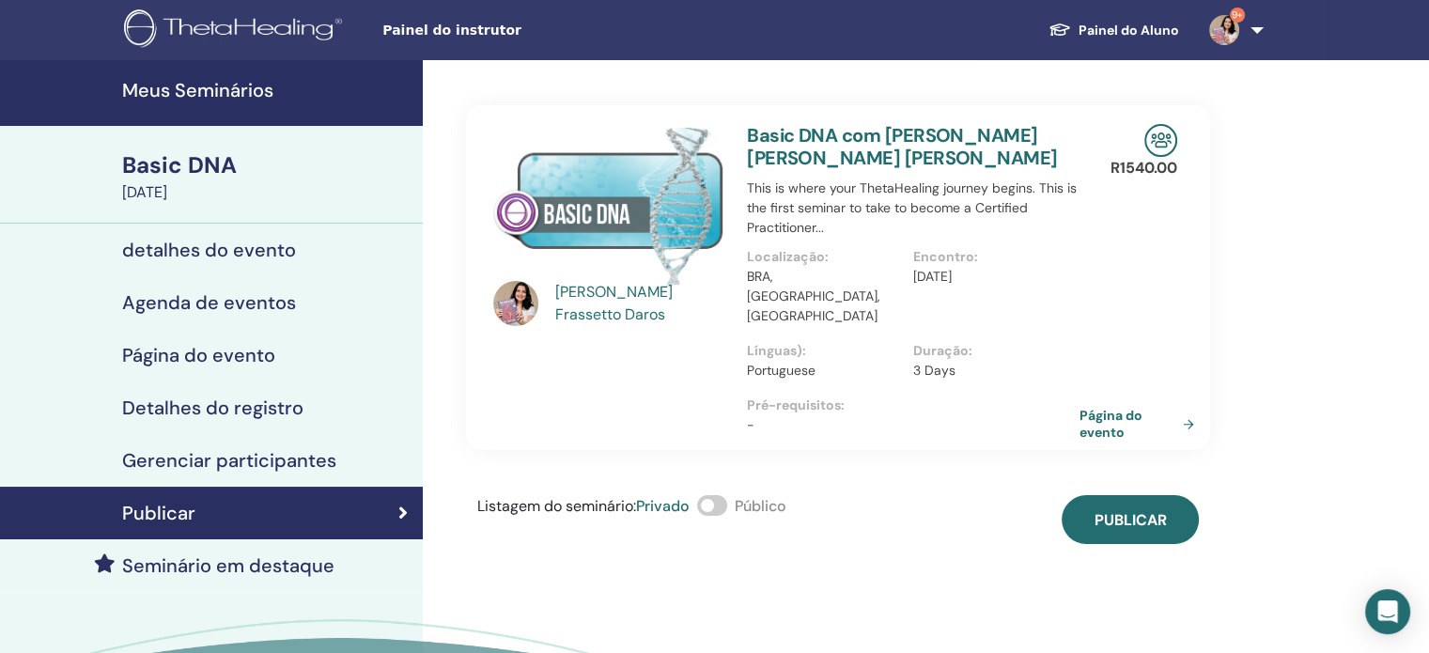
click at [720, 495] on span at bounding box center [712, 505] width 30 height 21
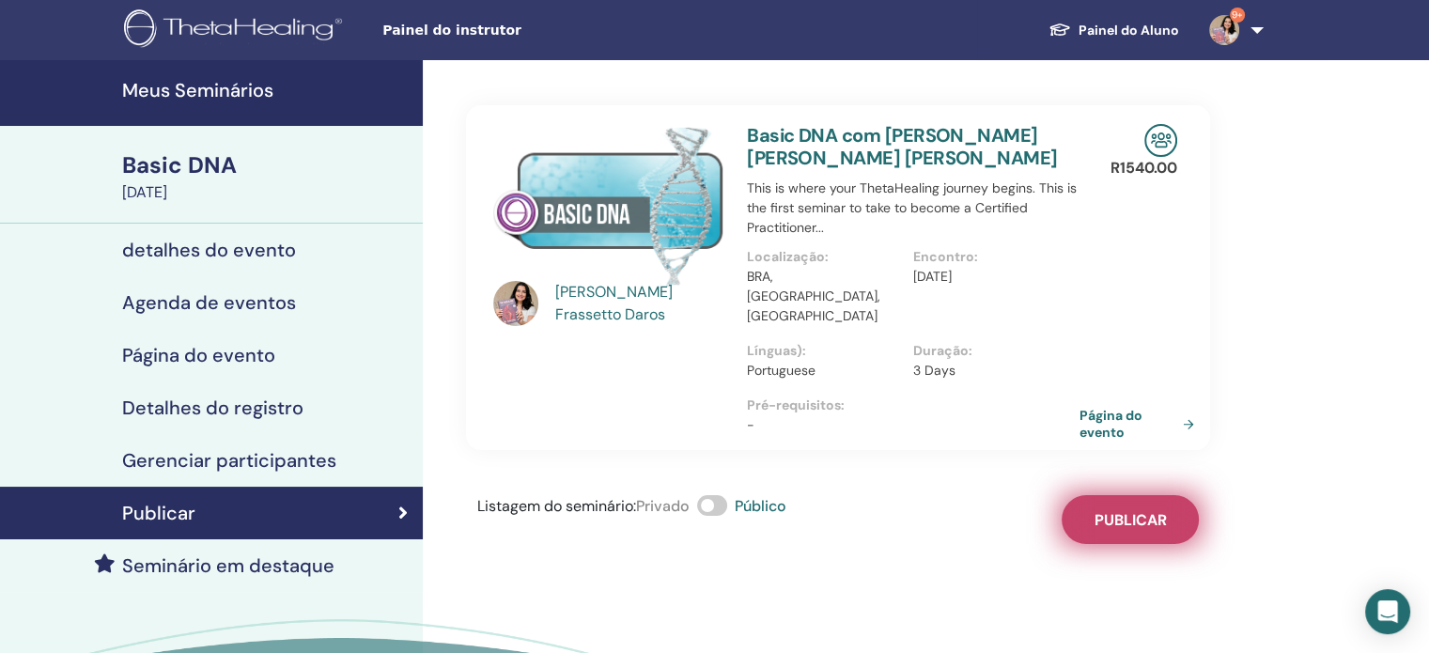
click at [1103, 495] on button "Publicar" at bounding box center [1129, 519] width 137 height 49
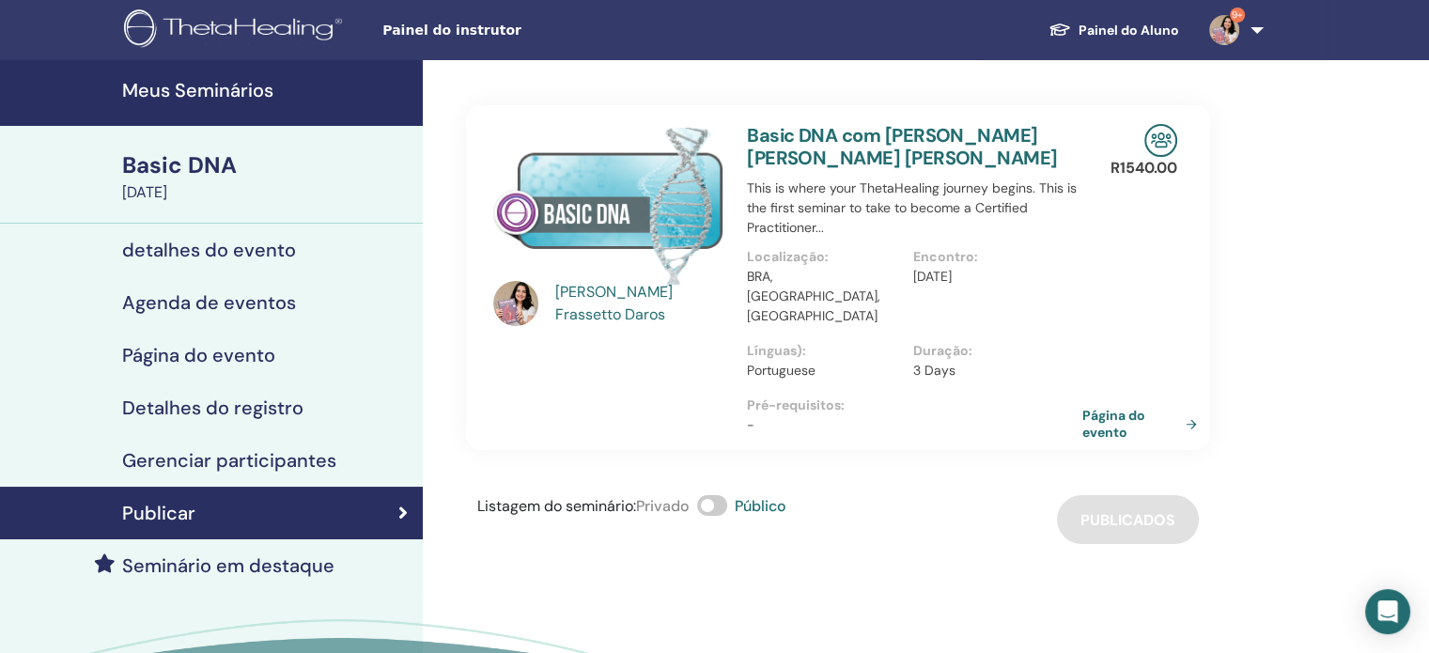
click at [1106, 407] on link "Página do evento" at bounding box center [1143, 424] width 122 height 34
